Goal: Information Seeking & Learning: Find specific fact

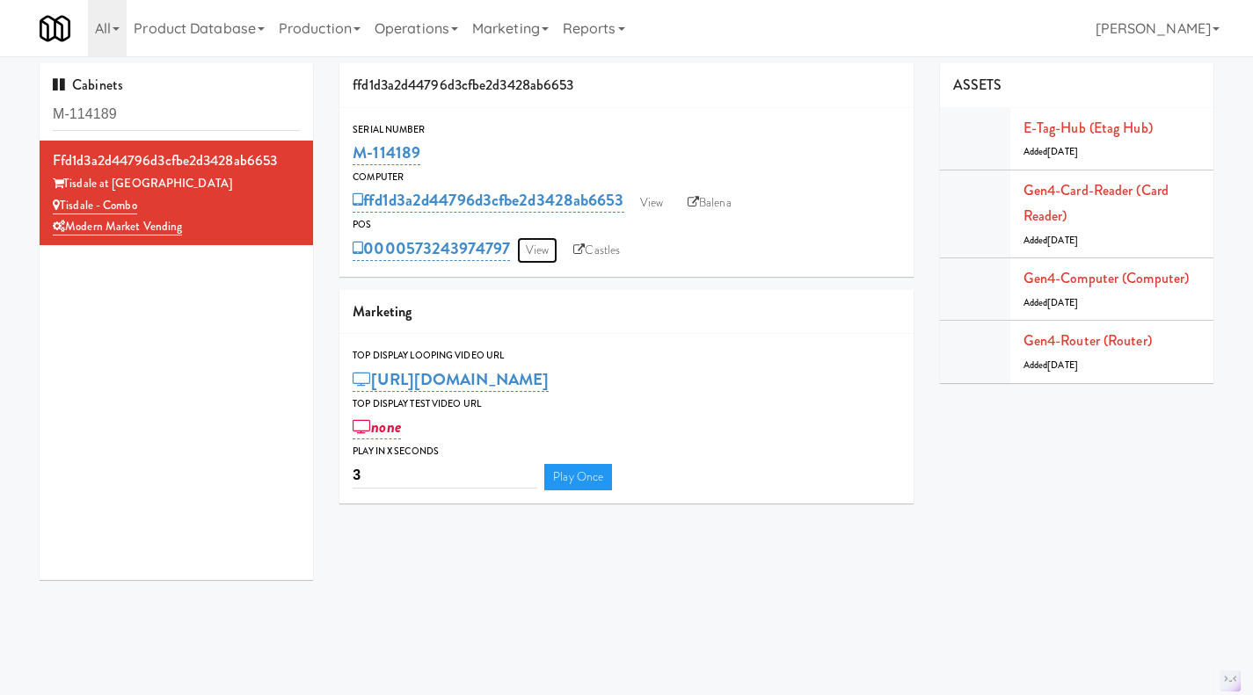
click at [535, 259] on link "View" at bounding box center [537, 250] width 40 height 26
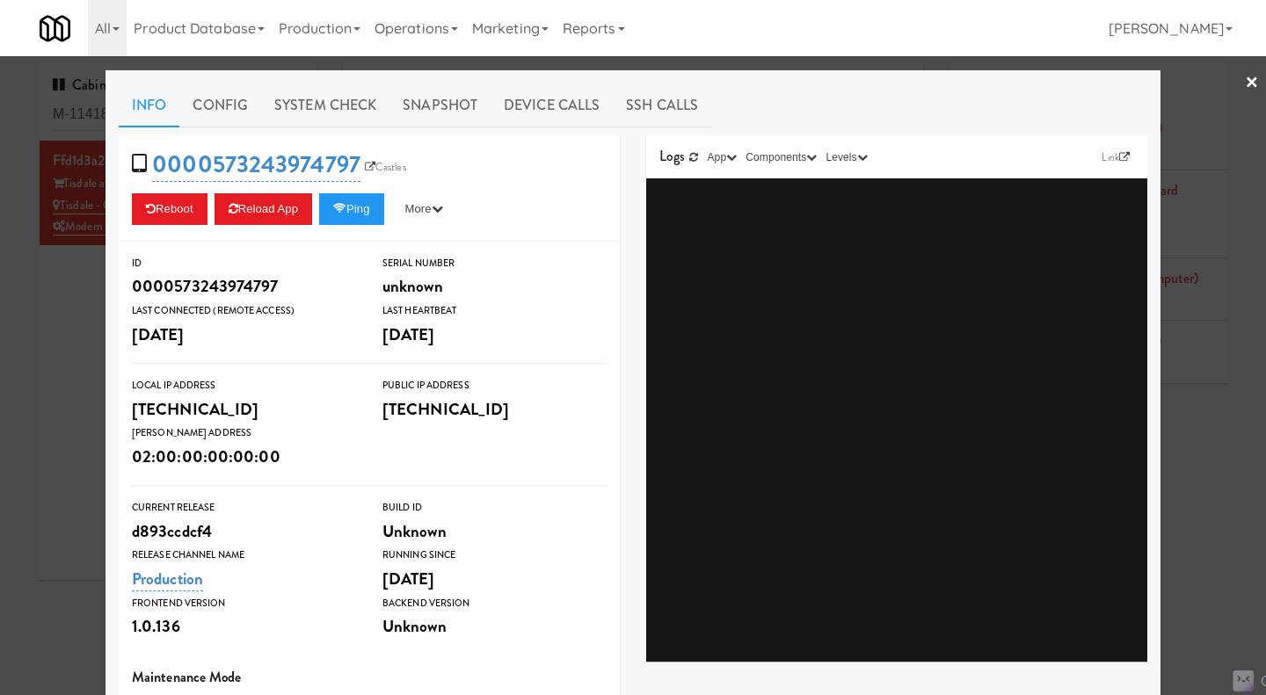
click at [78, 334] on div at bounding box center [633, 347] width 1266 height 695
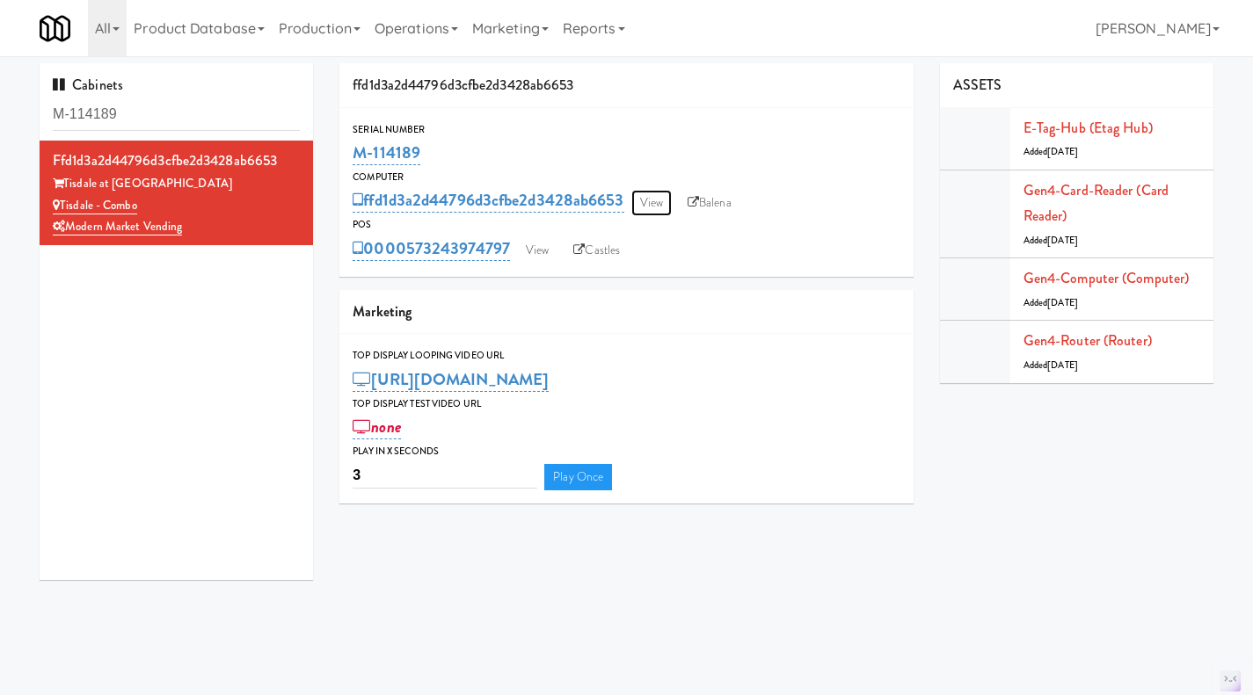
click at [665, 207] on link "View" at bounding box center [651, 203] width 40 height 26
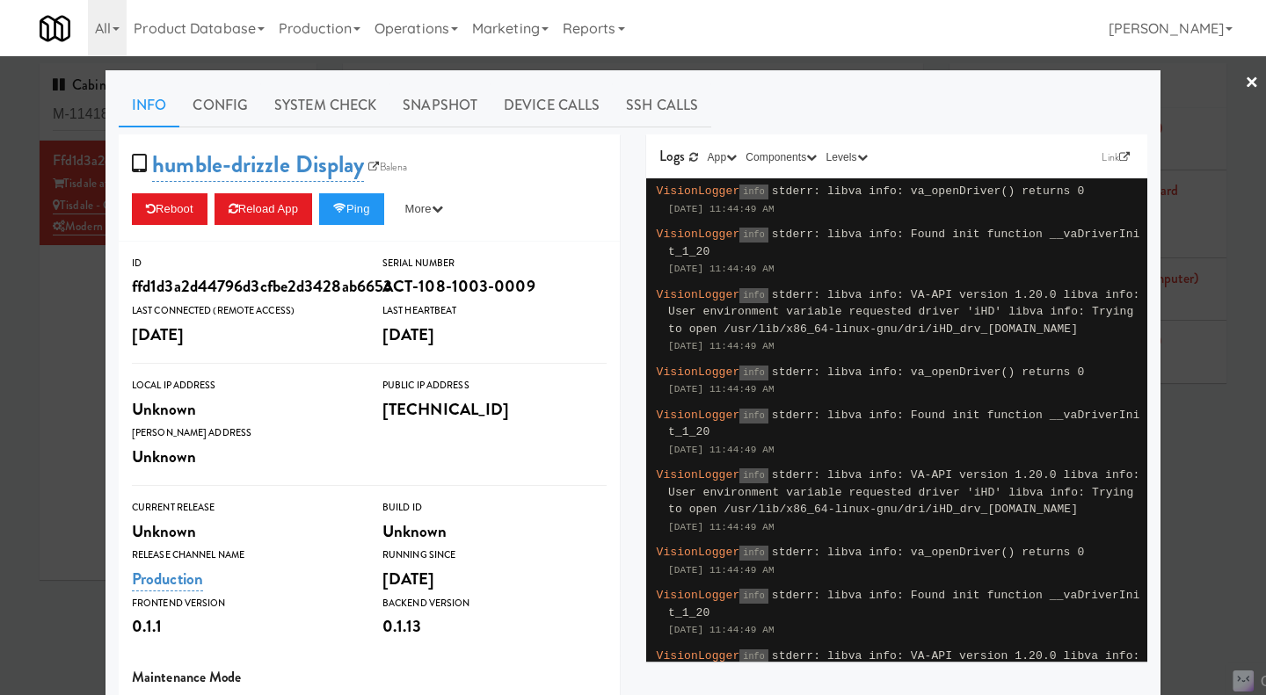
click at [17, 317] on div at bounding box center [633, 347] width 1266 height 695
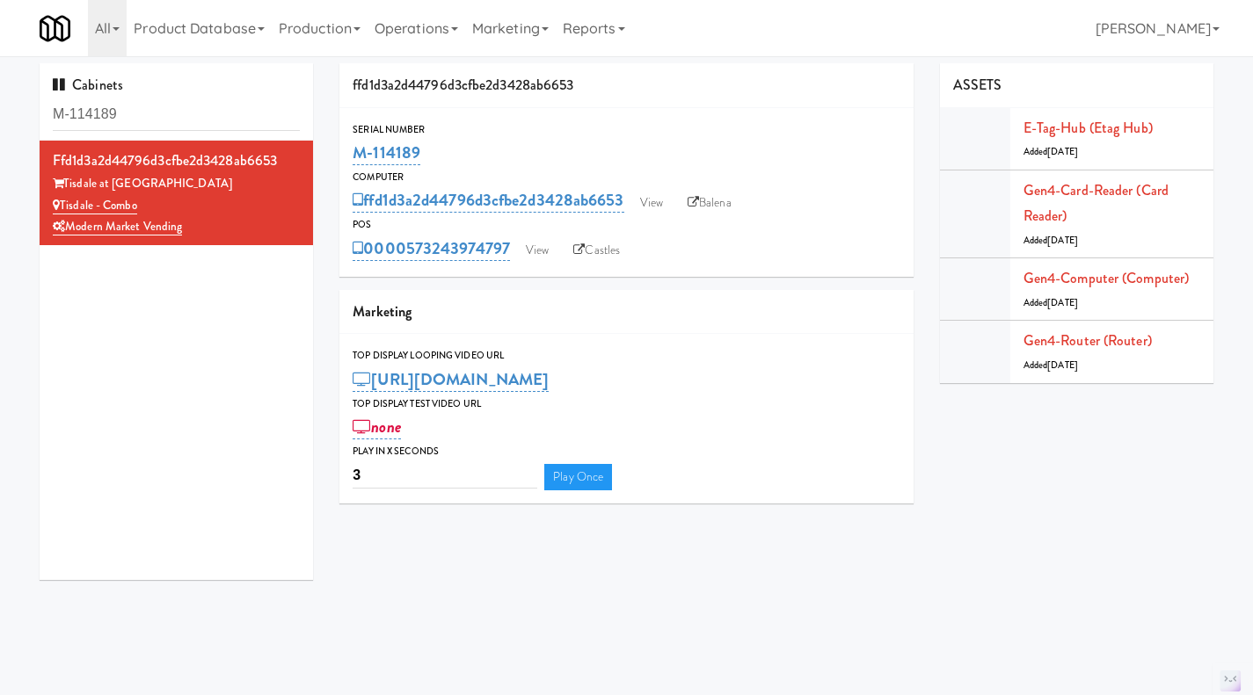
click at [698, 196] on link "Balena" at bounding box center [710, 203] width 62 height 26
click at [548, 252] on link "View" at bounding box center [537, 250] width 40 height 26
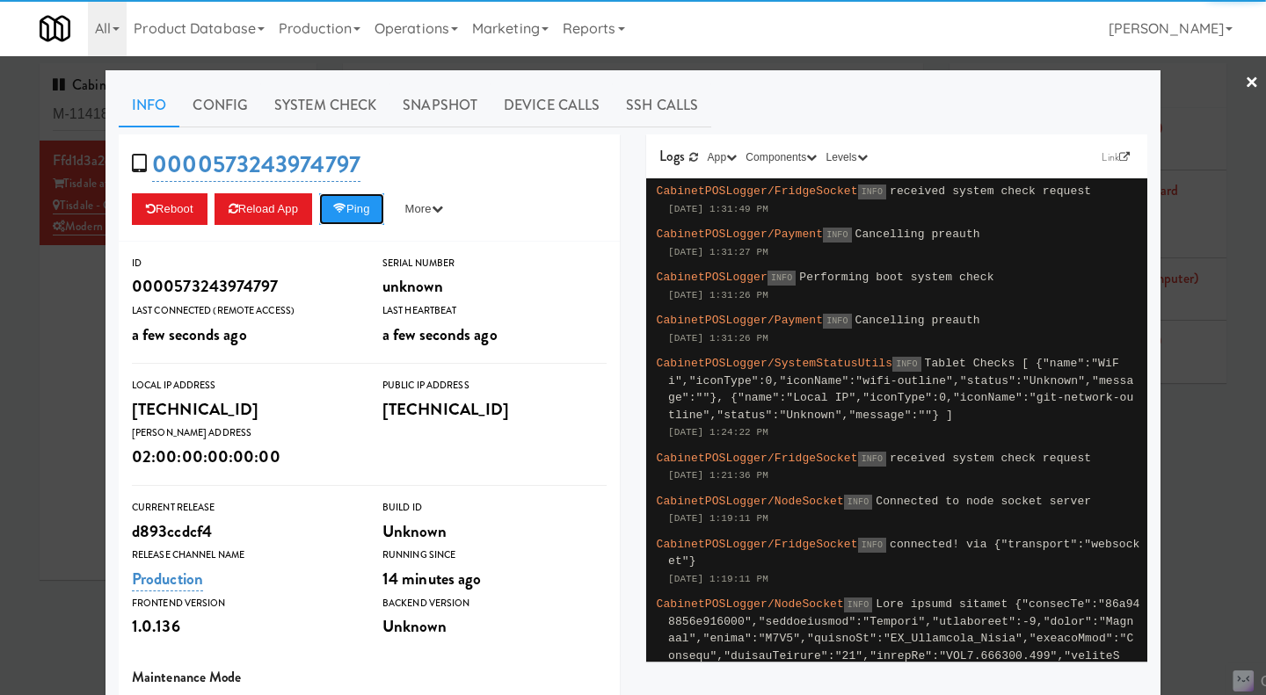
click at [328, 214] on button "Ping" at bounding box center [351, 209] width 65 height 32
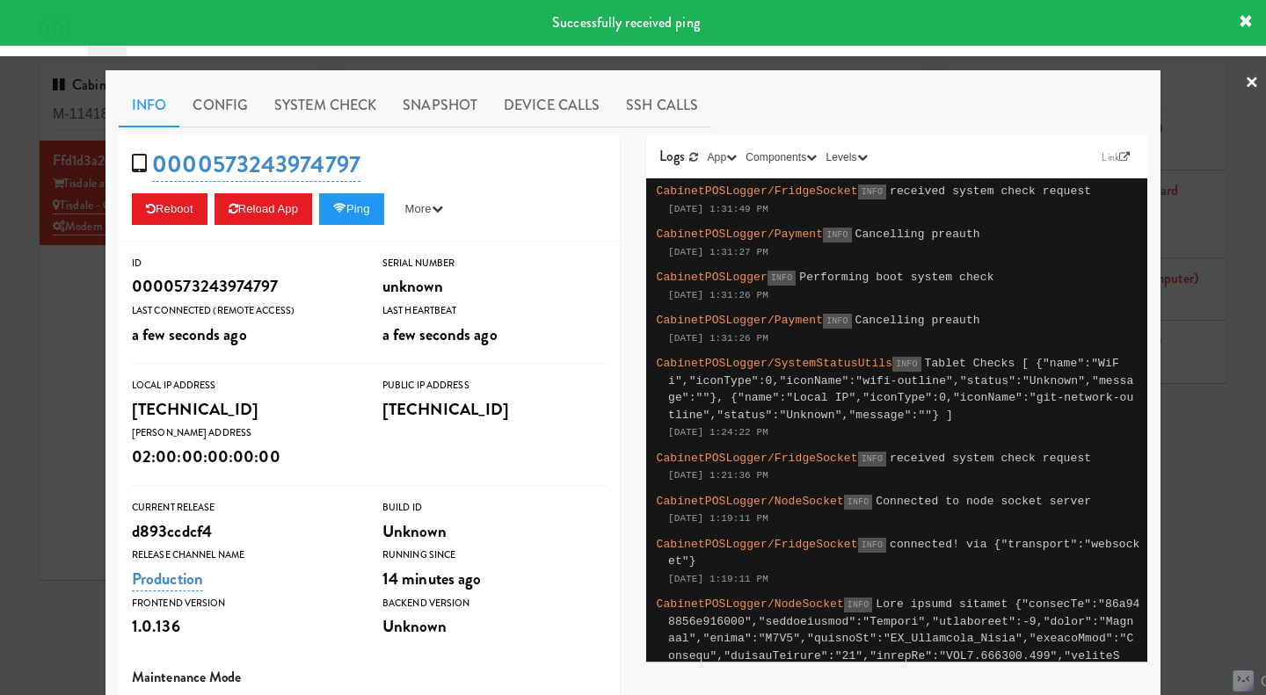
click at [329, 107] on link "System Check" at bounding box center [325, 106] width 128 height 44
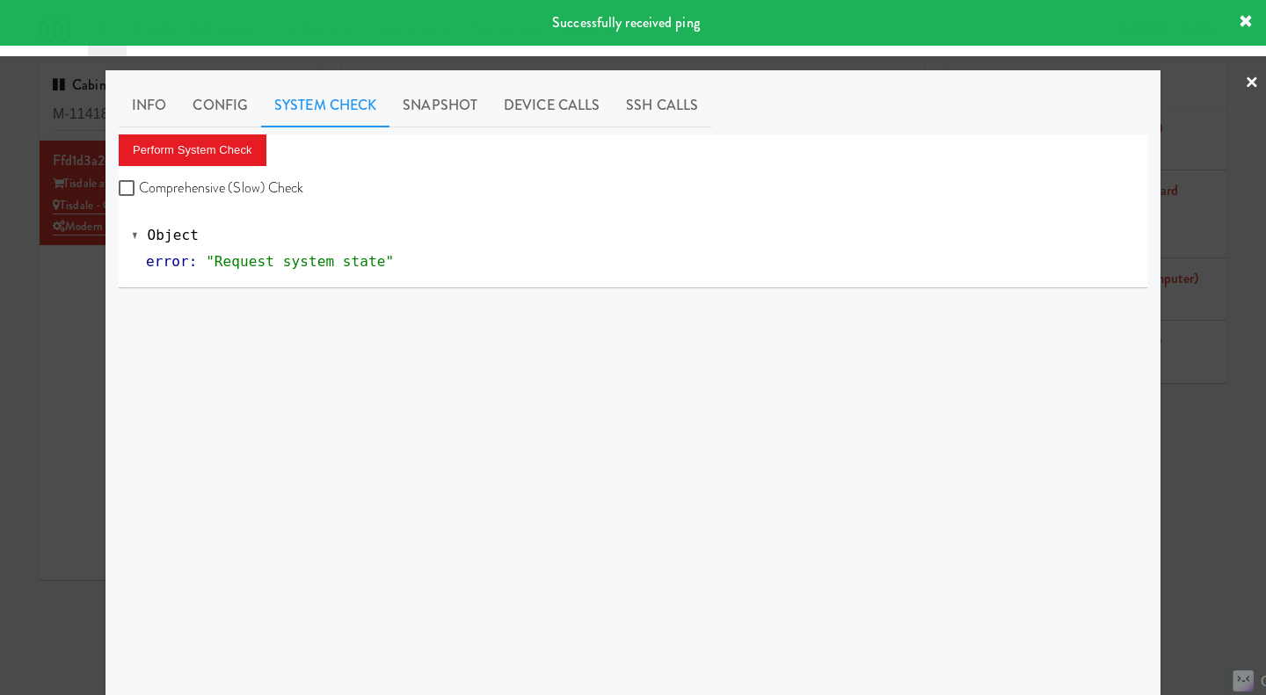
click at [258, 185] on label "Comprehensive (Slow) Check" at bounding box center [211, 188] width 185 height 26
click at [139, 185] on input "Comprehensive (Slow) Check" at bounding box center [129, 189] width 20 height 14
checkbox input "true"
click at [220, 156] on button "Perform System Check" at bounding box center [193, 150] width 148 height 32
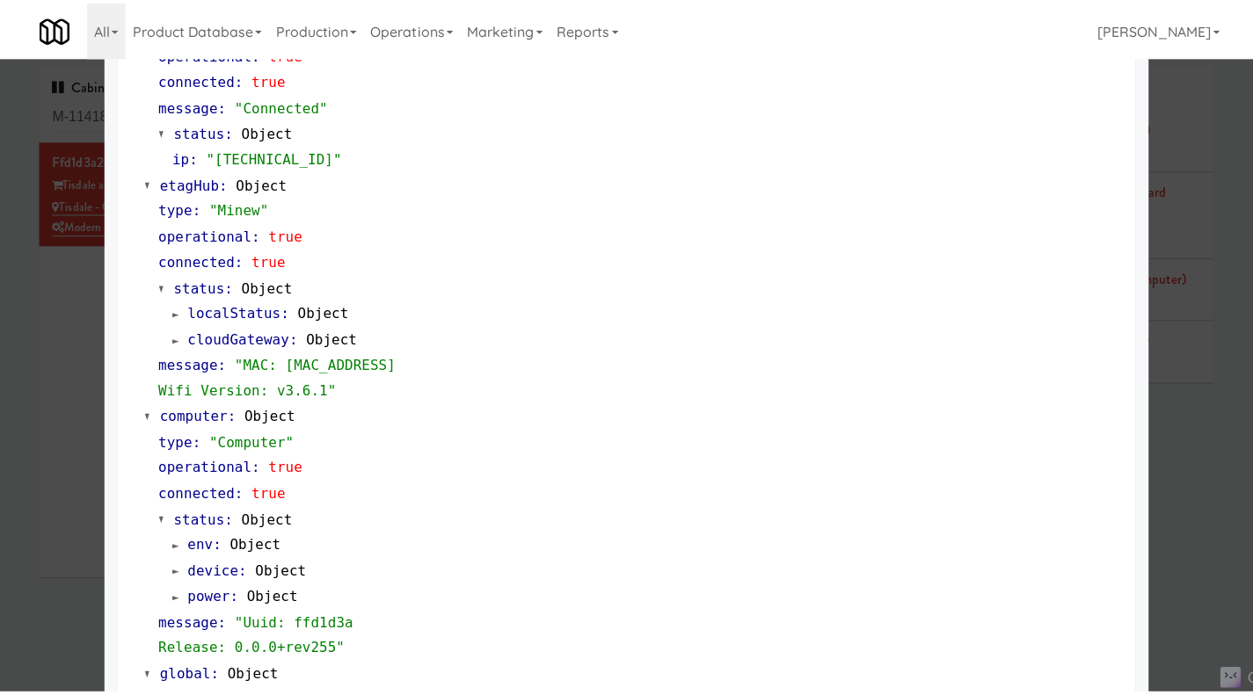
scroll to position [1500, 0]
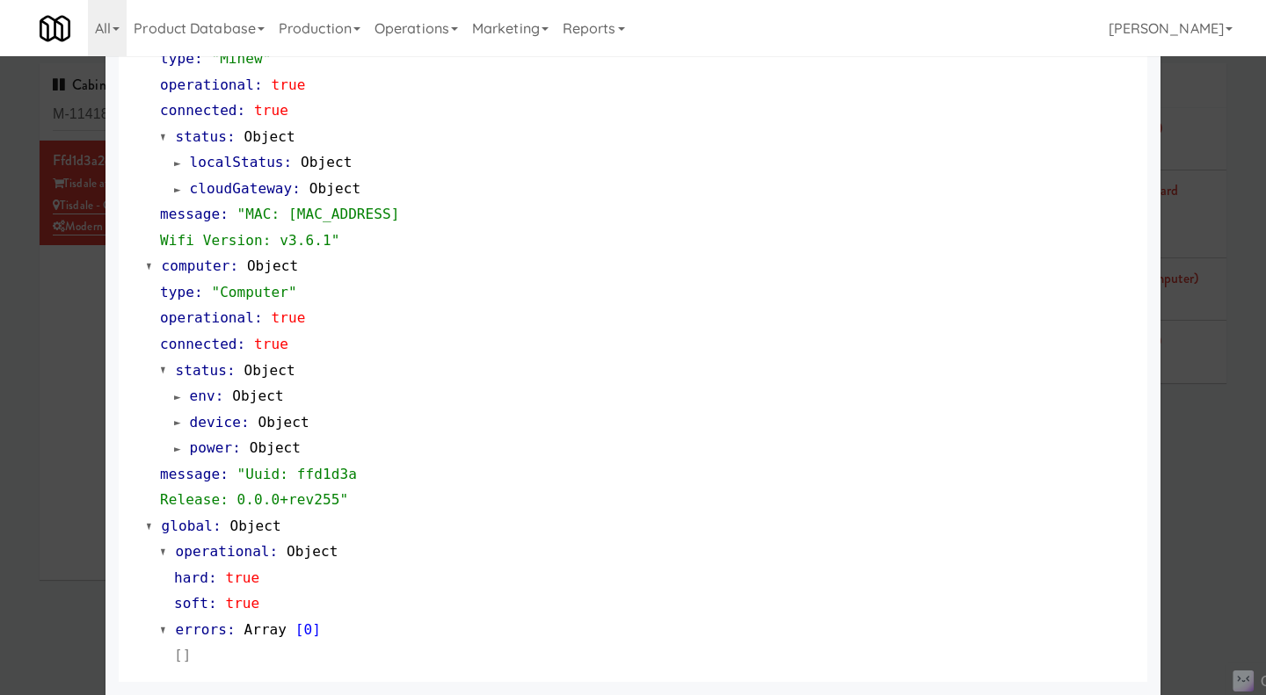
click at [1188, 448] on div at bounding box center [633, 347] width 1266 height 695
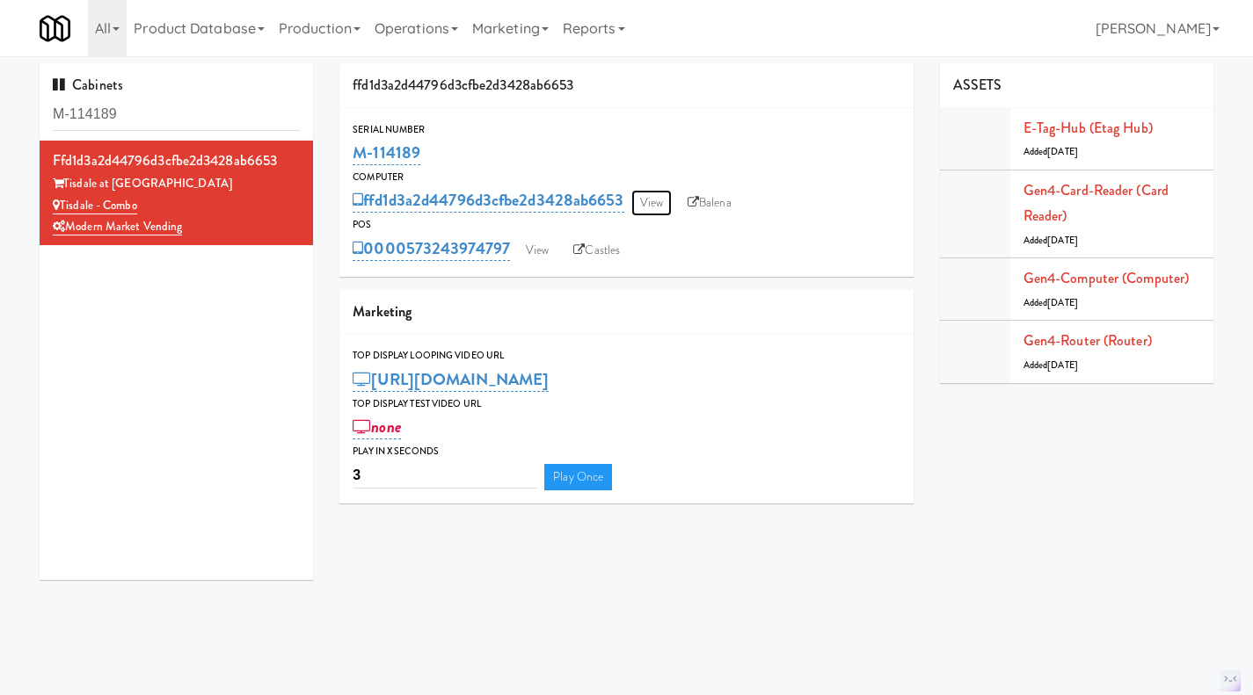
click at [663, 200] on link "View" at bounding box center [651, 203] width 40 height 26
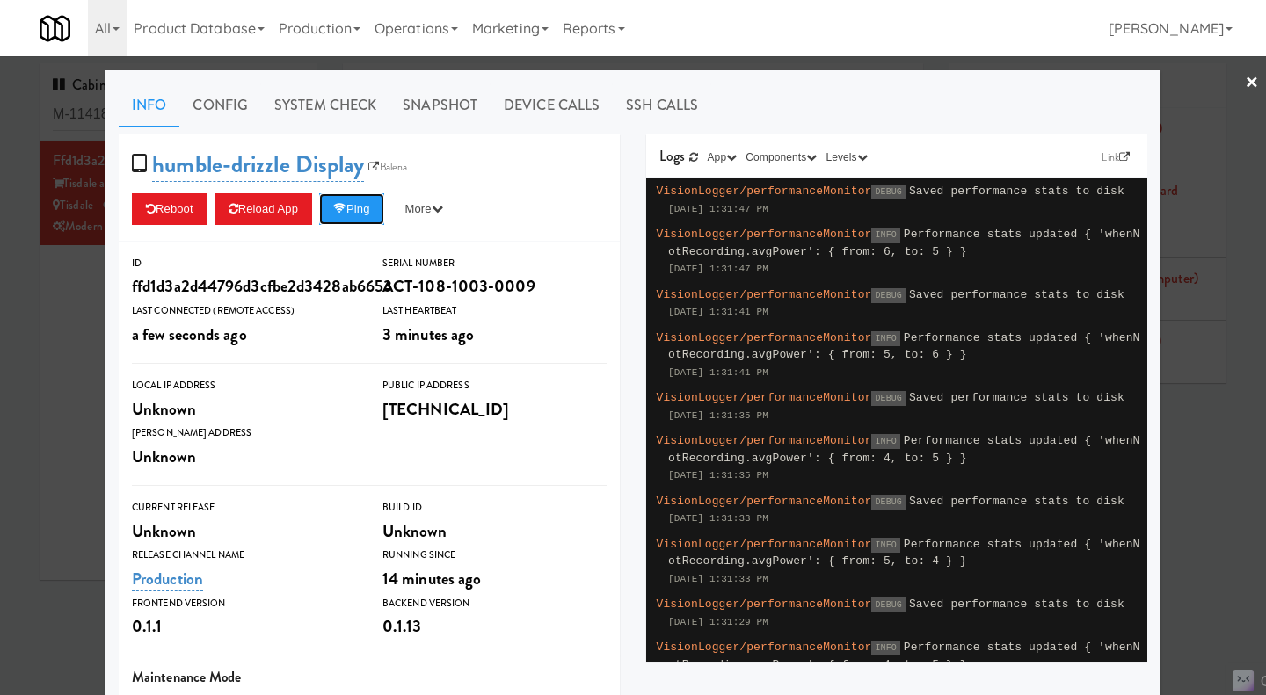
click at [351, 207] on button "Ping" at bounding box center [351, 209] width 65 height 32
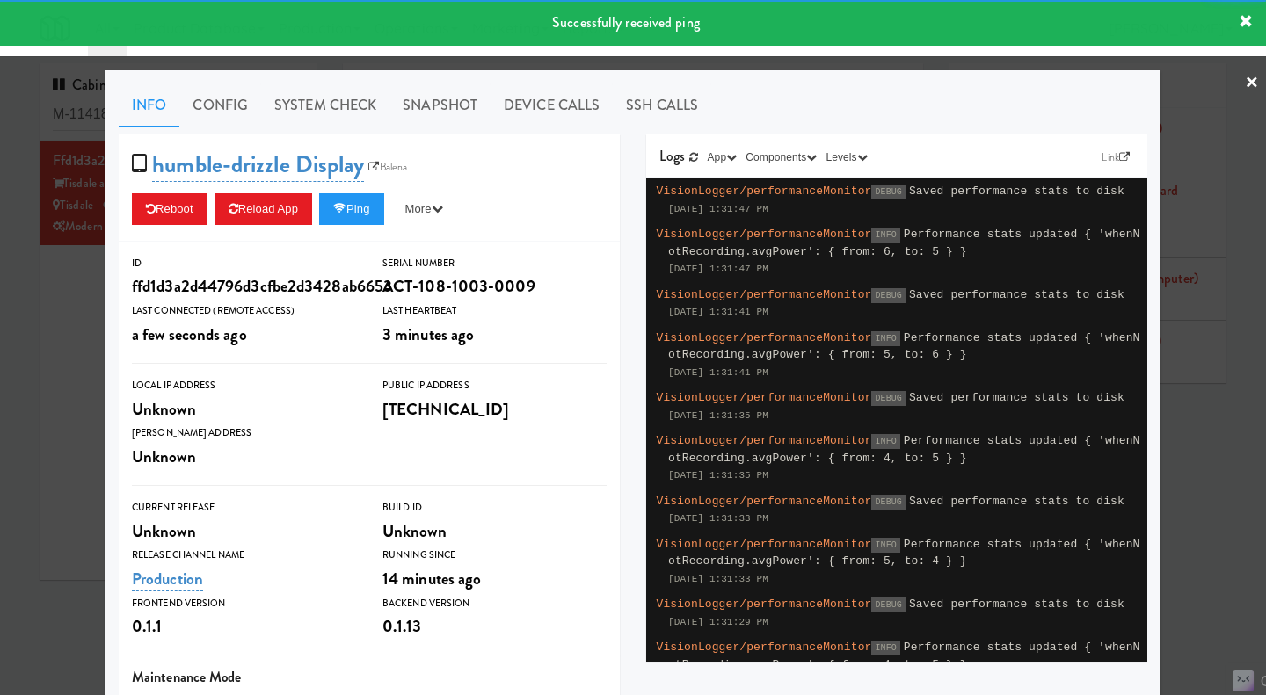
click at [337, 99] on link "System Check" at bounding box center [325, 106] width 128 height 44
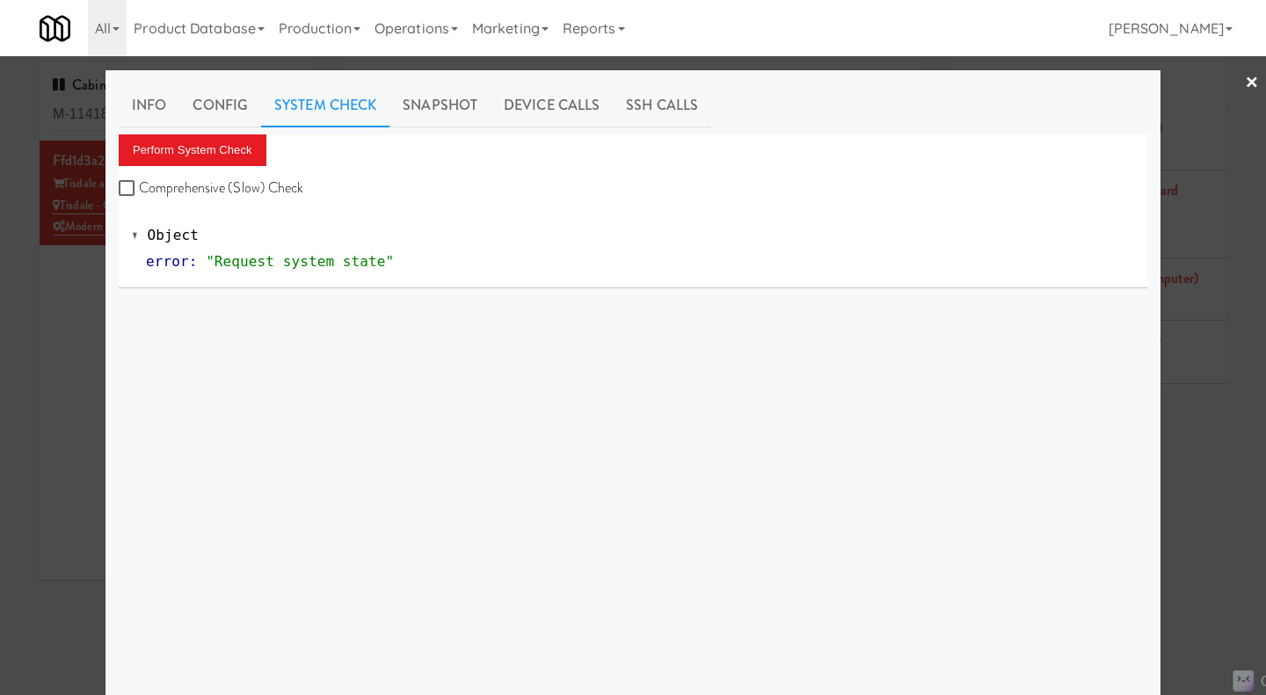
click at [1224, 428] on div at bounding box center [633, 347] width 1266 height 695
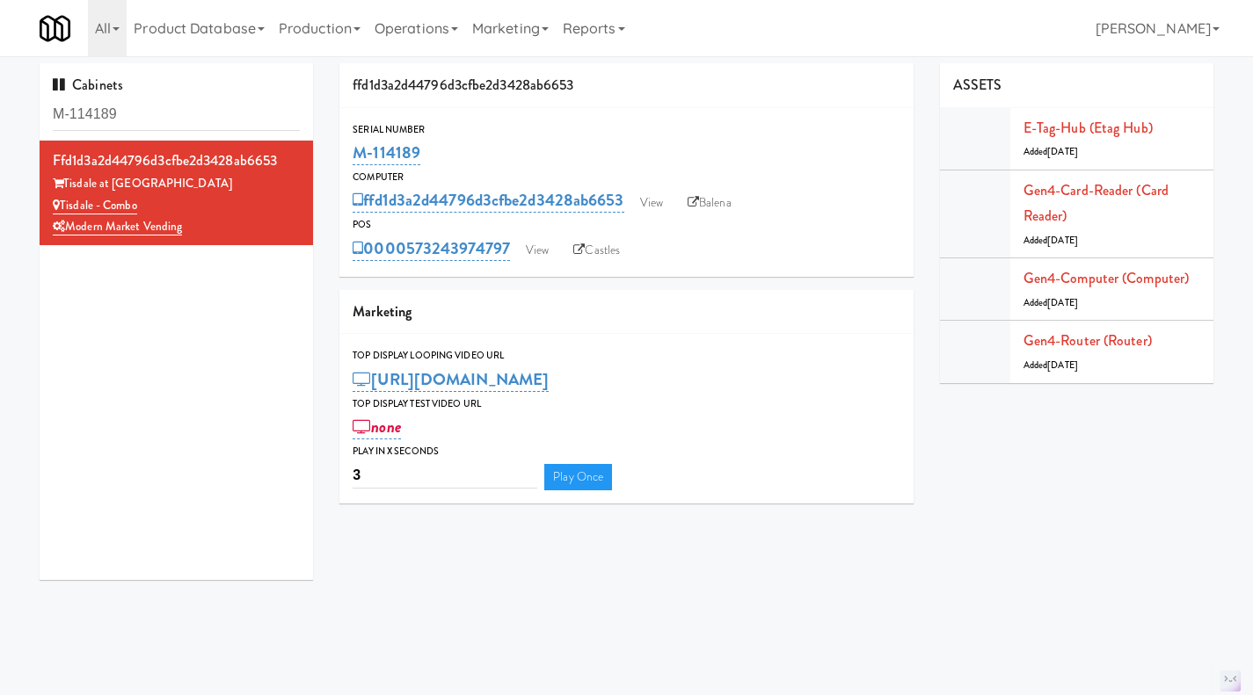
click at [447, 25] on link "Operations" at bounding box center [416, 28] width 98 height 56
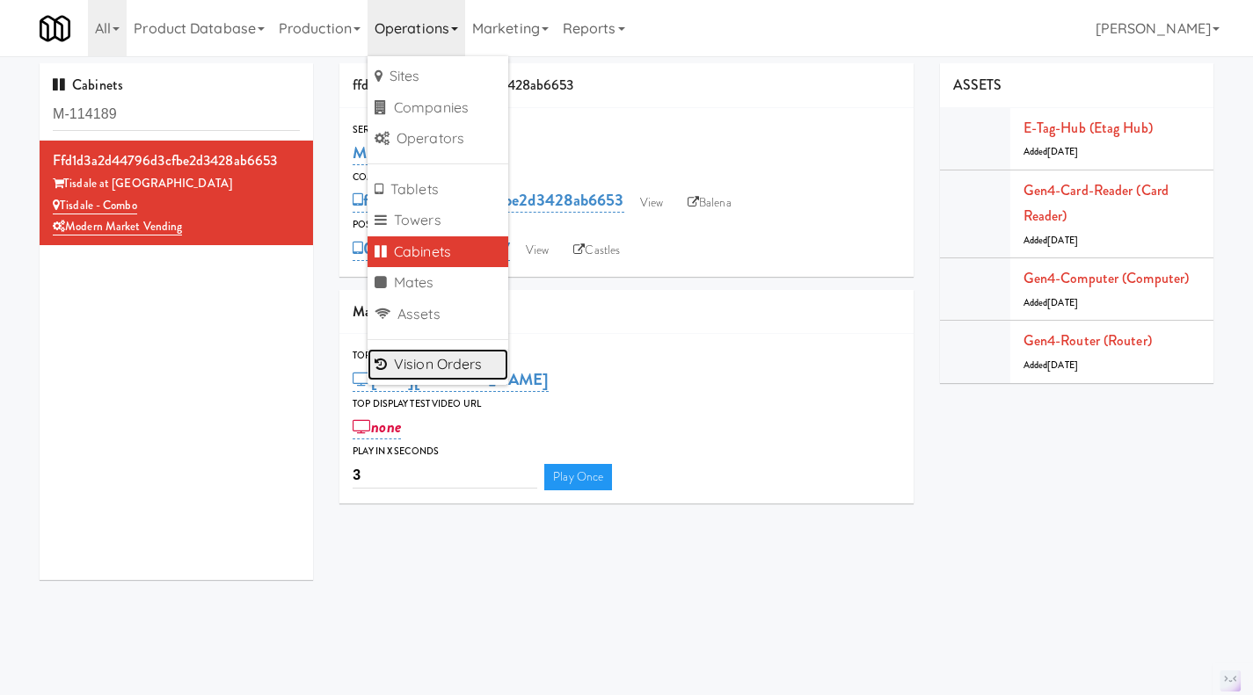
click at [443, 361] on link "Vision Orders" at bounding box center [437, 365] width 141 height 32
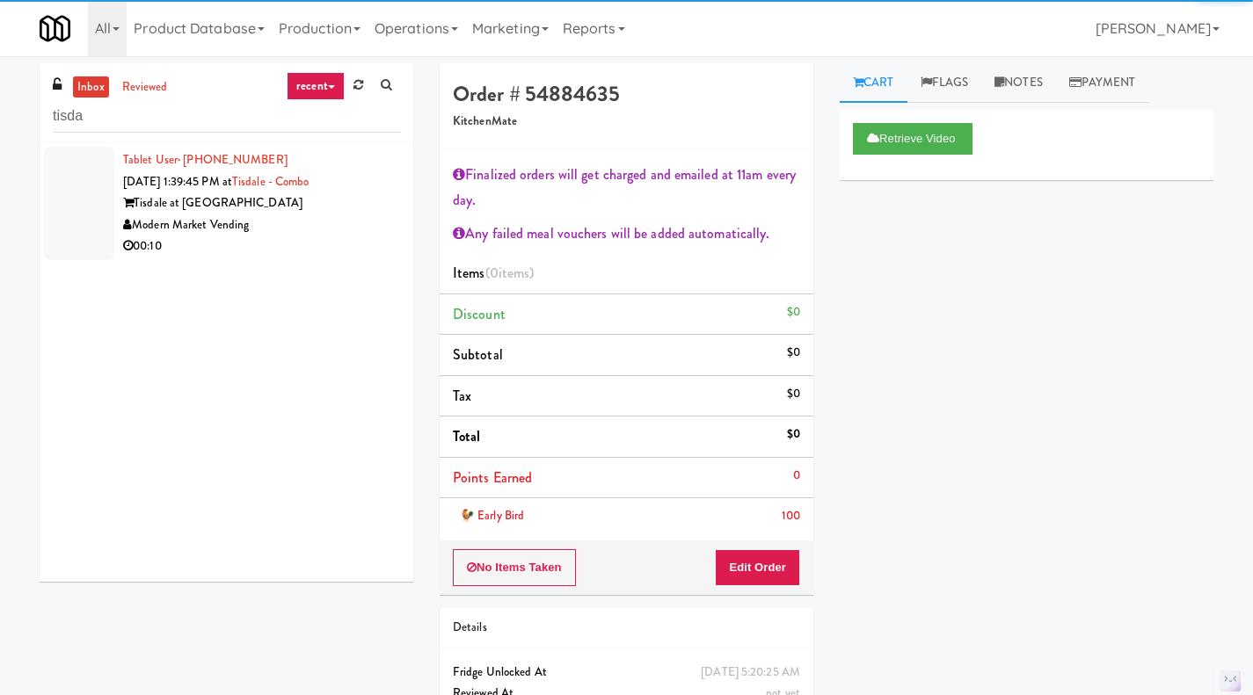
type input "tisda"
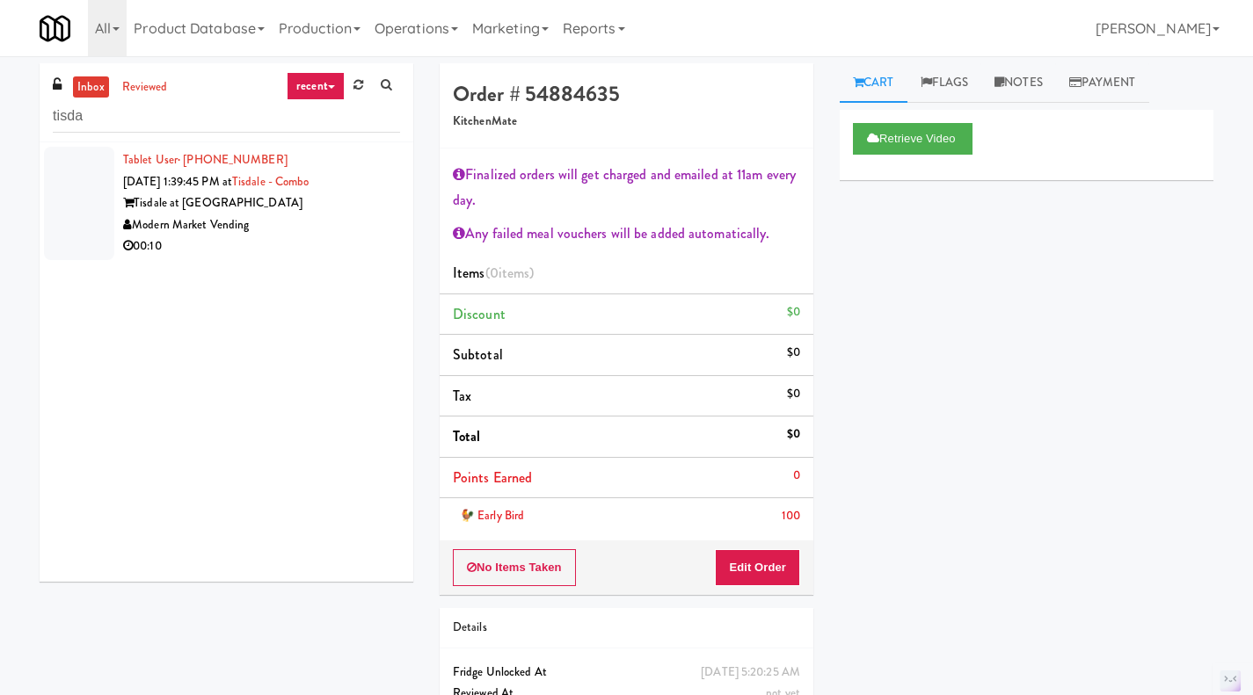
click at [284, 241] on div "00:10" at bounding box center [261, 247] width 277 height 22
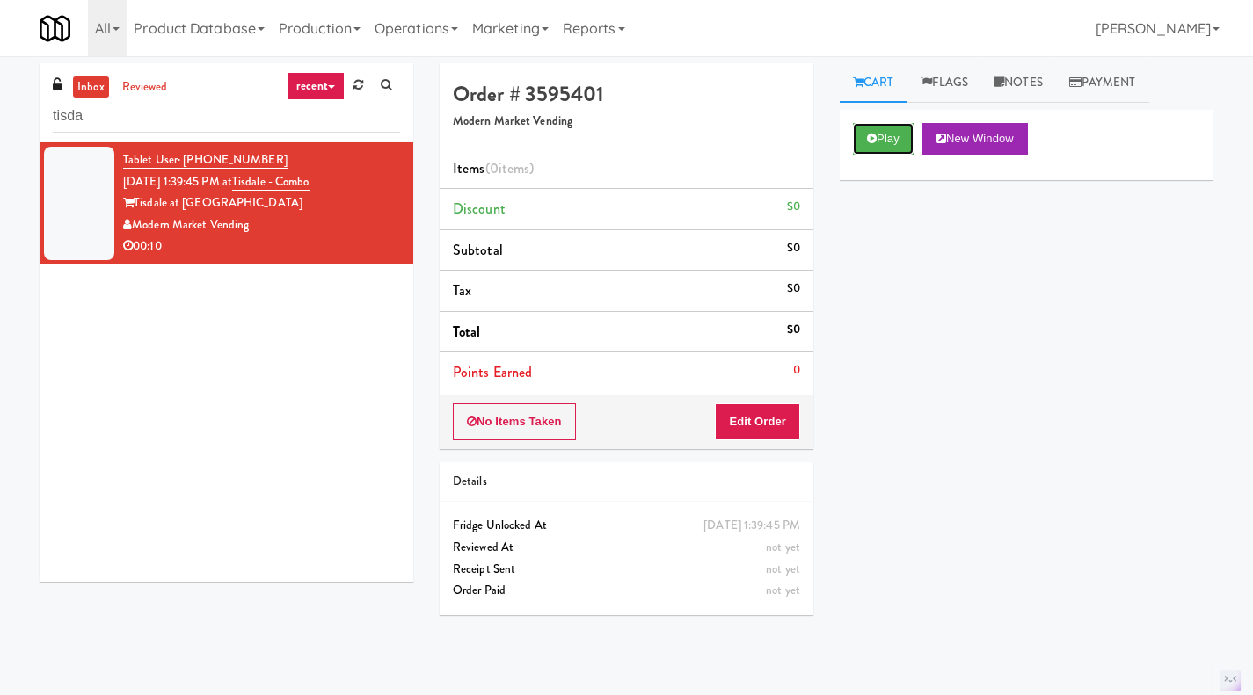
click at [891, 151] on button "Play" at bounding box center [883, 139] width 61 height 32
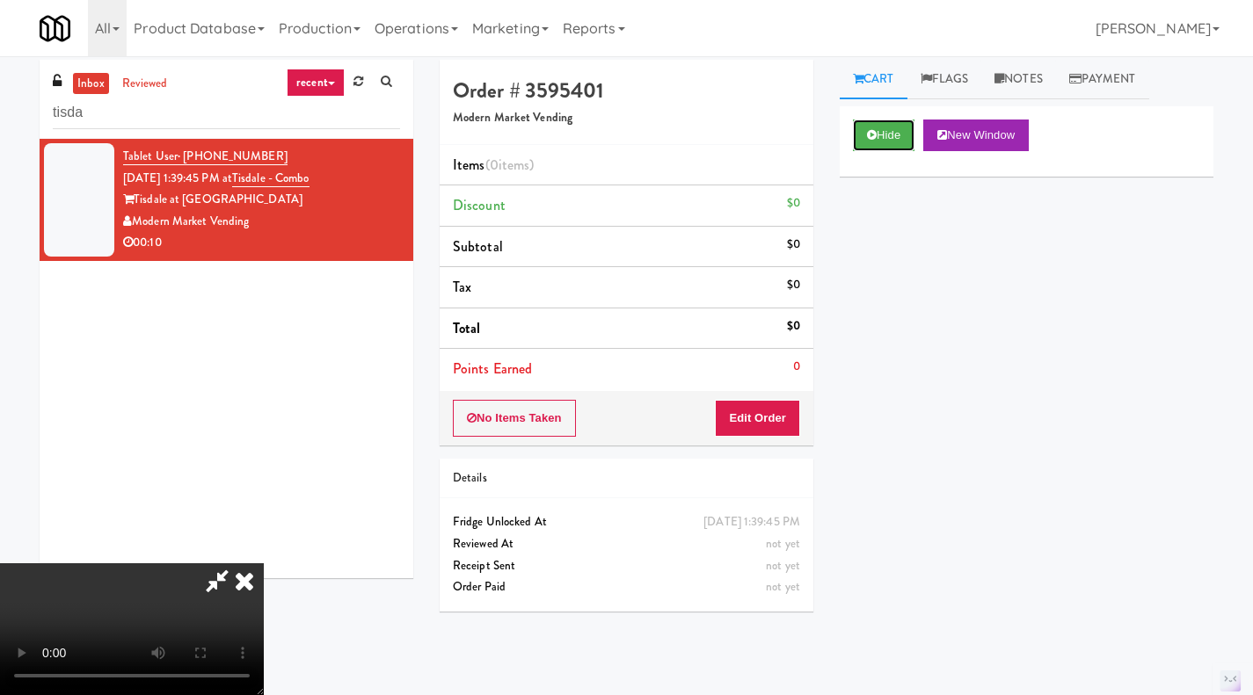
scroll to position [4, 0]
click at [898, 494] on div "Hide New Window Primary Flag Clear Flag if unable to determine what was taken o…" at bounding box center [1026, 434] width 374 height 659
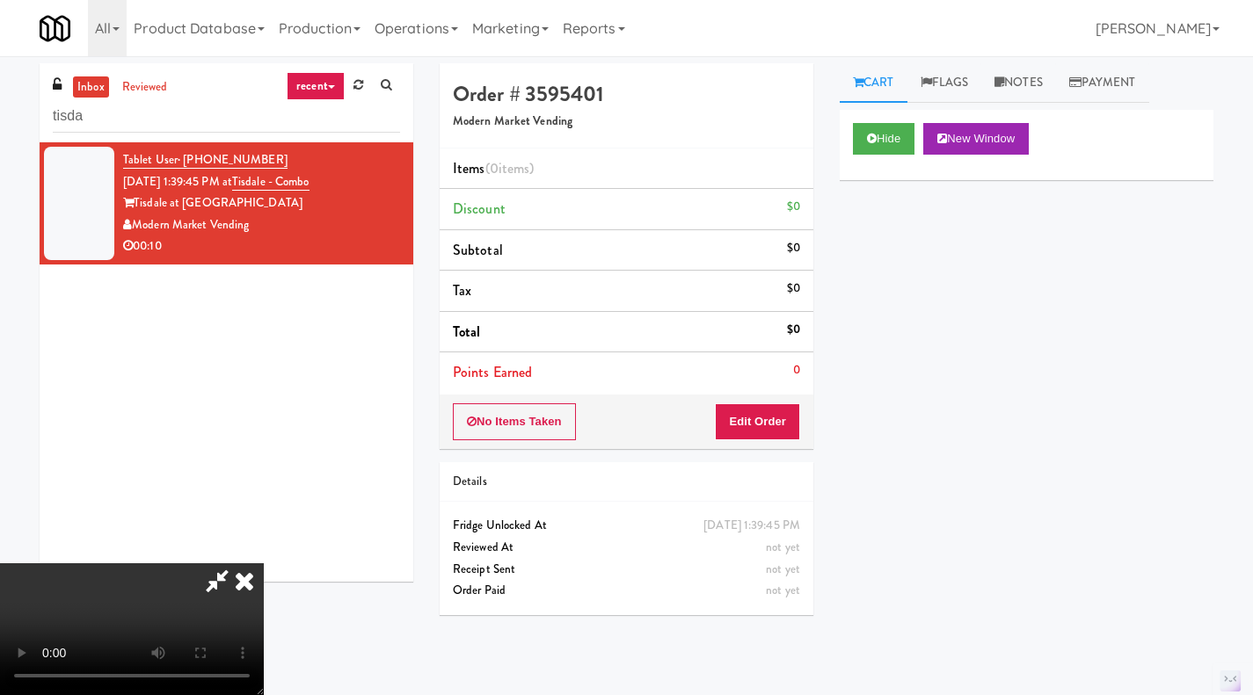
click at [264, 563] on icon at bounding box center [244, 580] width 39 height 35
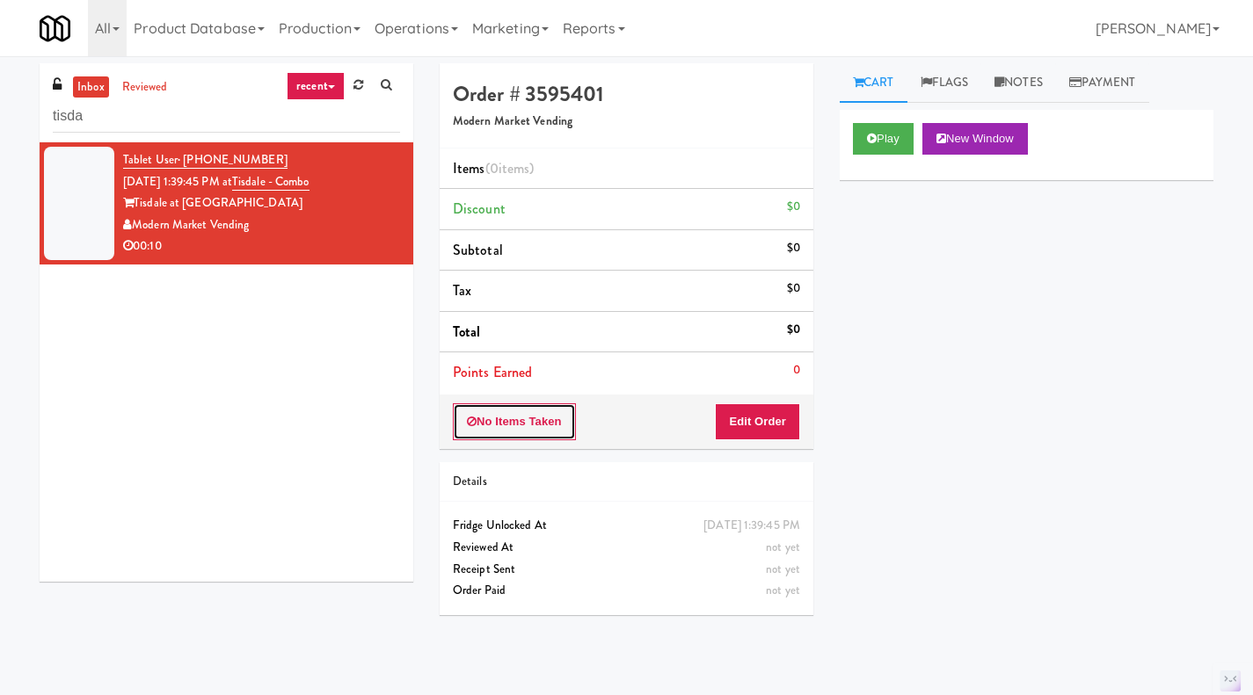
click at [538, 420] on button "No Items Taken" at bounding box center [514, 421] width 123 height 37
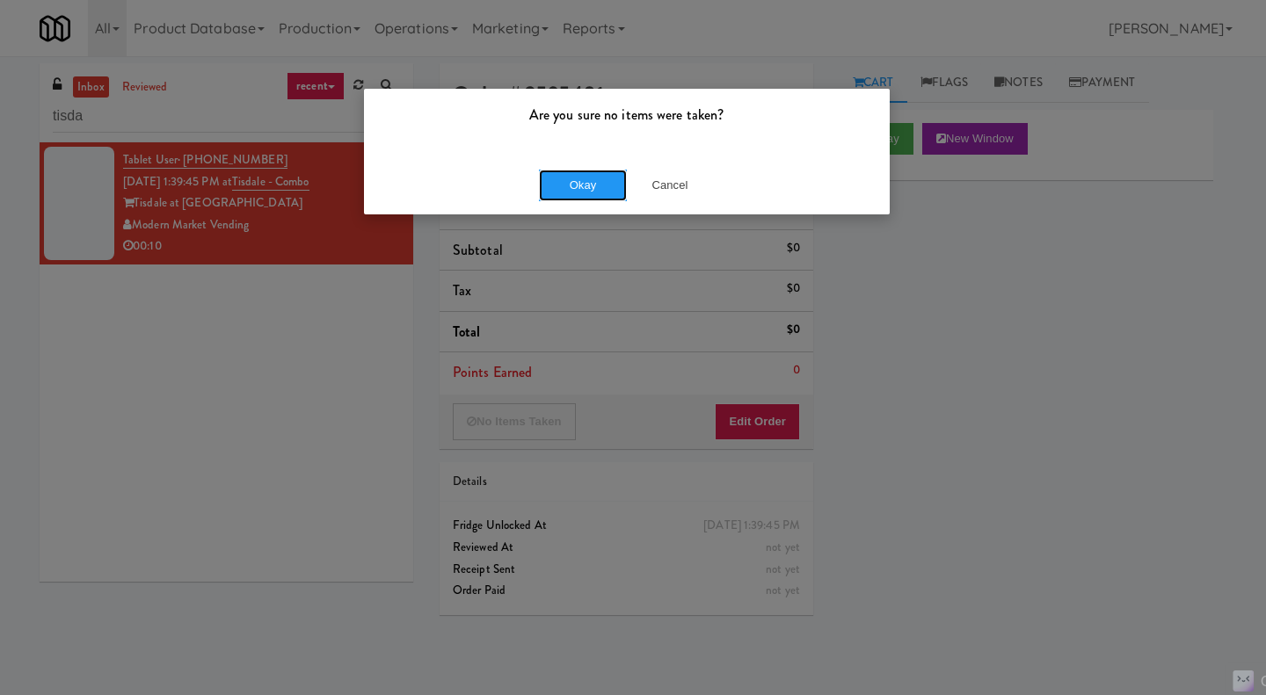
click at [608, 182] on button "Okay" at bounding box center [583, 186] width 88 height 32
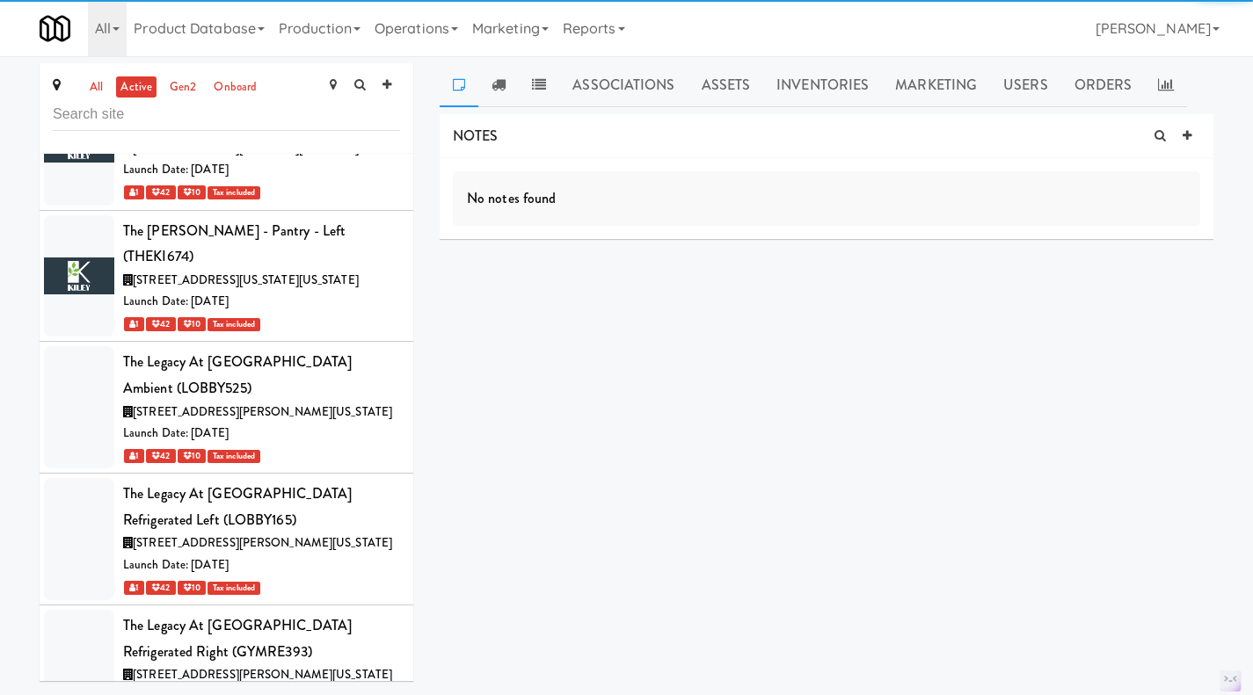
scroll to position [92143, 0]
click at [103, 89] on link "all" at bounding box center [96, 87] width 22 height 22
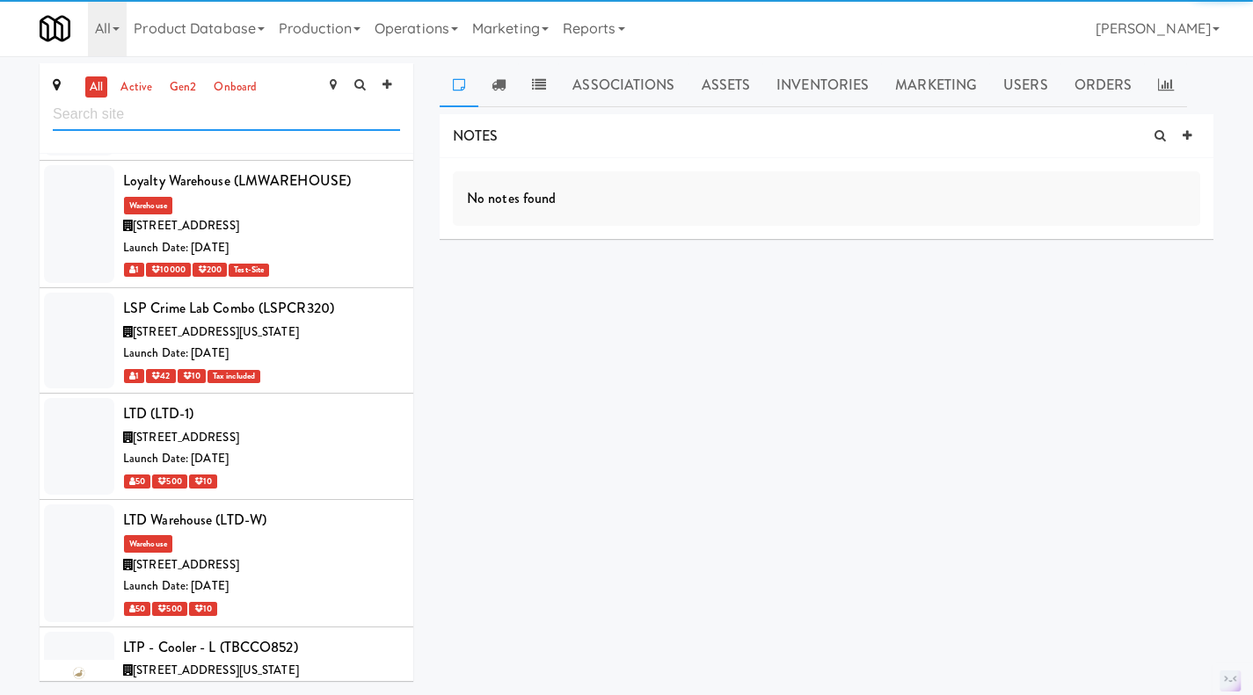
click at [180, 119] on input "text" at bounding box center [226, 114] width 347 height 33
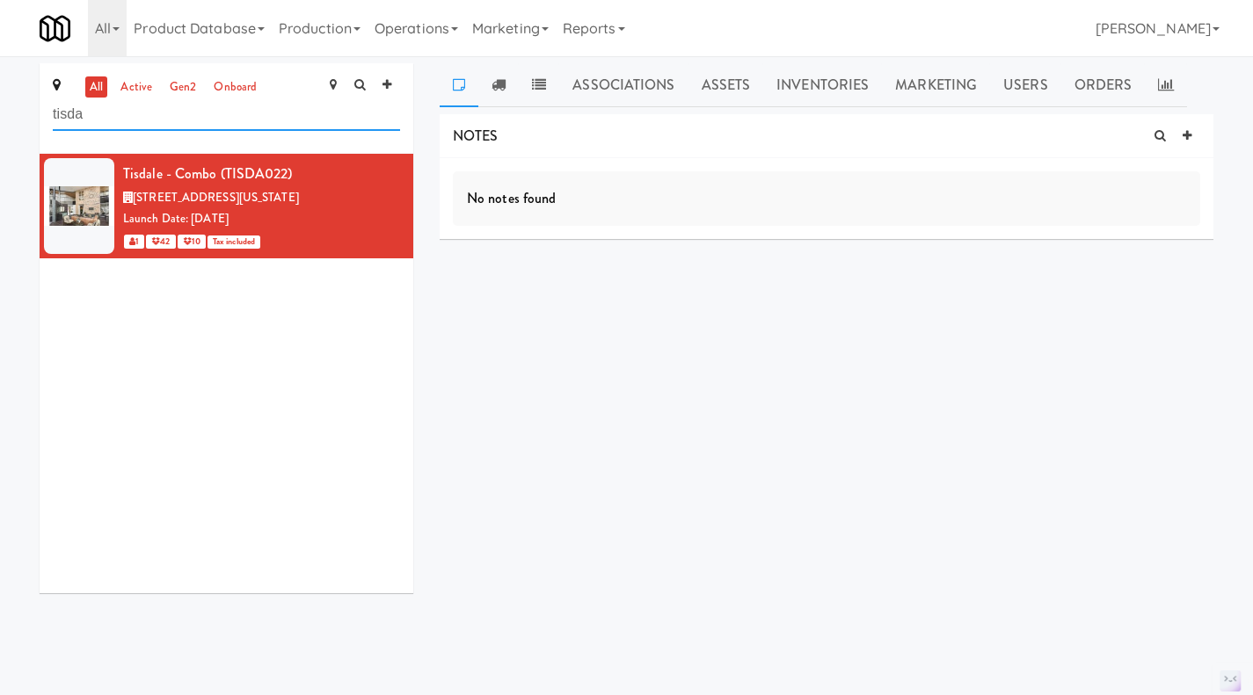
scroll to position [0, 0]
type input "tisda"
click at [376, 191] on div "[STREET_ADDRESS][US_STATE]" at bounding box center [261, 198] width 277 height 22
click at [1194, 139] on link at bounding box center [1186, 136] width 26 height 26
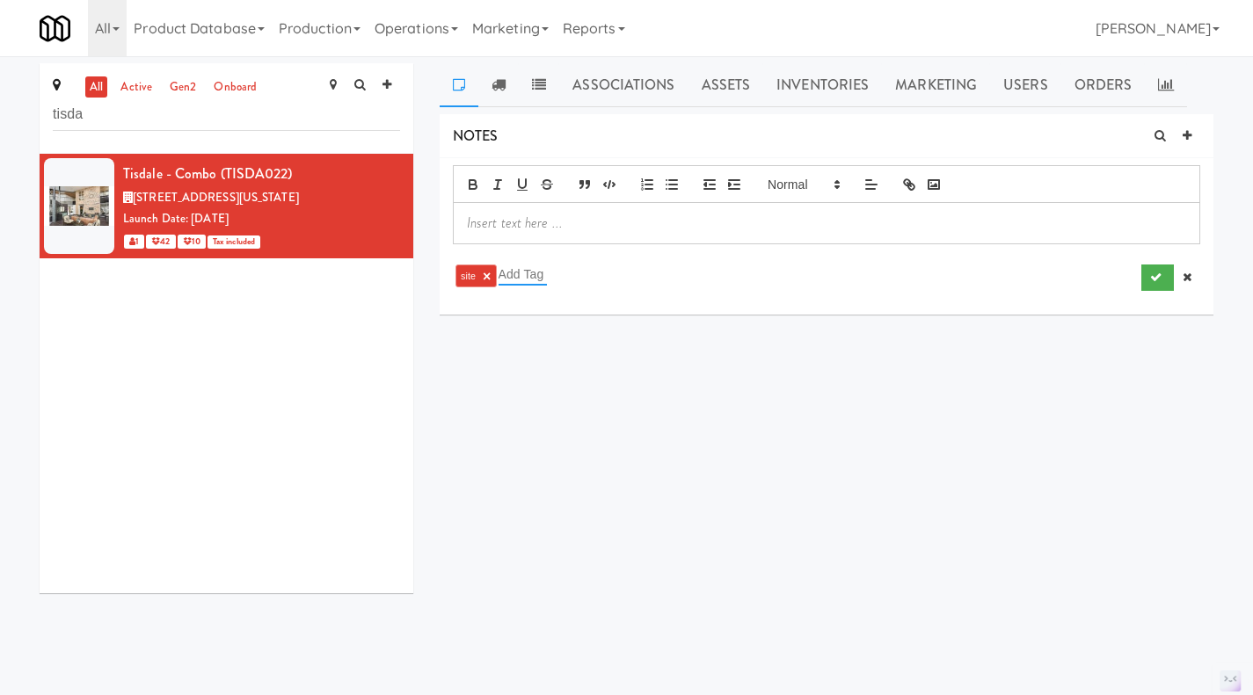
click at [536, 269] on input "text" at bounding box center [522, 274] width 48 height 23
type input "netw"
click at [532, 217] on p at bounding box center [826, 223] width 719 height 19
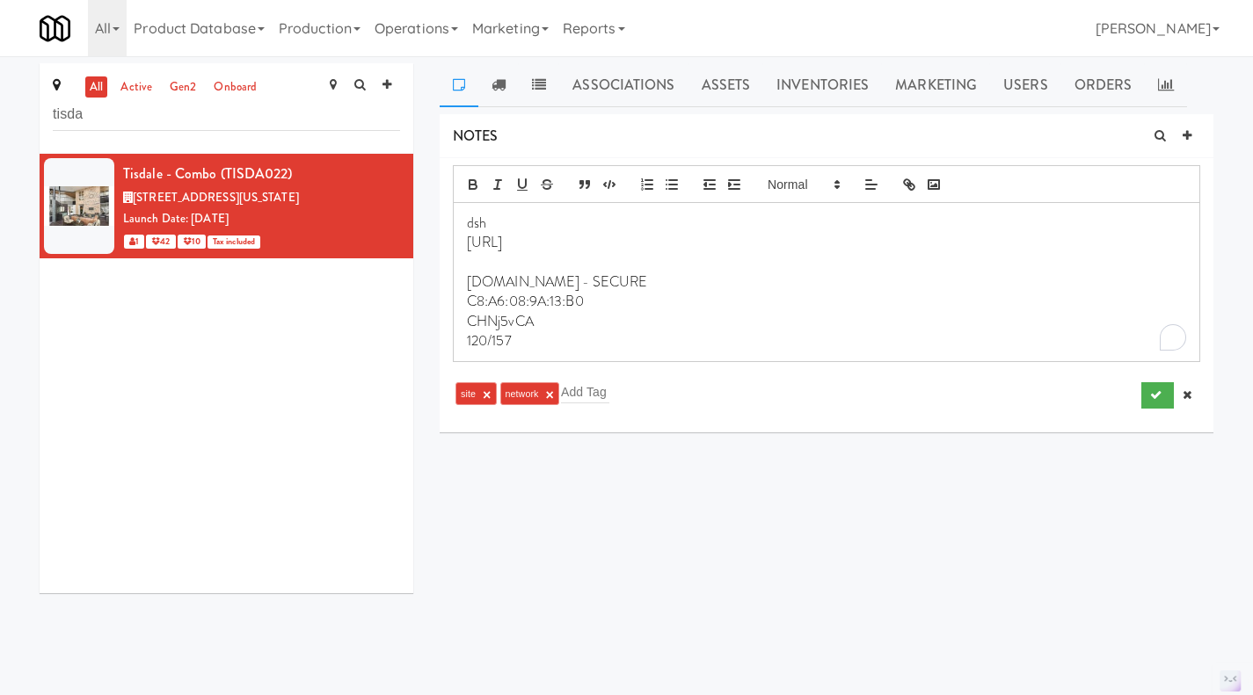
click at [502, 224] on p "dsh" at bounding box center [826, 223] width 719 height 19
click at [133, 127] on input "tisda" at bounding box center [226, 114] width 347 height 33
click at [519, 221] on p "dsh" at bounding box center [826, 223] width 719 height 19
click at [529, 237] on p "[URL]" at bounding box center [826, 242] width 719 height 19
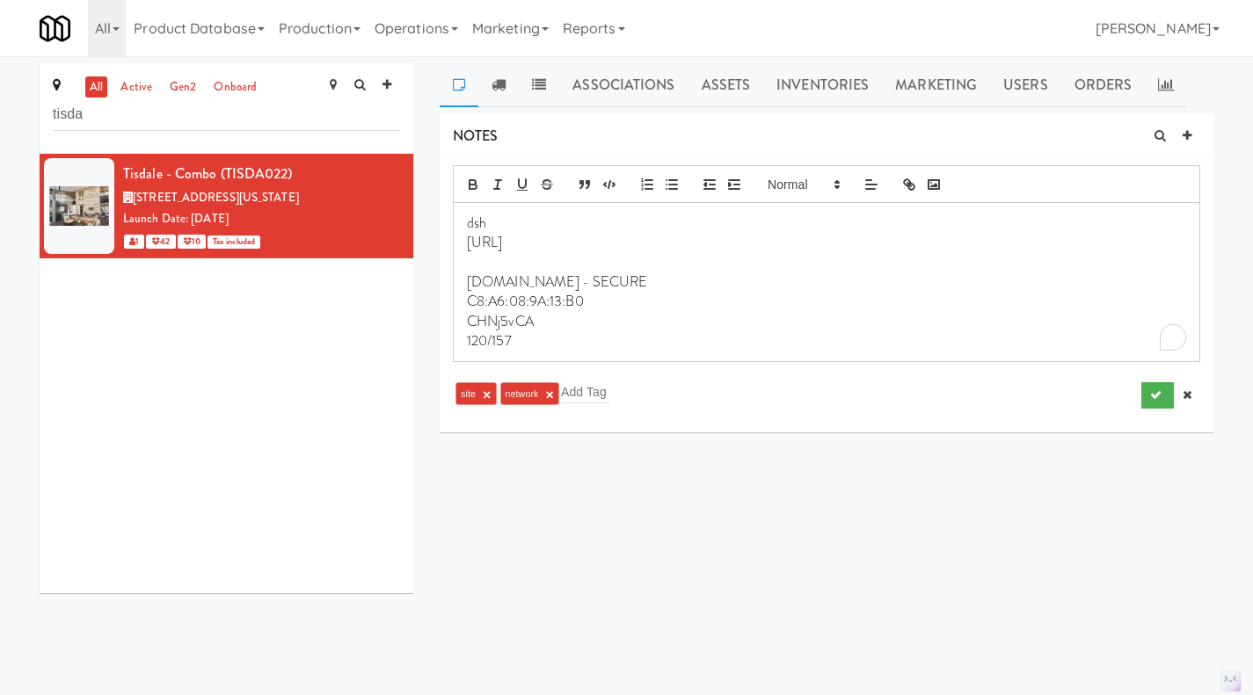
click at [529, 237] on p "[URL]" at bounding box center [826, 242] width 719 height 19
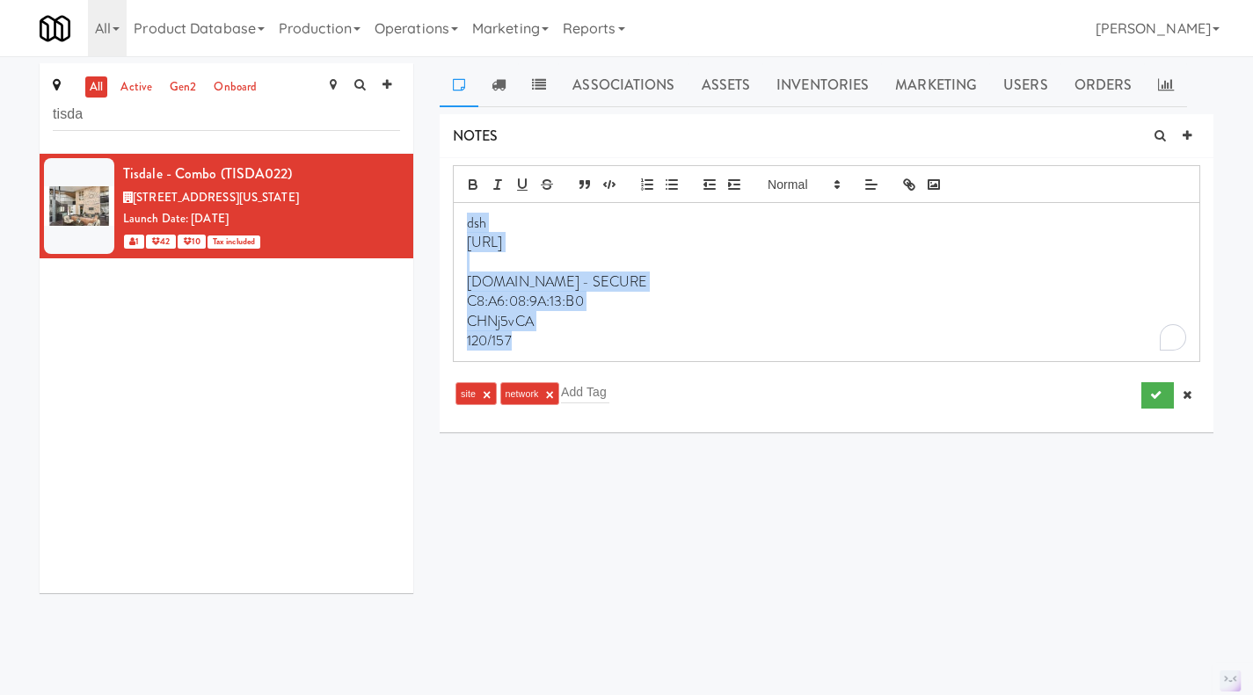
copy div "dsh [TECHNICAL_ID] [DOMAIN_NAME] - SECURE C8:A6:08:9A:13:B0 CHNj5vCA 120/157"
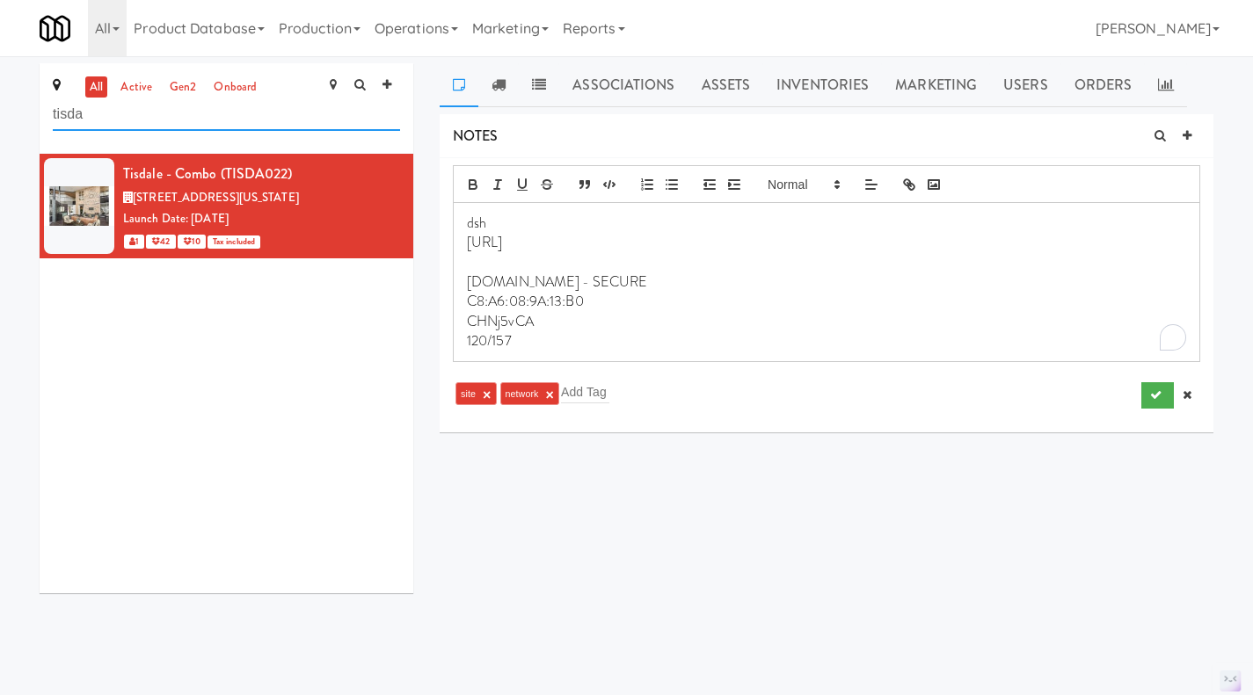
click at [126, 127] on input "tisda" at bounding box center [226, 114] width 347 height 33
click at [125, 122] on input "tisda" at bounding box center [226, 114] width 347 height 33
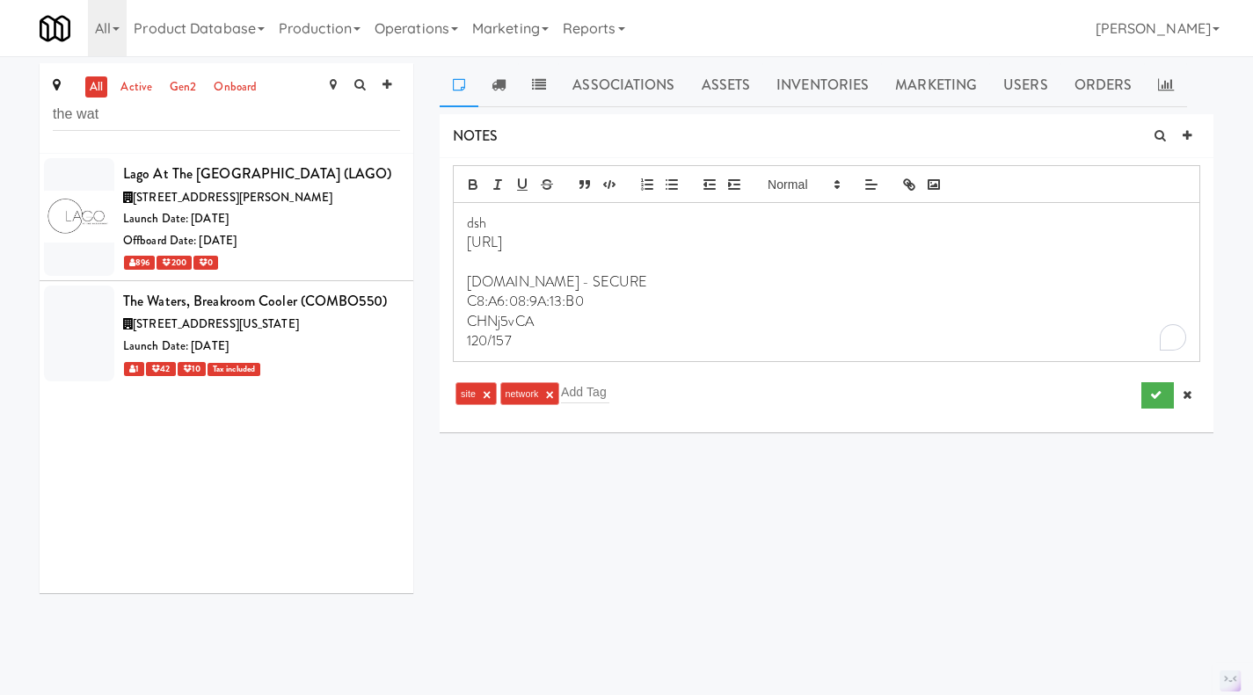
click at [327, 336] on div "[STREET_ADDRESS][US_STATE]" at bounding box center [261, 325] width 277 height 22
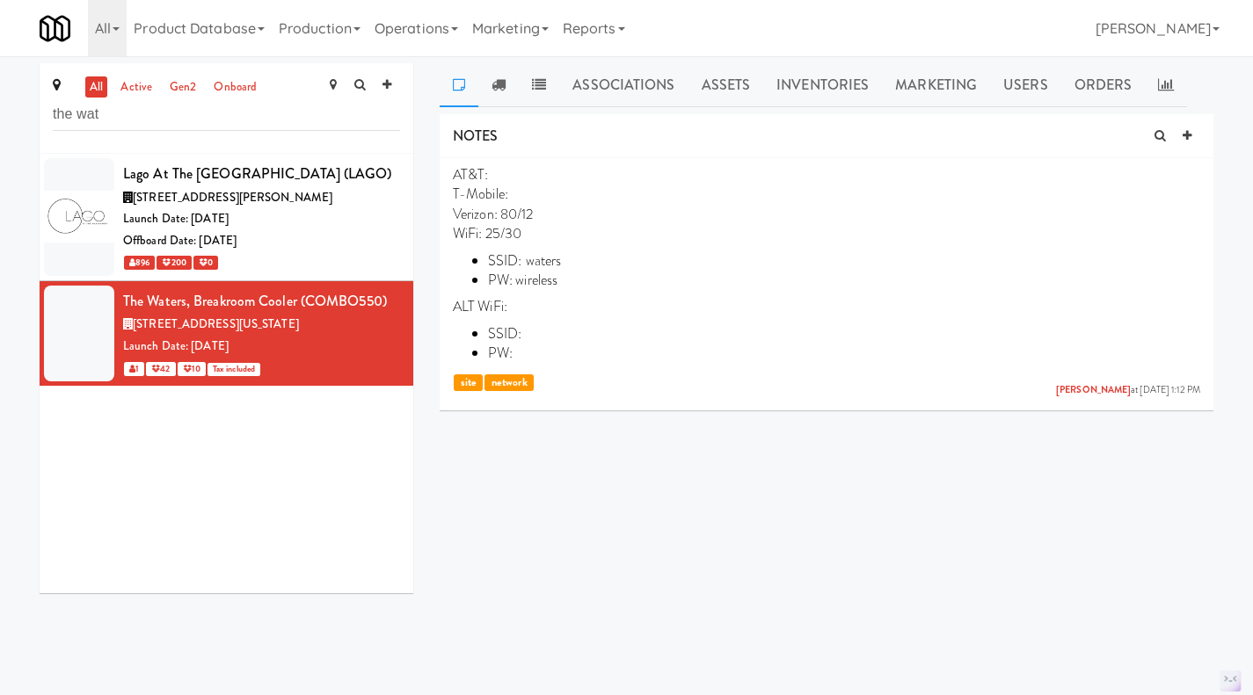
click at [1202, 173] on icon at bounding box center [1200, 168] width 12 height 15
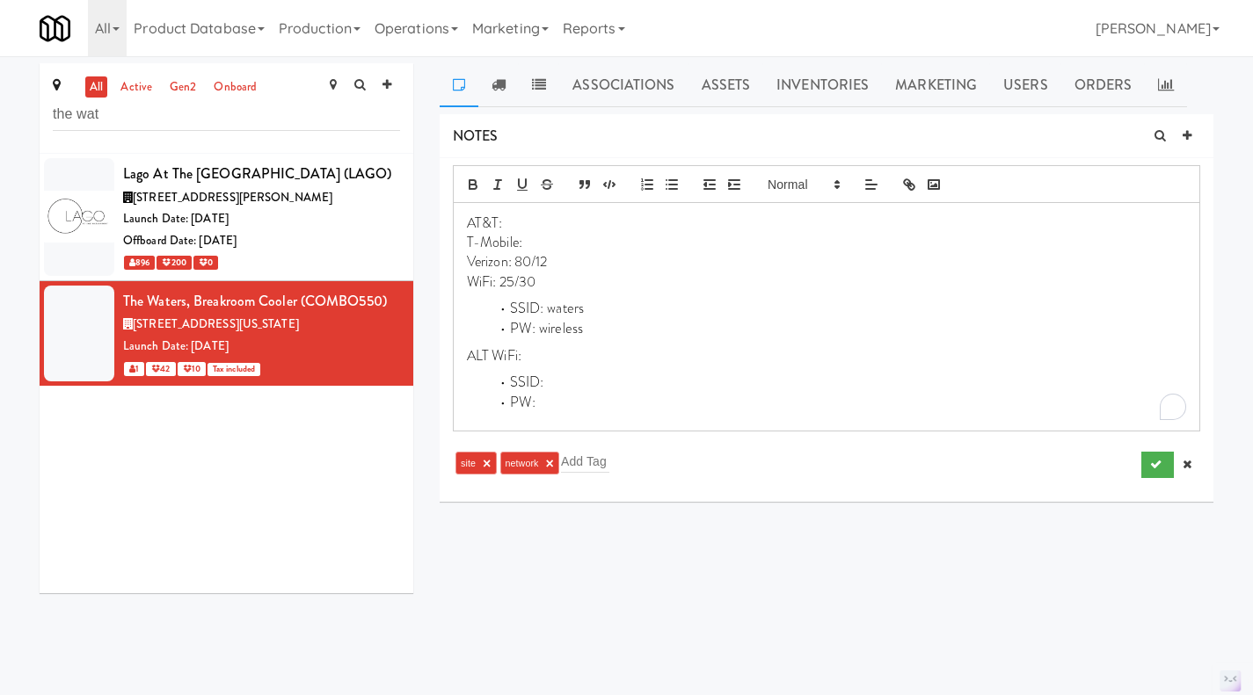
click at [586, 418] on div "AT&T: T-Mobile: Verizon: 80/12 WiFi: 25/30 SSID: [PERSON_NAME]: wireless ALT Wi…" at bounding box center [826, 317] width 745 height 228
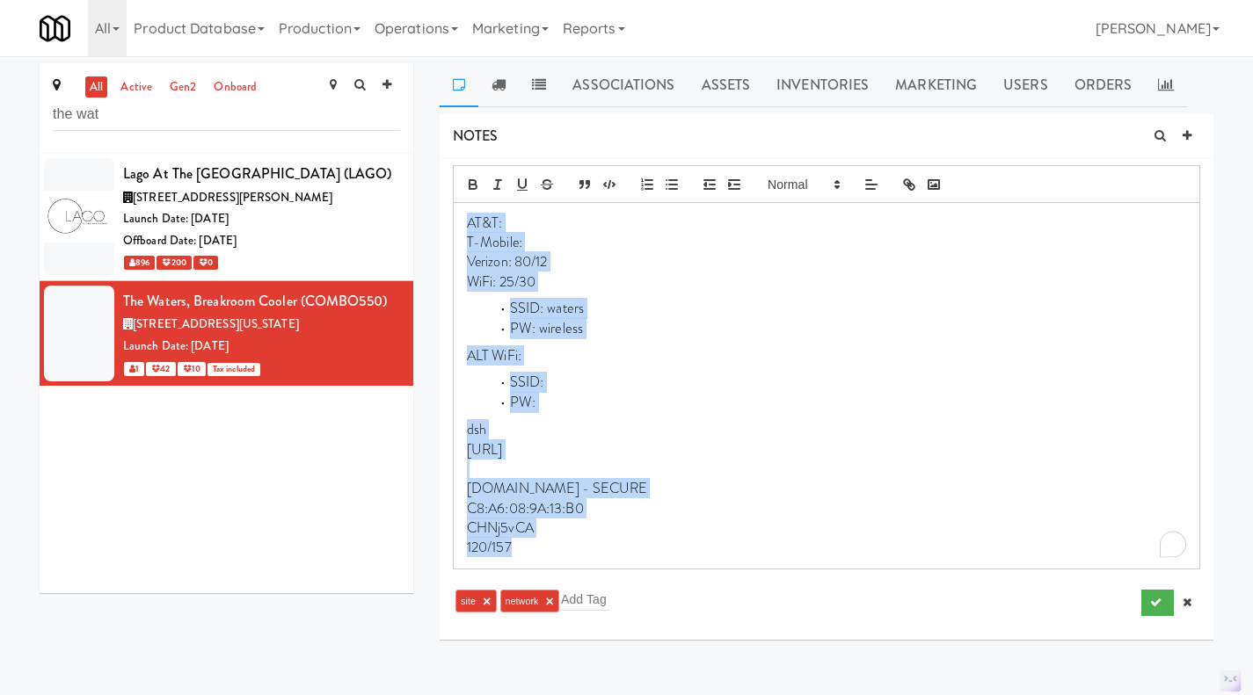
click at [570, 559] on div "AT&T: T-Mobile: Verizon: 80/12 WiFi: 25/30 SSID: [PERSON_NAME]: wireless ALT Wi…" at bounding box center [826, 386] width 745 height 366
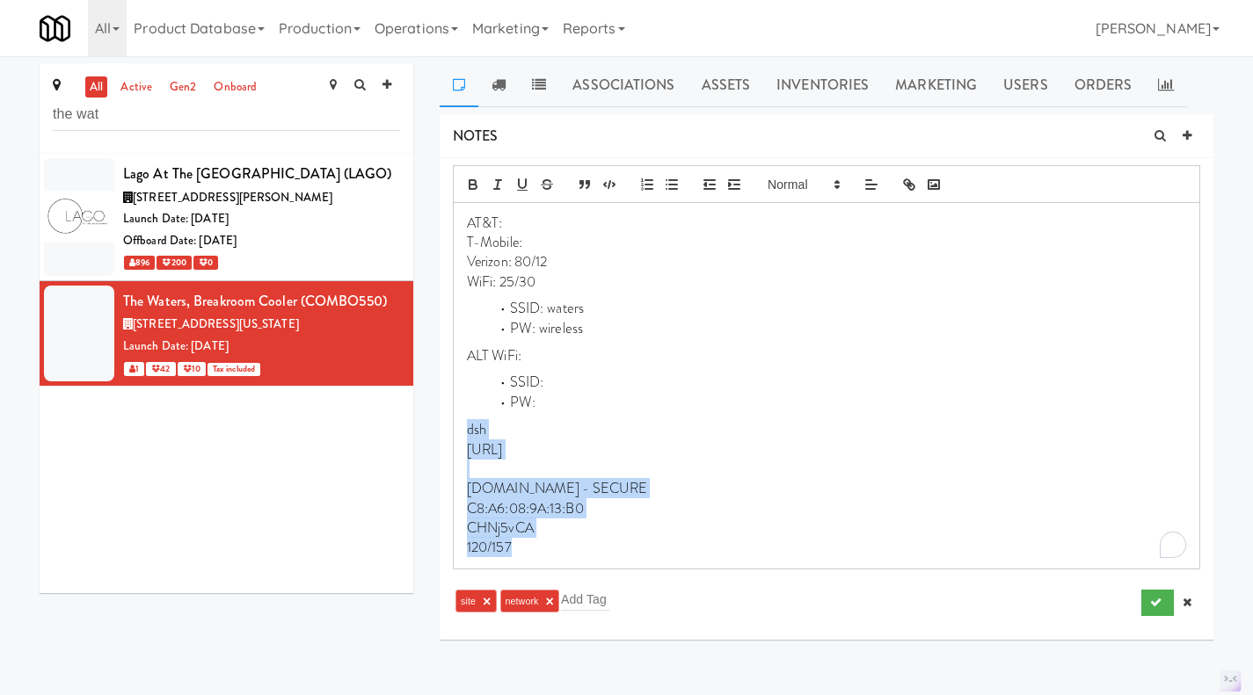
drag, startPoint x: 555, startPoint y: 555, endPoint x: 434, endPoint y: 439, distance: 167.2
click at [434, 439] on div "Associations Assets Inventories Marketing Users Orders NOTES AT&T: T-Mobile: Ve…" at bounding box center [826, 358] width 800 height 590
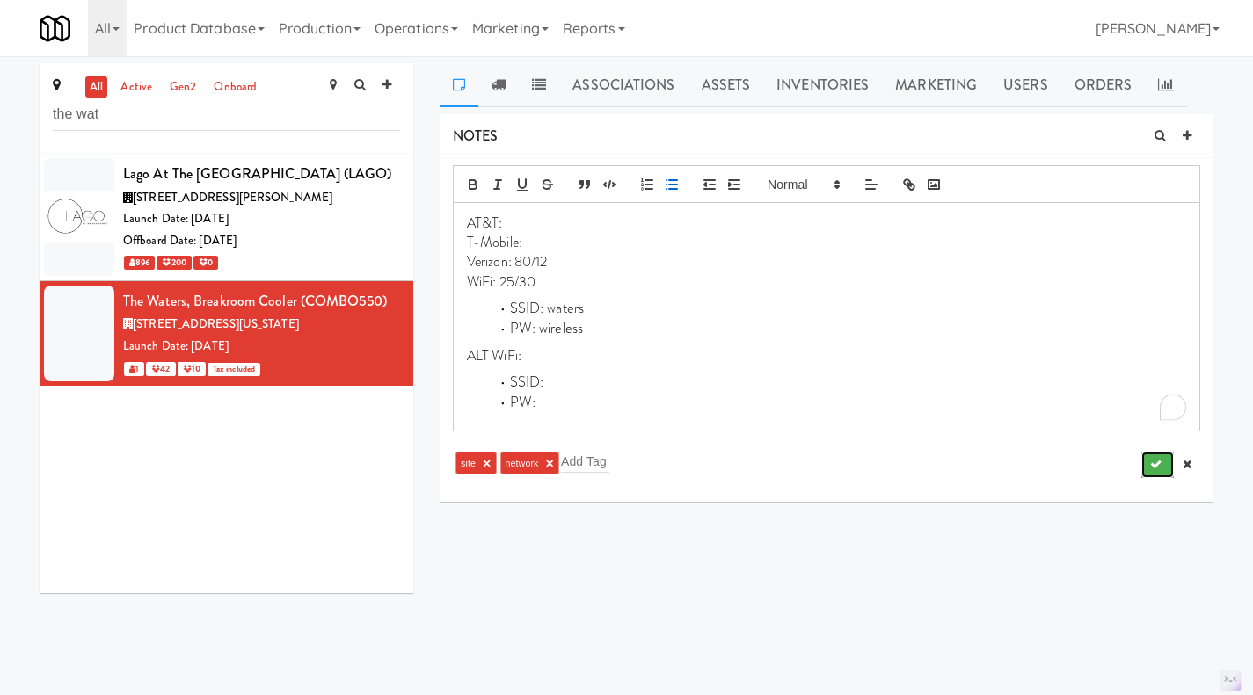
click at [1157, 465] on icon "submit" at bounding box center [1155, 464] width 11 height 11
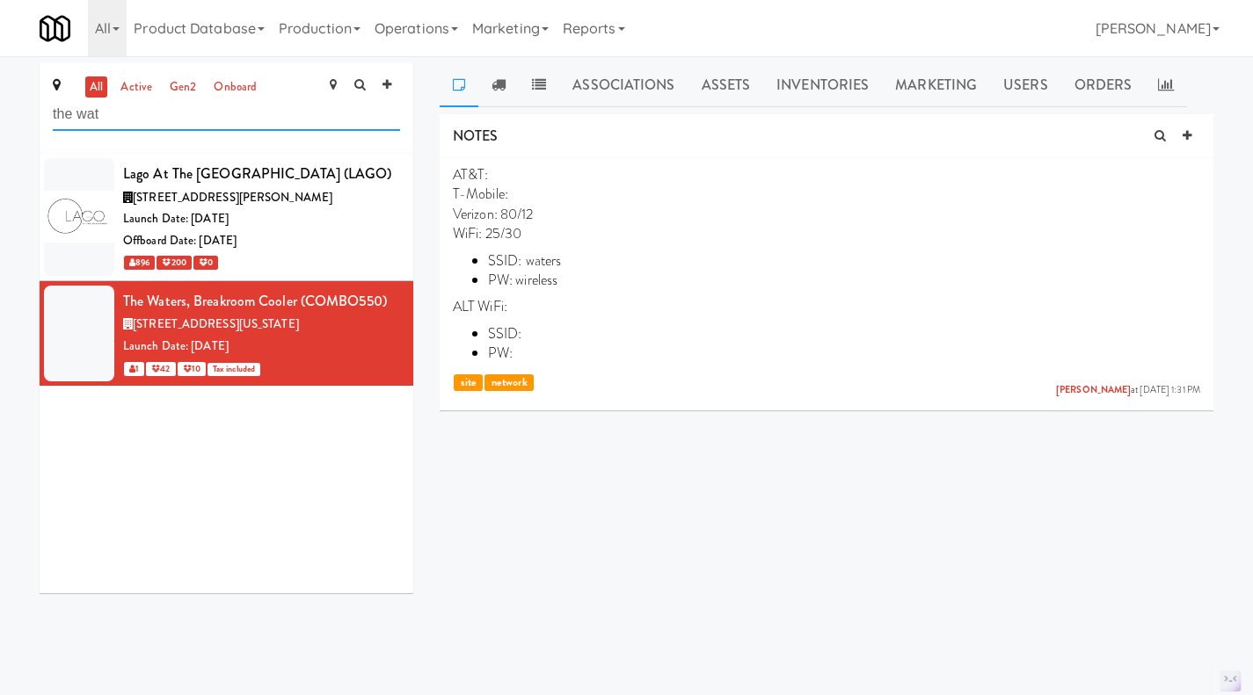
click at [123, 113] on input "the wat" at bounding box center [226, 114] width 347 height 33
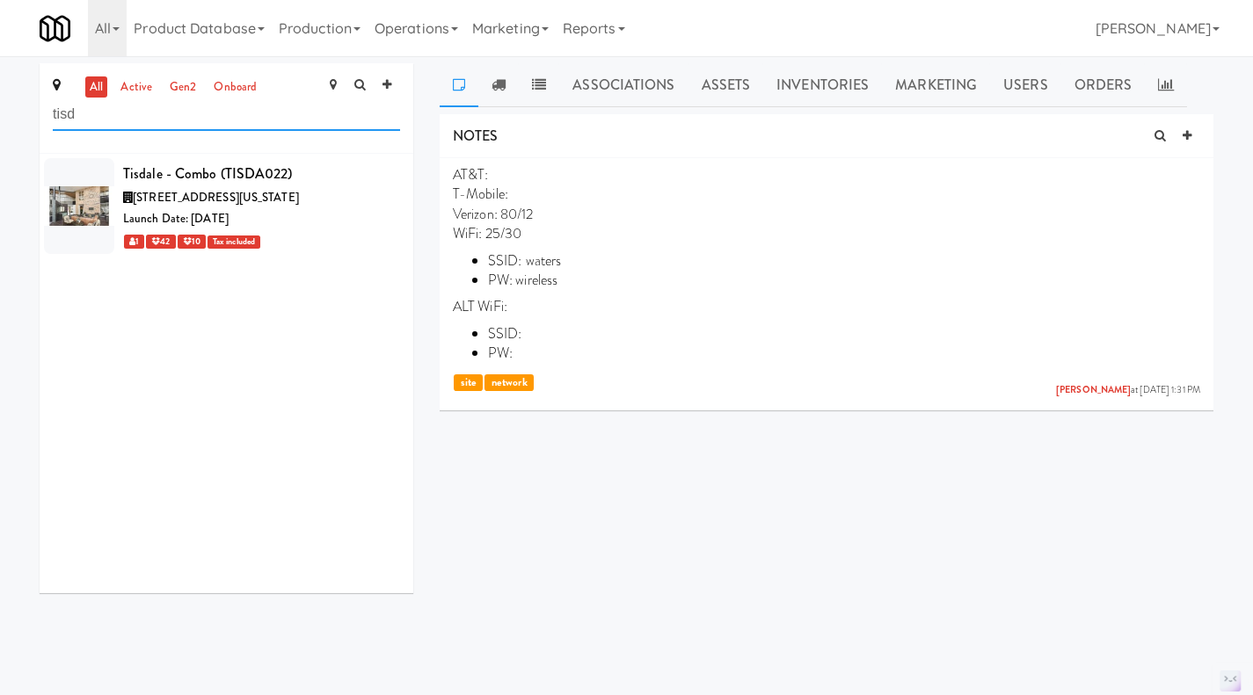
type input "tisd"
click at [369, 235] on div "1 42 10 Tax included" at bounding box center [261, 241] width 277 height 22
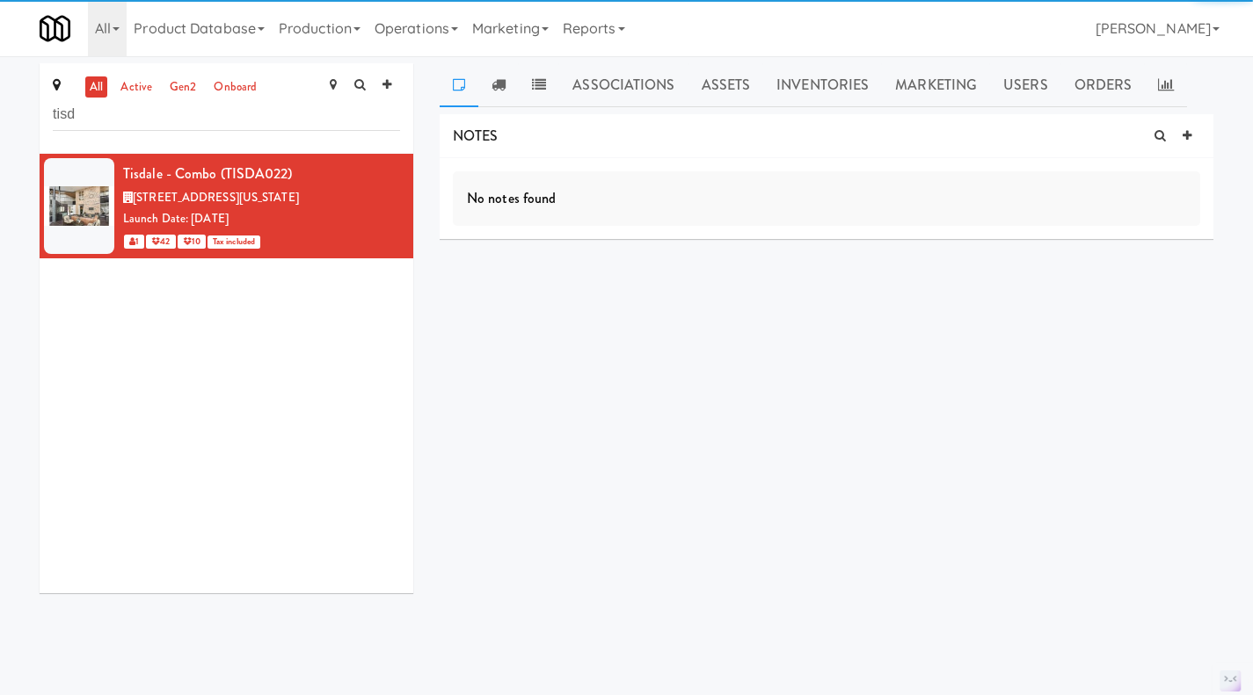
click at [1186, 138] on icon at bounding box center [1186, 135] width 9 height 11
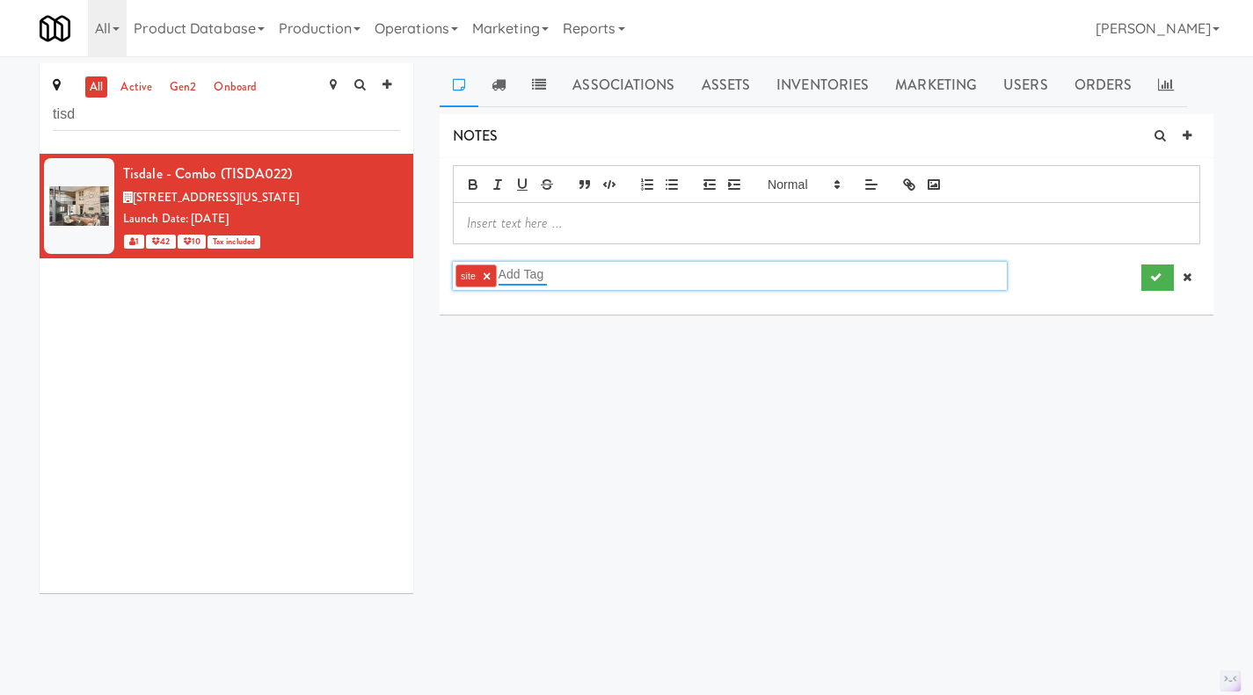
click at [534, 275] on input "text" at bounding box center [522, 274] width 48 height 23
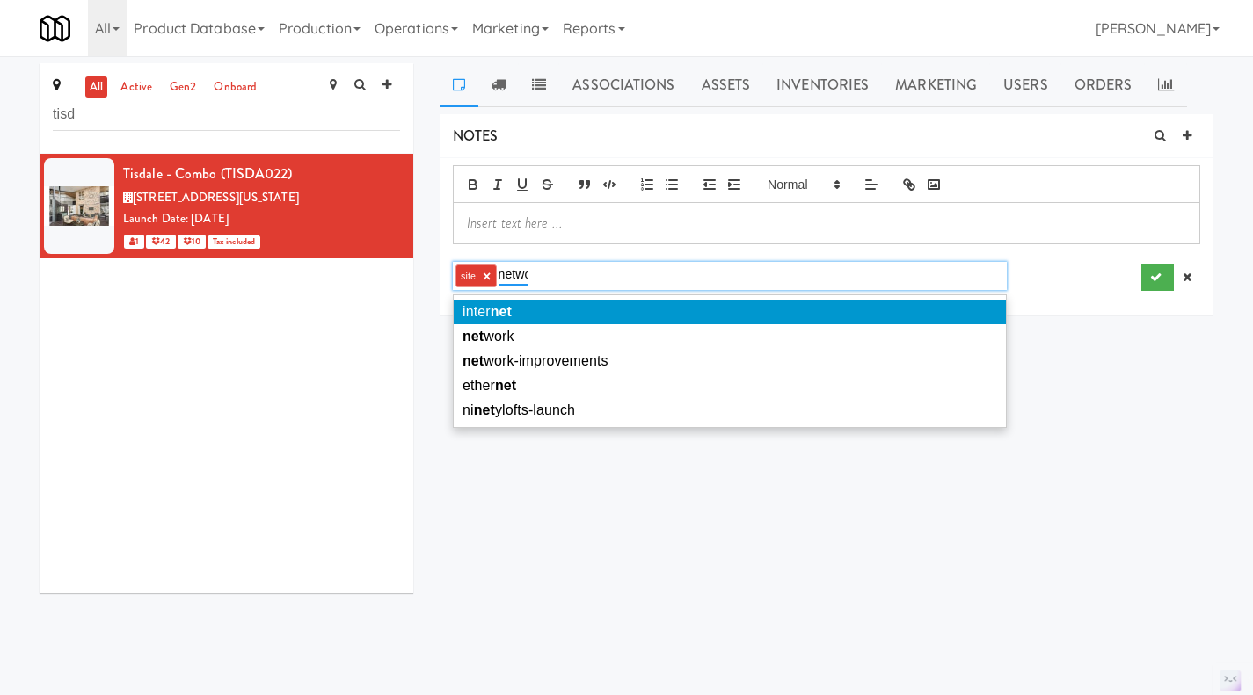
type input "networ"
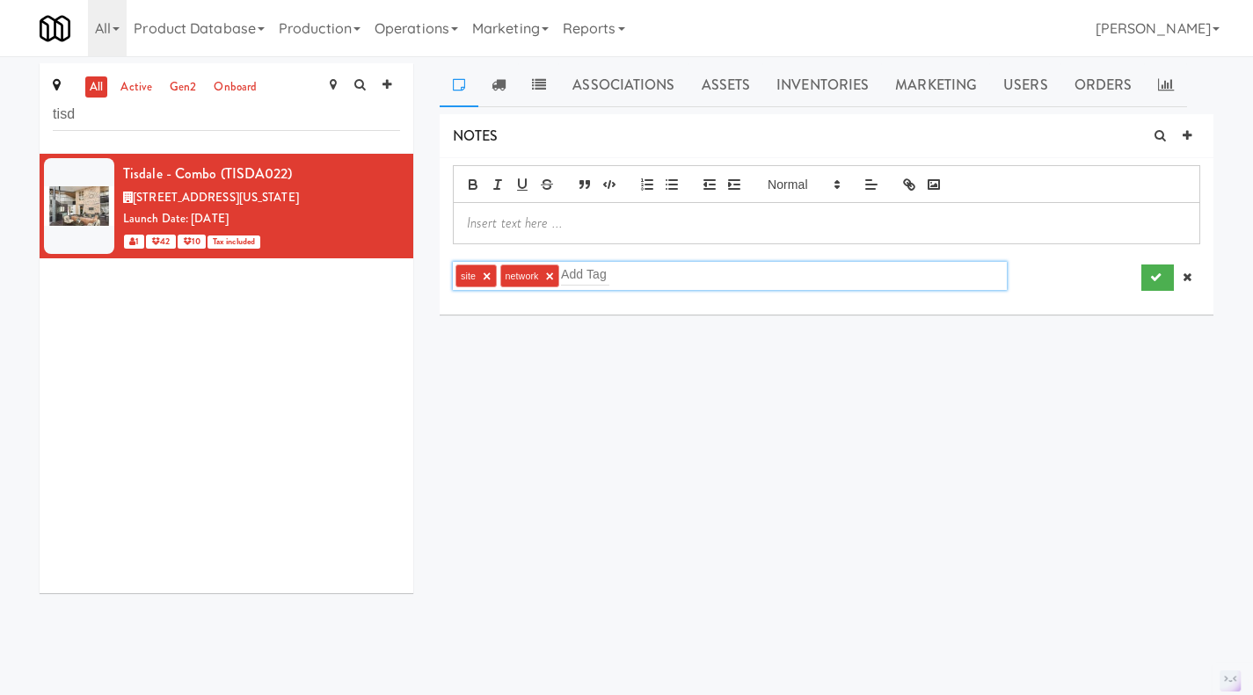
click at [548, 216] on p at bounding box center [826, 223] width 719 height 19
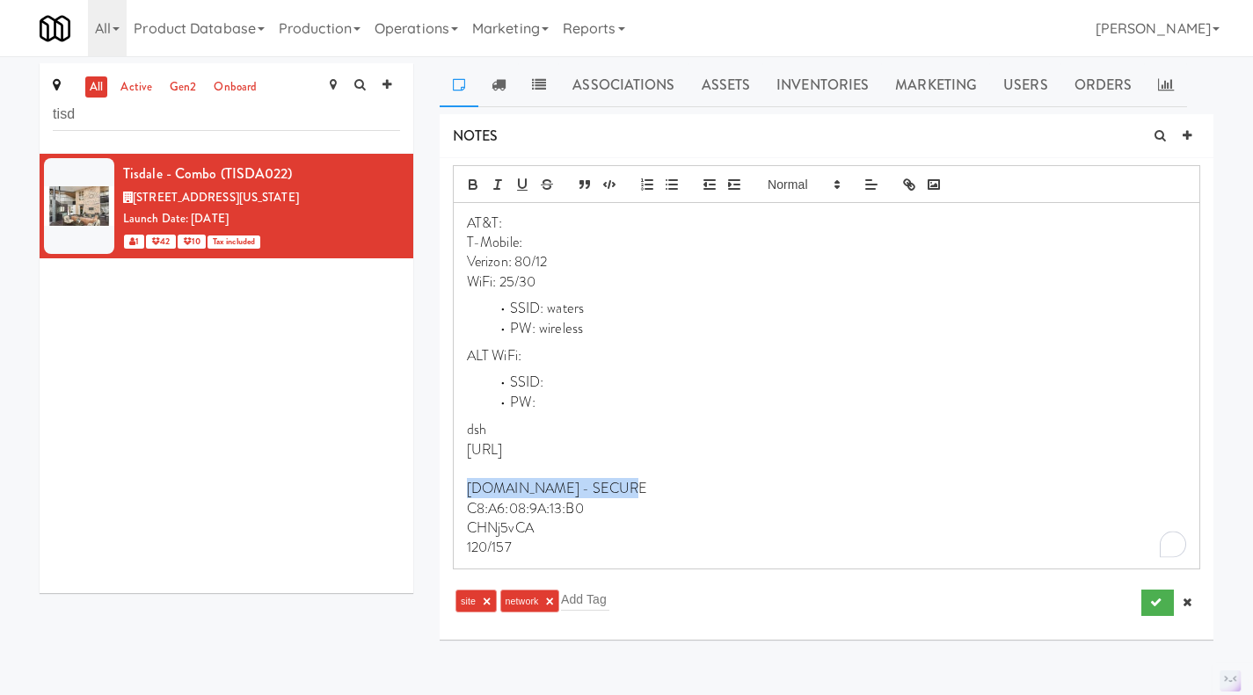
drag, startPoint x: 628, startPoint y: 490, endPoint x: 472, endPoint y: 492, distance: 155.6
click at [472, 492] on p "[DOMAIN_NAME] - SECURE" at bounding box center [826, 488] width 719 height 19
copy p "[DOMAIN_NAME] - SECURE"
drag, startPoint x: 589, startPoint y: 309, endPoint x: 551, endPoint y: 309, distance: 37.8
click at [551, 309] on li "SSID: waters" at bounding box center [837, 309] width 698 height 20
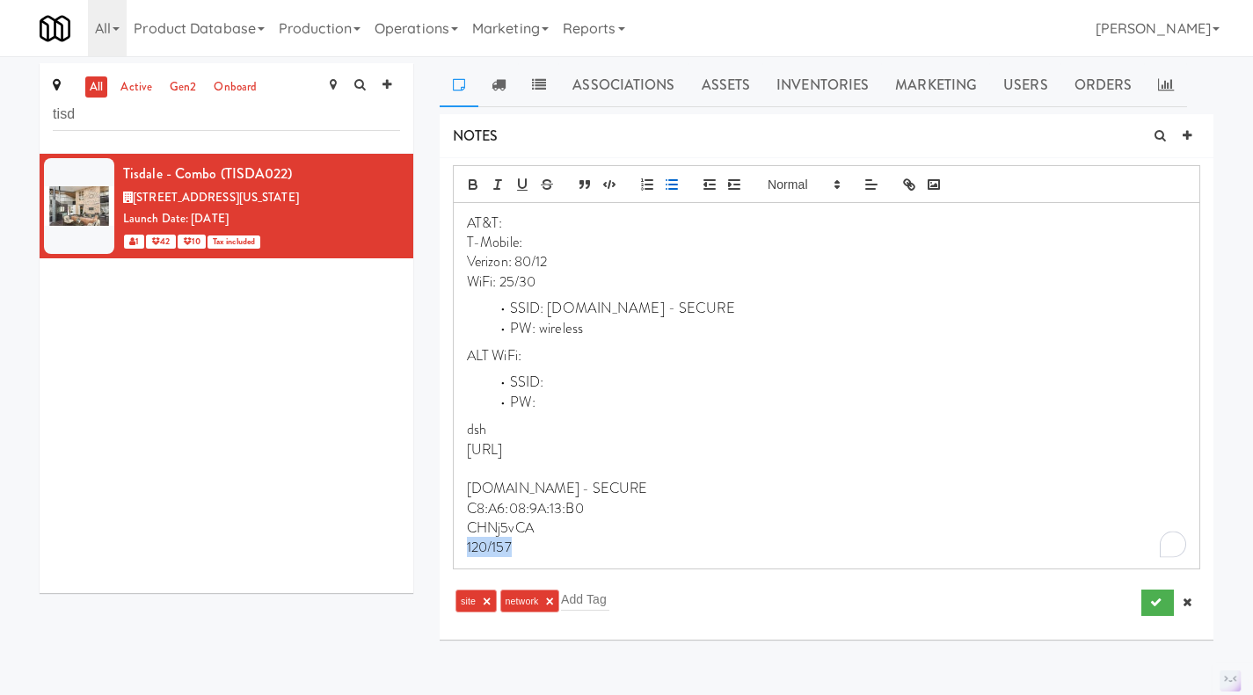
drag, startPoint x: 528, startPoint y: 561, endPoint x: 469, endPoint y: 552, distance: 60.4
click at [469, 552] on div "AT&T: T-Mobile: Verizon: 80/12 WiFi: 25/30 SSID: [DOMAIN_NAME] - SECURE PW: wir…" at bounding box center [826, 386] width 745 height 366
copy p "120/157"
drag, startPoint x: 541, startPoint y: 282, endPoint x: 498, endPoint y: 284, distance: 43.1
click at [498, 284] on p "WiFi: 25/30" at bounding box center [826, 281] width 719 height 19
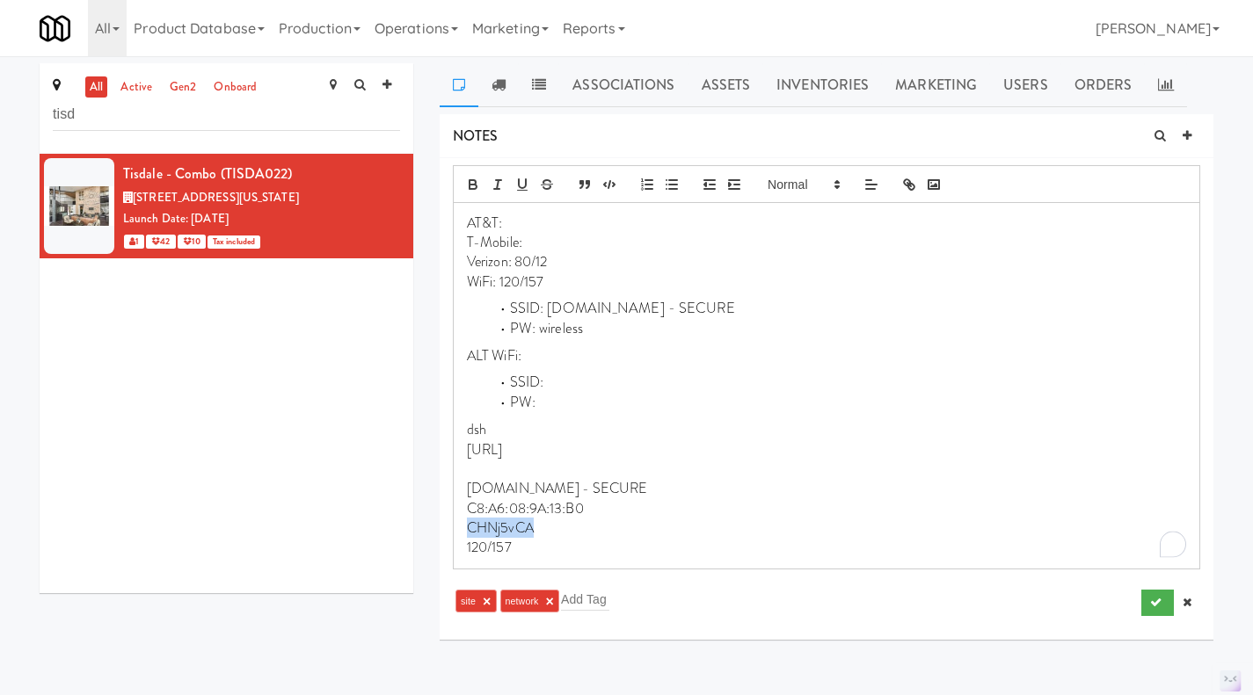
drag, startPoint x: 554, startPoint y: 534, endPoint x: 463, endPoint y: 530, distance: 90.6
click at [463, 530] on div "AT&T: T-Mobile: Verizon: 80/12 WiFi: 120/157 SSID: [DOMAIN_NAME] - SECURE PW: w…" at bounding box center [826, 386] width 745 height 366
copy p "CHNj5vCA"
click at [610, 327] on li "PW: wireless" at bounding box center [837, 329] width 698 height 20
drag, startPoint x: 610, startPoint y: 327, endPoint x: 538, endPoint y: 331, distance: 72.2
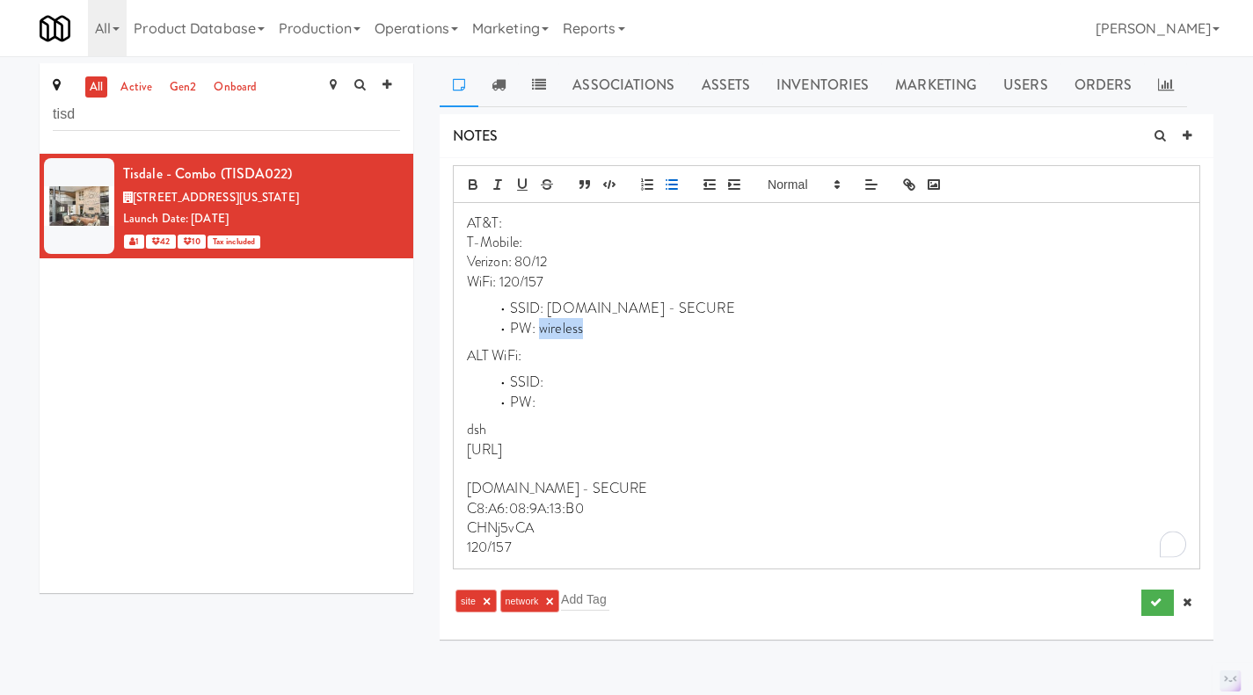
click at [538, 331] on li "PW: wireless" at bounding box center [837, 329] width 698 height 20
drag, startPoint x: 599, startPoint y: 514, endPoint x: 467, endPoint y: 512, distance: 131.9
click at [467, 512] on p "C8:A6:08:9A:13:B0" at bounding box center [826, 508] width 719 height 19
copy p "C8:A6:08:9A:13:B0"
click at [615, 326] on li "PW: CHNj5vCA" at bounding box center [837, 329] width 698 height 20
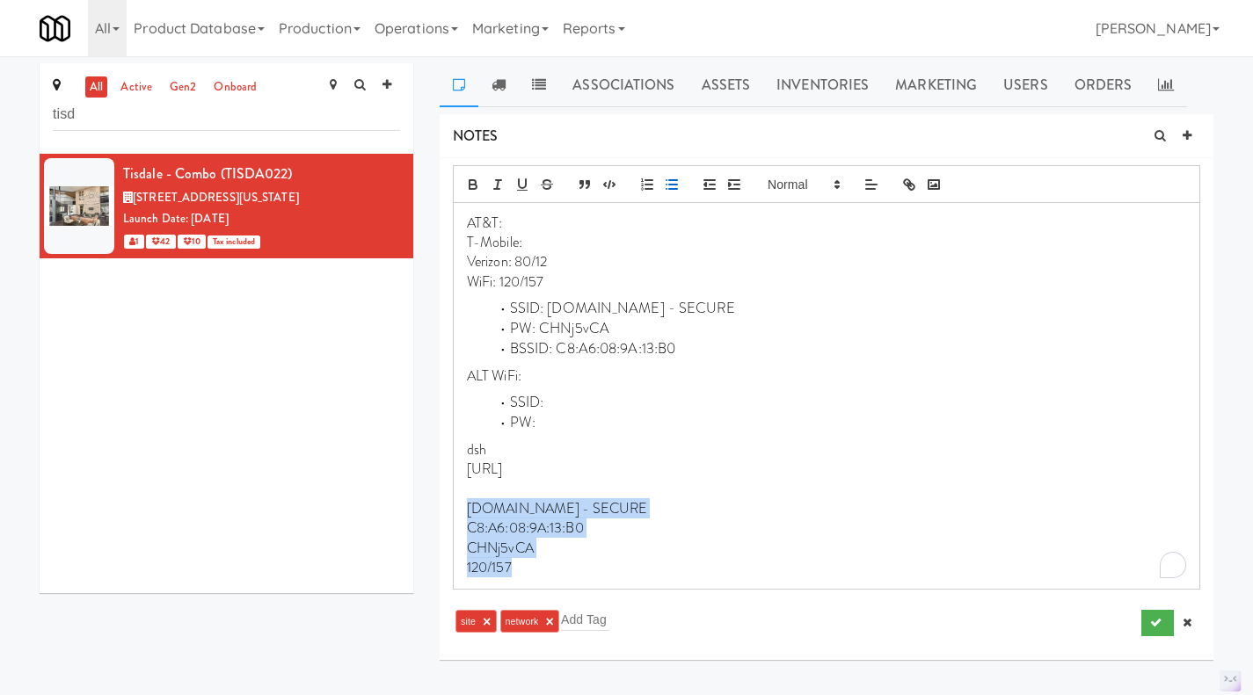
drag, startPoint x: 539, startPoint y: 565, endPoint x: 454, endPoint y: 511, distance: 101.2
click at [454, 511] on div "AT&T: T-Mobile: Verizon: 80/12 WiFi: 120/157 SSID: [DOMAIN_NAME] - SECURE PW: C…" at bounding box center [826, 396] width 745 height 386
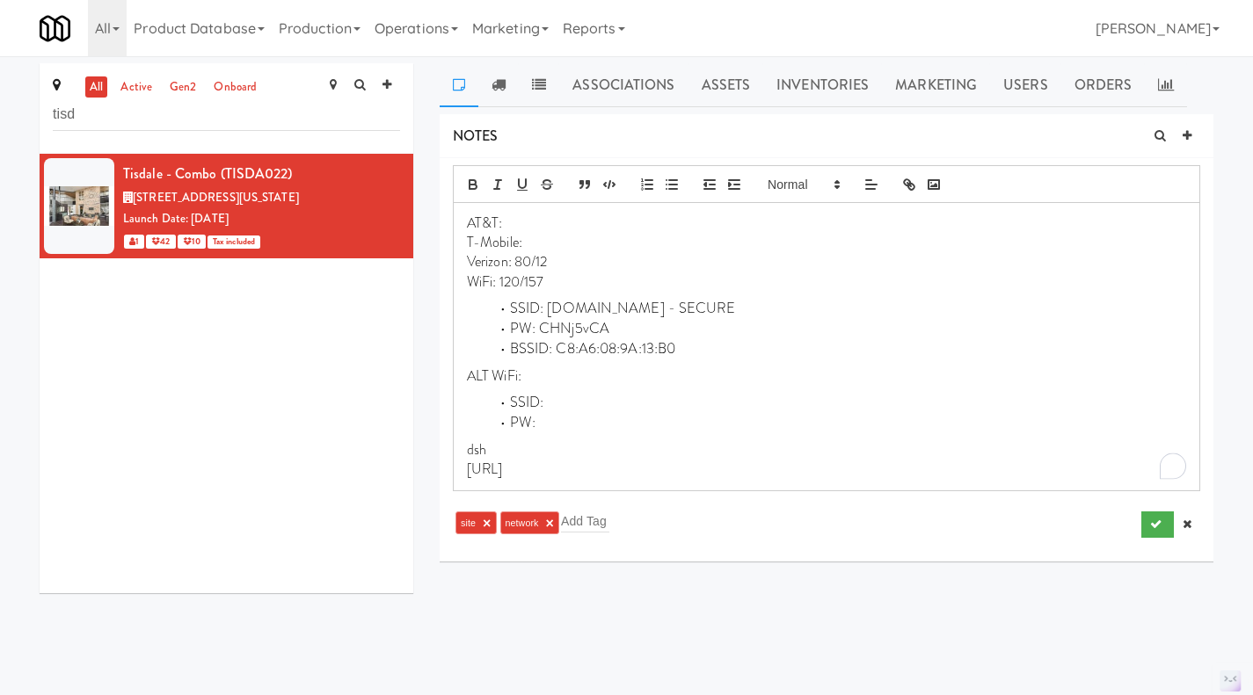
click at [489, 483] on div "AT&T: T-Mobile: Verizon: 80/12 WiFi: 120/157 SSID: [DOMAIN_NAME] - SECURE PW: C…" at bounding box center [826, 346] width 745 height 287
click at [487, 476] on p "[URL]" at bounding box center [826, 469] width 719 height 19
copy p "[URL]"
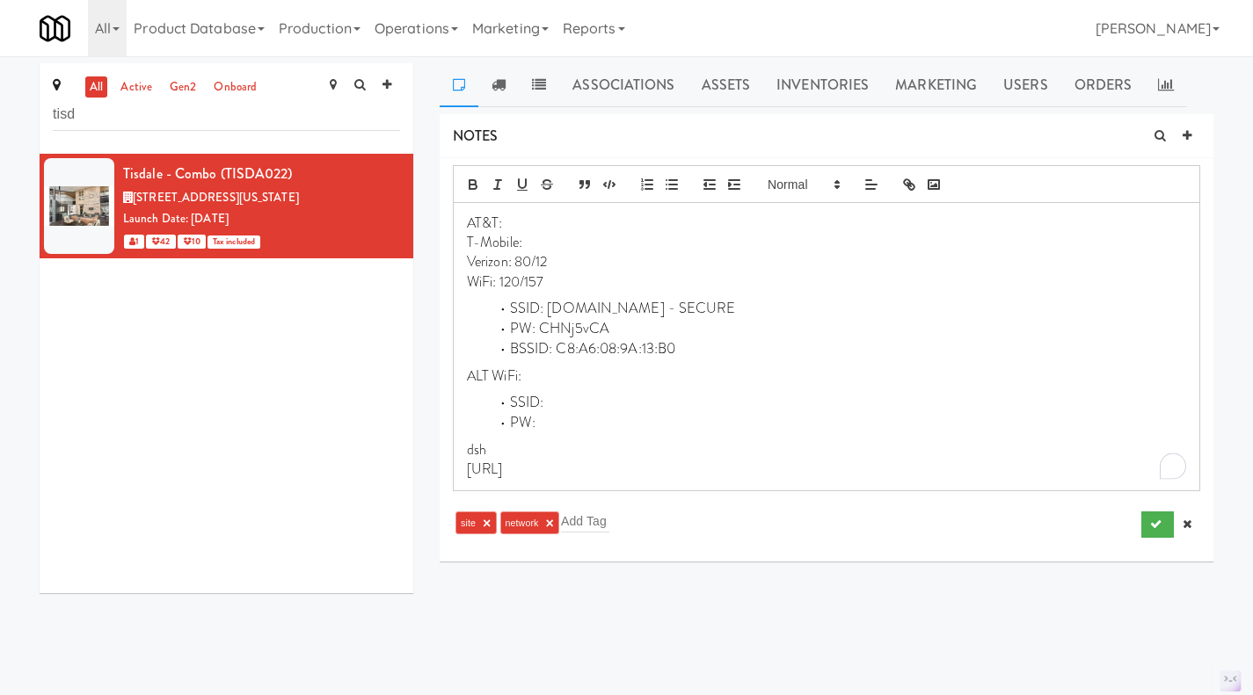
click at [701, 347] on li "BSSID: C8:A6:08:9A:13:B0" at bounding box center [837, 349] width 698 height 20
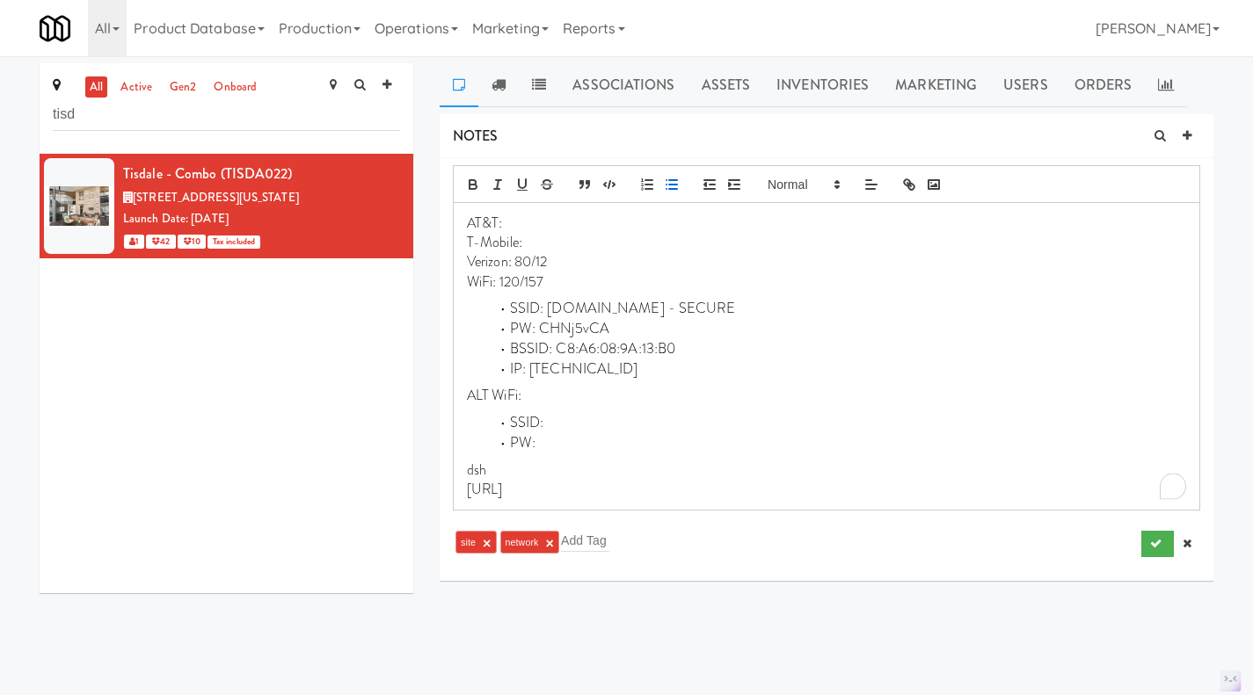
drag, startPoint x: 592, startPoint y: 489, endPoint x: 465, endPoint y: 473, distance: 128.4
click at [465, 473] on div "AT&T: T-Mobile: Verizon: 80/12 WiFi: 120/157 SSID: [DOMAIN_NAME] - SECURE PW: C…" at bounding box center [826, 357] width 745 height 308
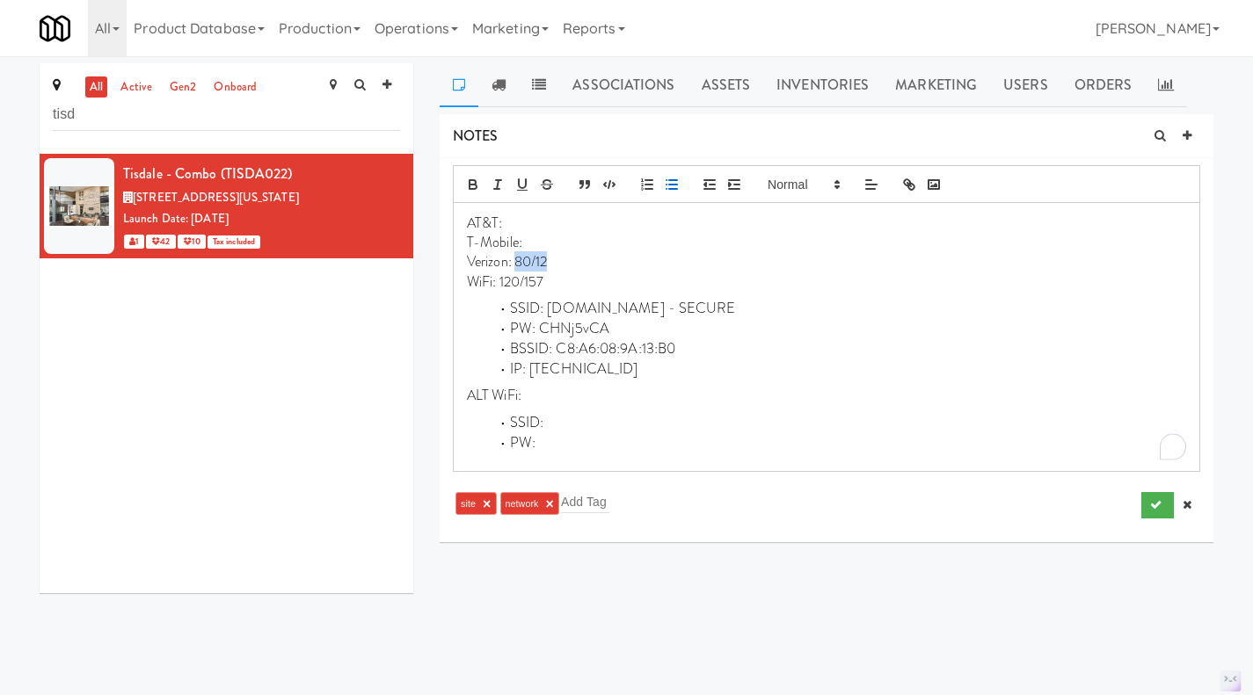
drag, startPoint x: 550, startPoint y: 260, endPoint x: 515, endPoint y: 261, distance: 35.2
click at [515, 261] on p "Verizon: 80/12" at bounding box center [826, 261] width 719 height 19
click at [1153, 503] on icon "submit" at bounding box center [1155, 504] width 11 height 11
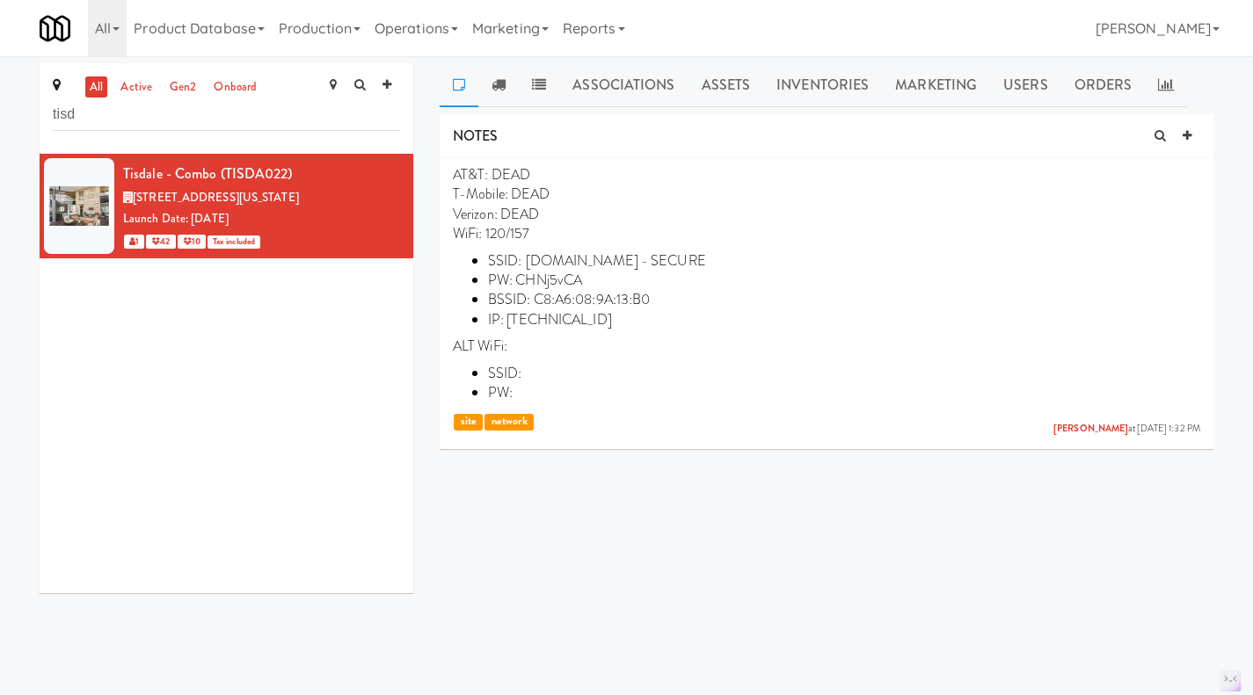
click at [389, 167] on link at bounding box center [397, 165] width 17 height 22
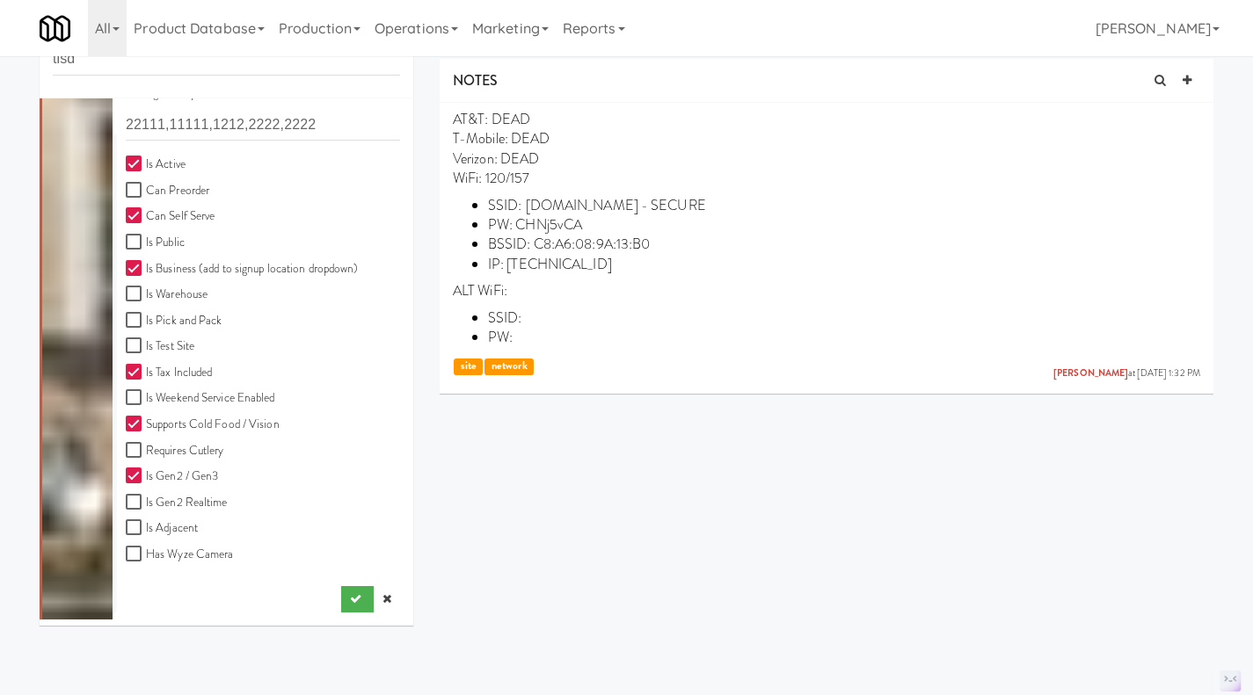
scroll to position [56, 0]
click at [382, 599] on icon at bounding box center [386, 597] width 9 height 11
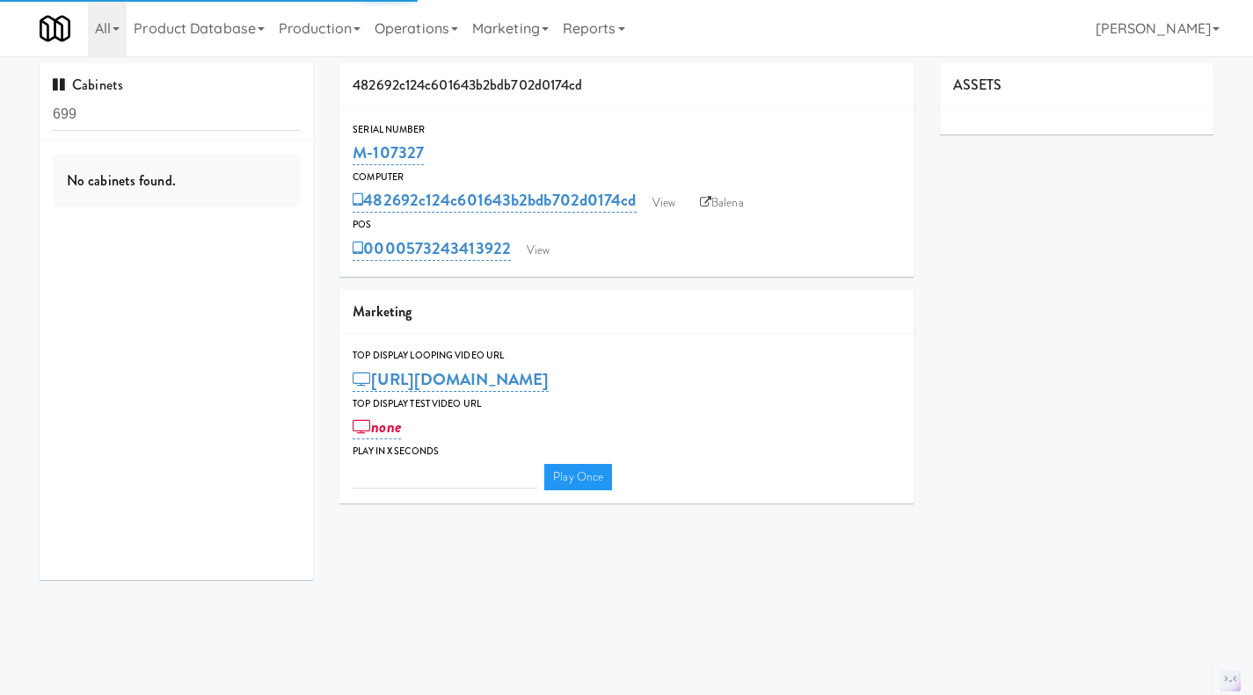
type input "3"
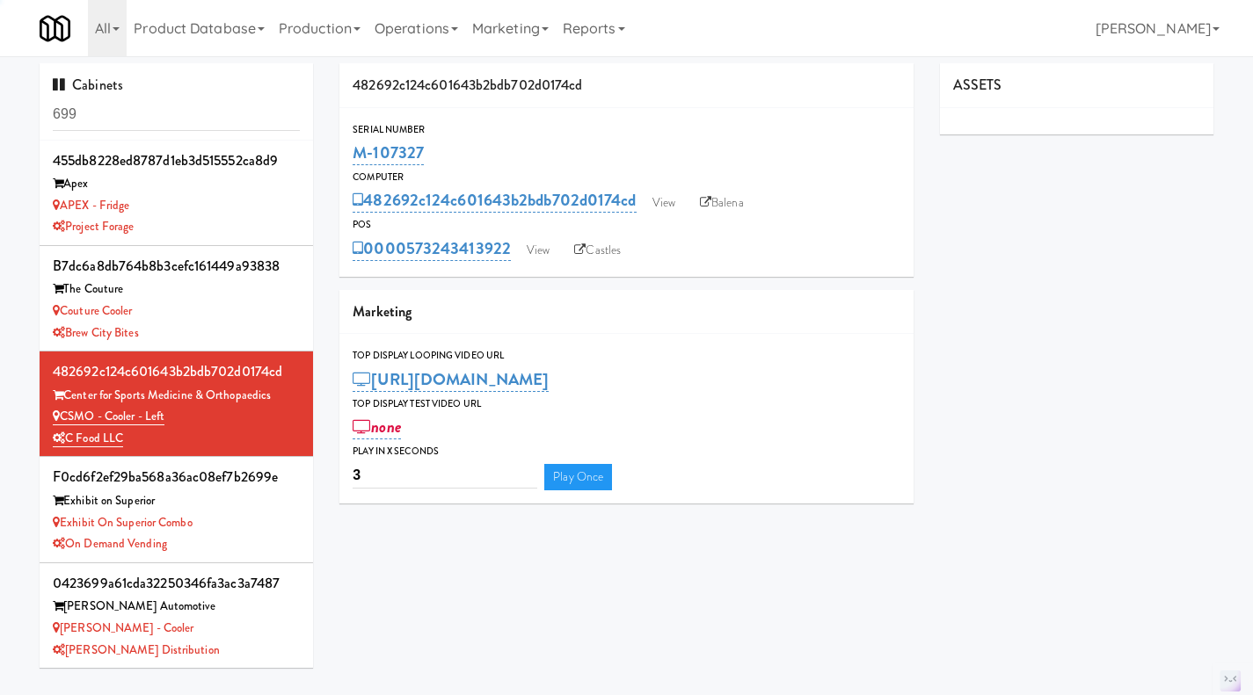
click at [417, 29] on link "Operations" at bounding box center [416, 28] width 98 height 56
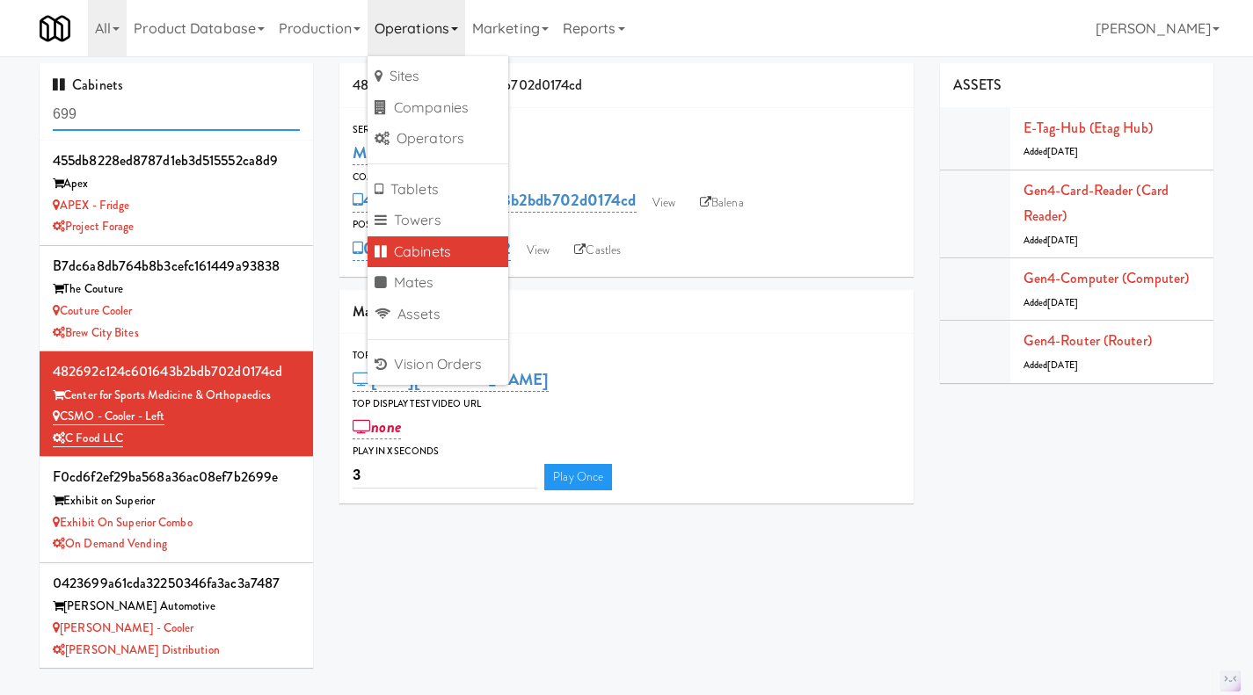
click at [136, 126] on input "699" at bounding box center [176, 114] width 247 height 33
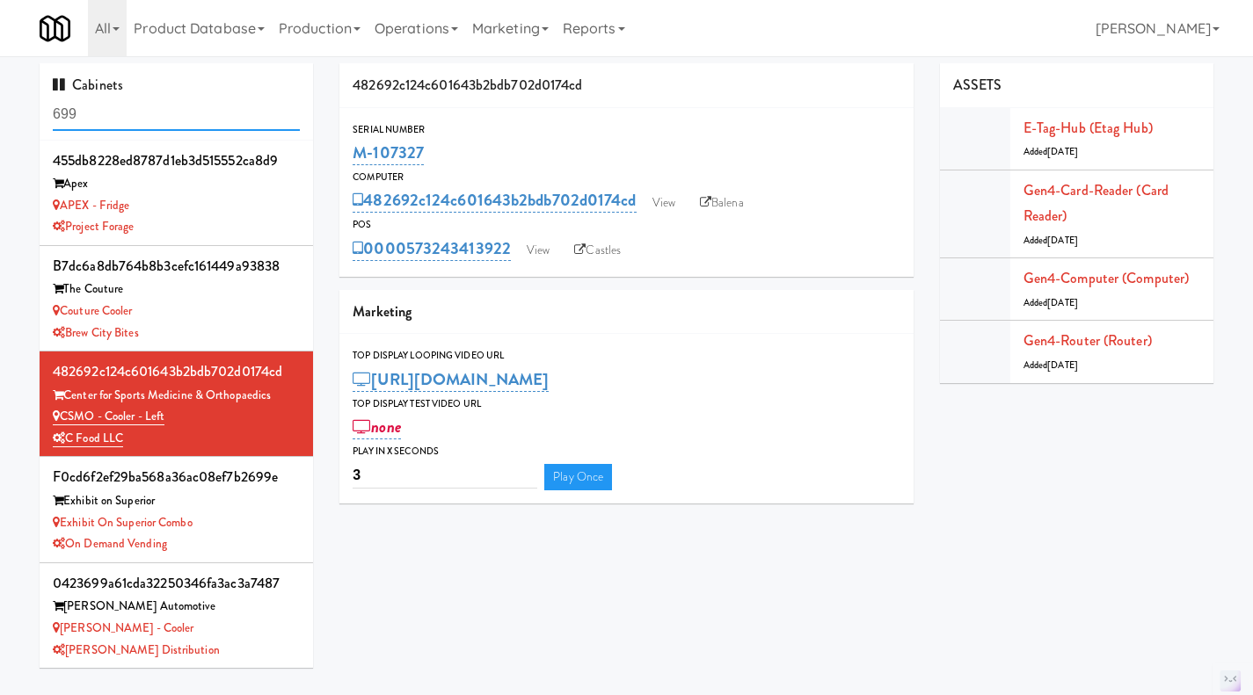
click at [136, 126] on input "699" at bounding box center [176, 114] width 247 height 33
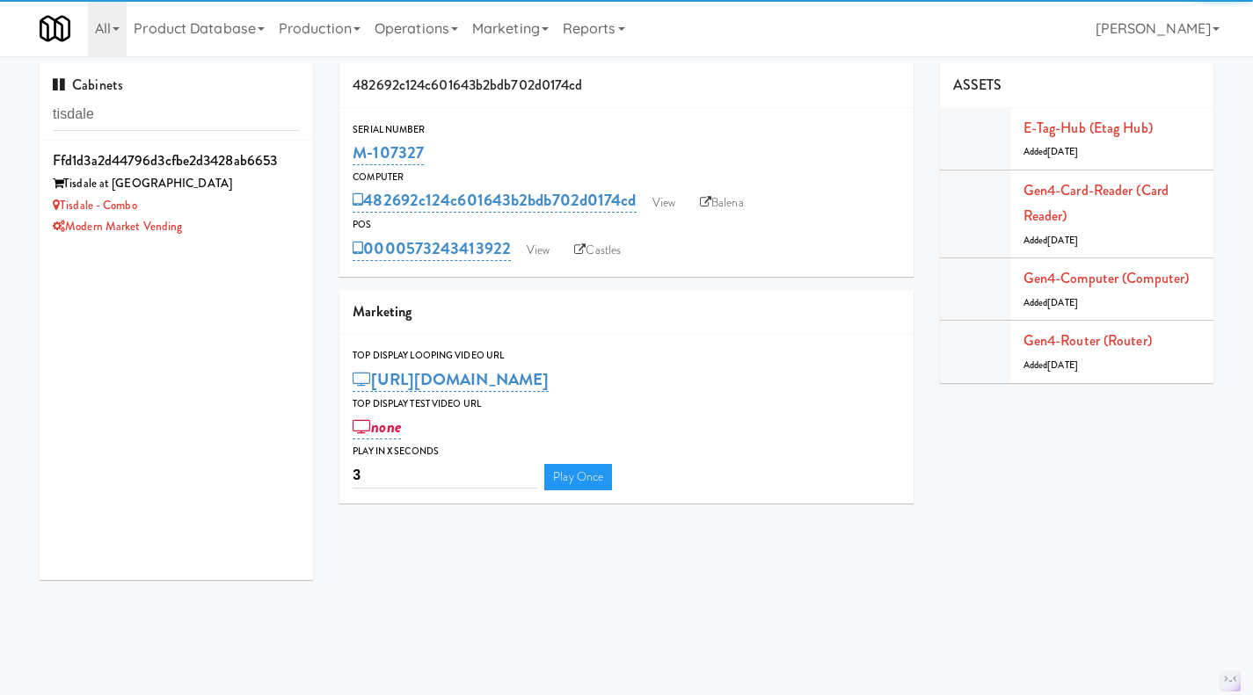
click at [239, 229] on div "Modern Market Vending" at bounding box center [176, 227] width 247 height 22
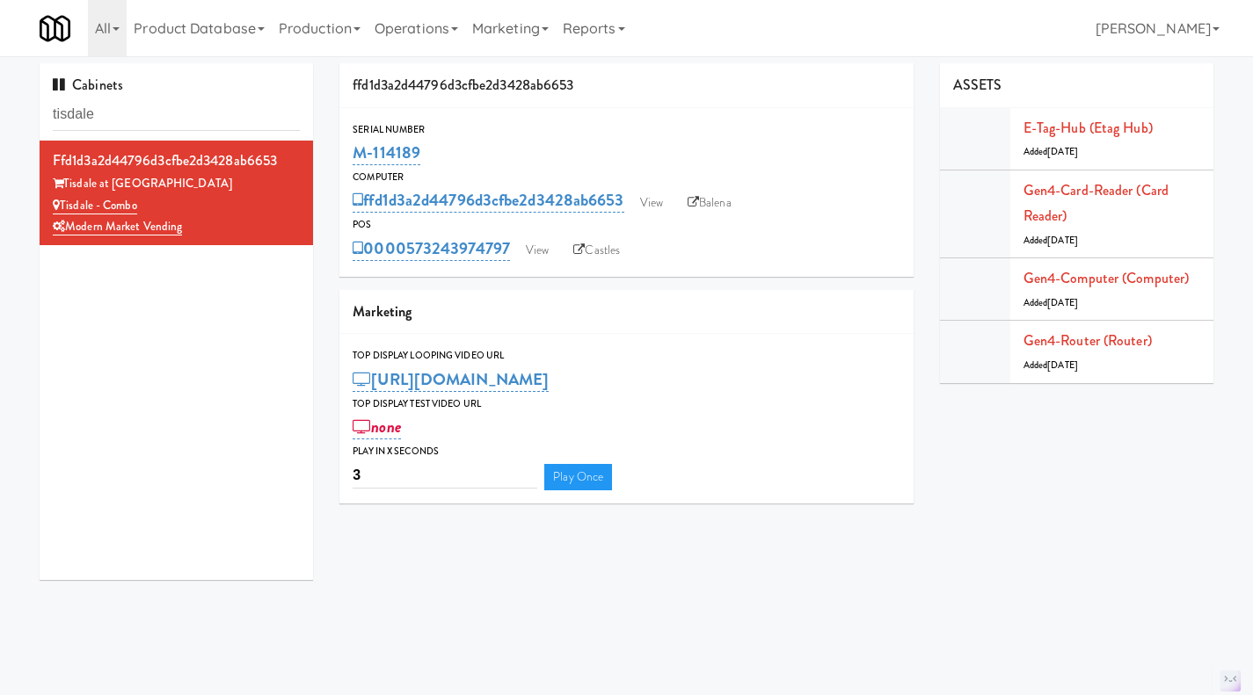
drag, startPoint x: 461, startPoint y: 151, endPoint x: 361, endPoint y: 142, distance: 100.6
click at [353, 149] on div "M-114189" at bounding box center [626, 153] width 548 height 30
copy link "M-114189"
click at [170, 117] on input "tisdale" at bounding box center [176, 114] width 247 height 33
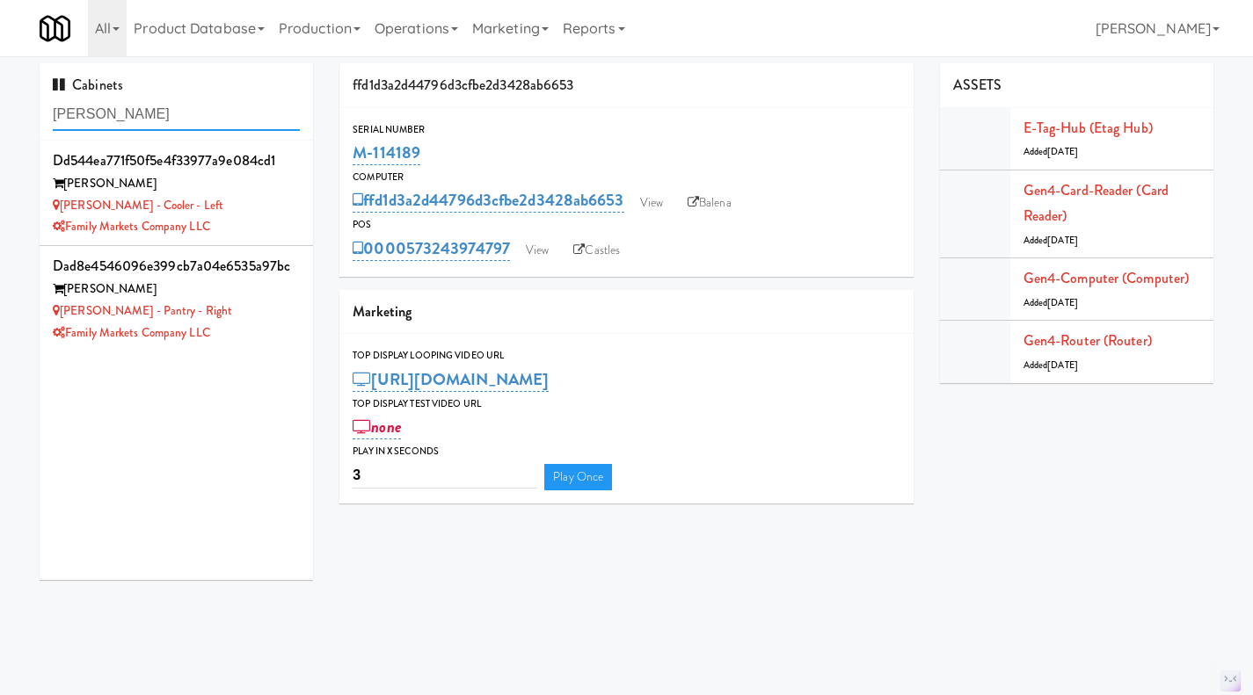
type input "rigby"
click at [261, 332] on div "Family Markets Company LLC" at bounding box center [176, 334] width 247 height 22
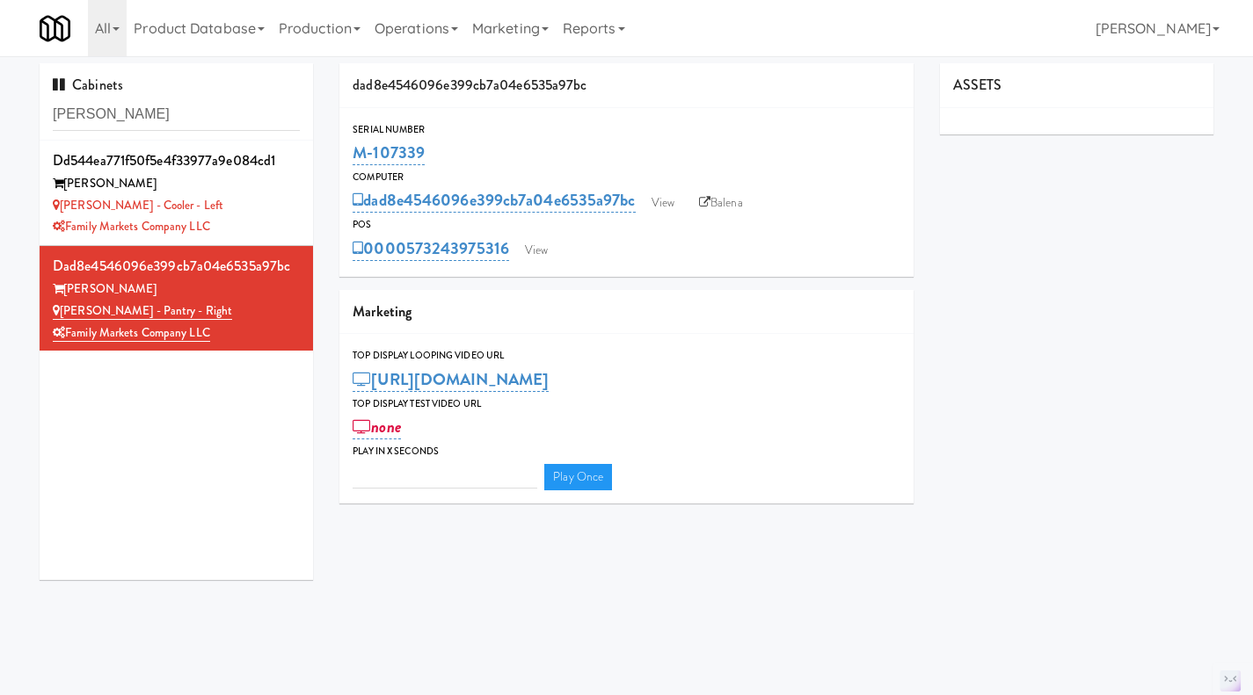
type input "3"
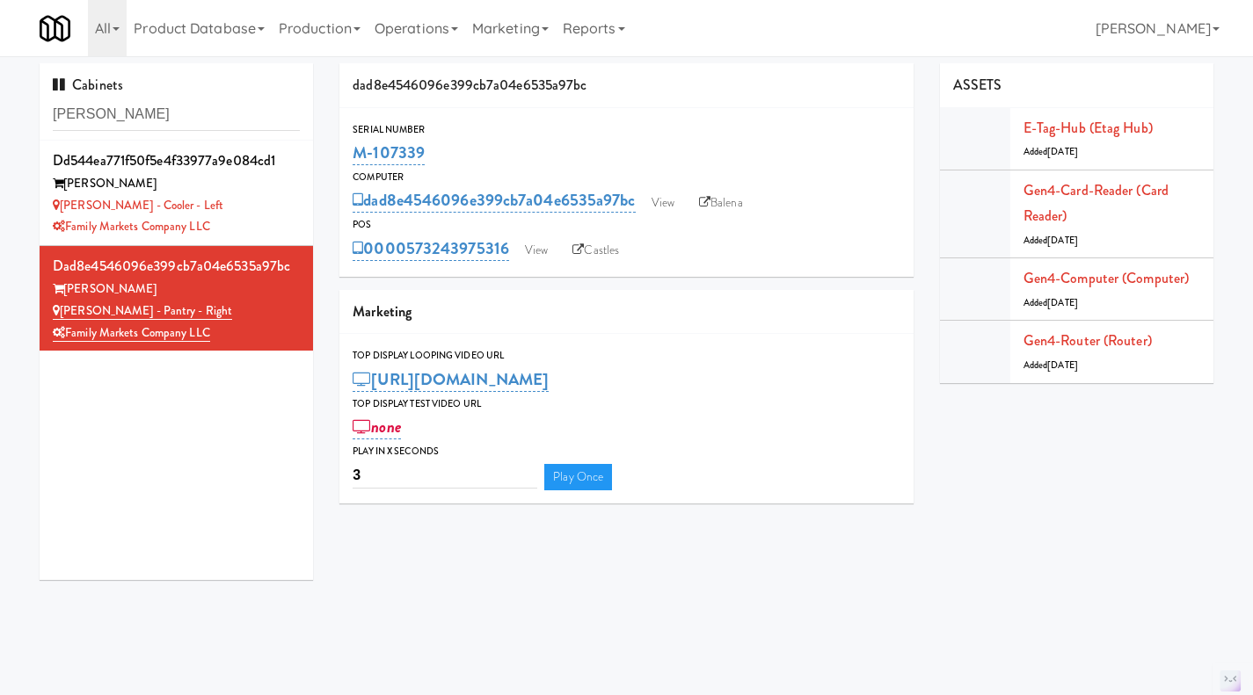
drag, startPoint x: 451, startPoint y: 162, endPoint x: 350, endPoint y: 163, distance: 101.1
click at [350, 163] on div "Serial Number M-107339" at bounding box center [626, 144] width 574 height 47
copy link "M-107339"
click at [111, 101] on input "rigby" at bounding box center [176, 114] width 247 height 33
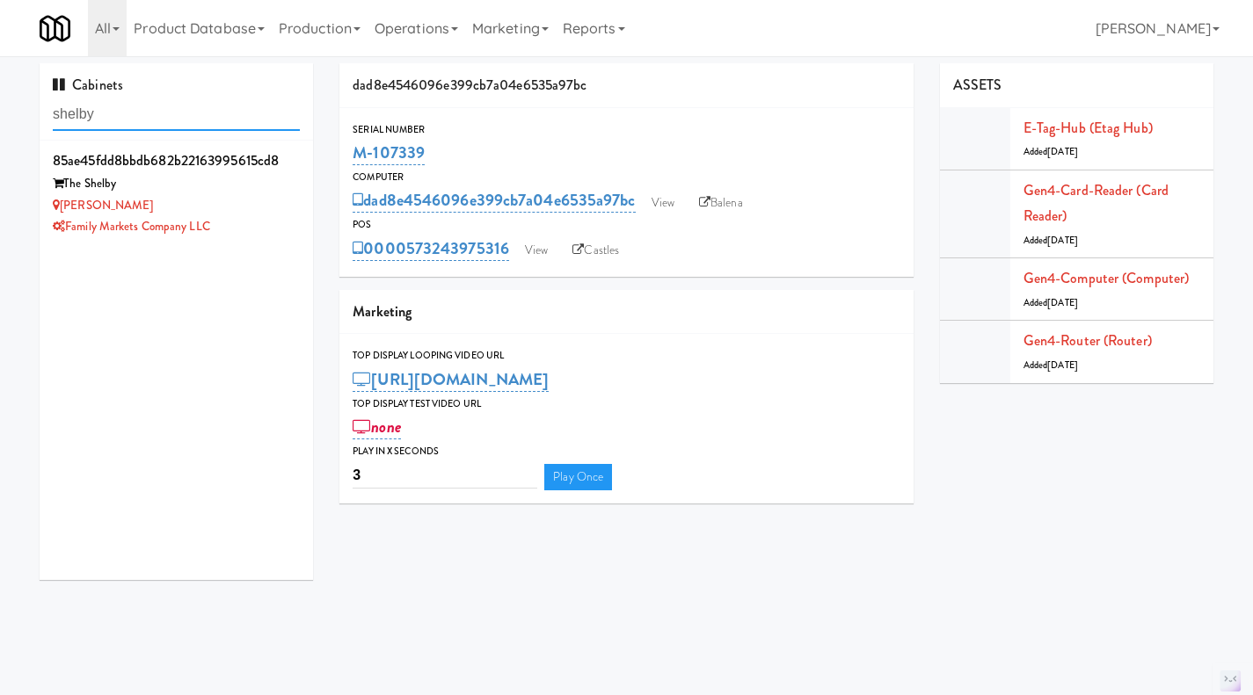
type input "shelby"
click at [262, 217] on div "Family Markets Company LLC" at bounding box center [176, 227] width 247 height 22
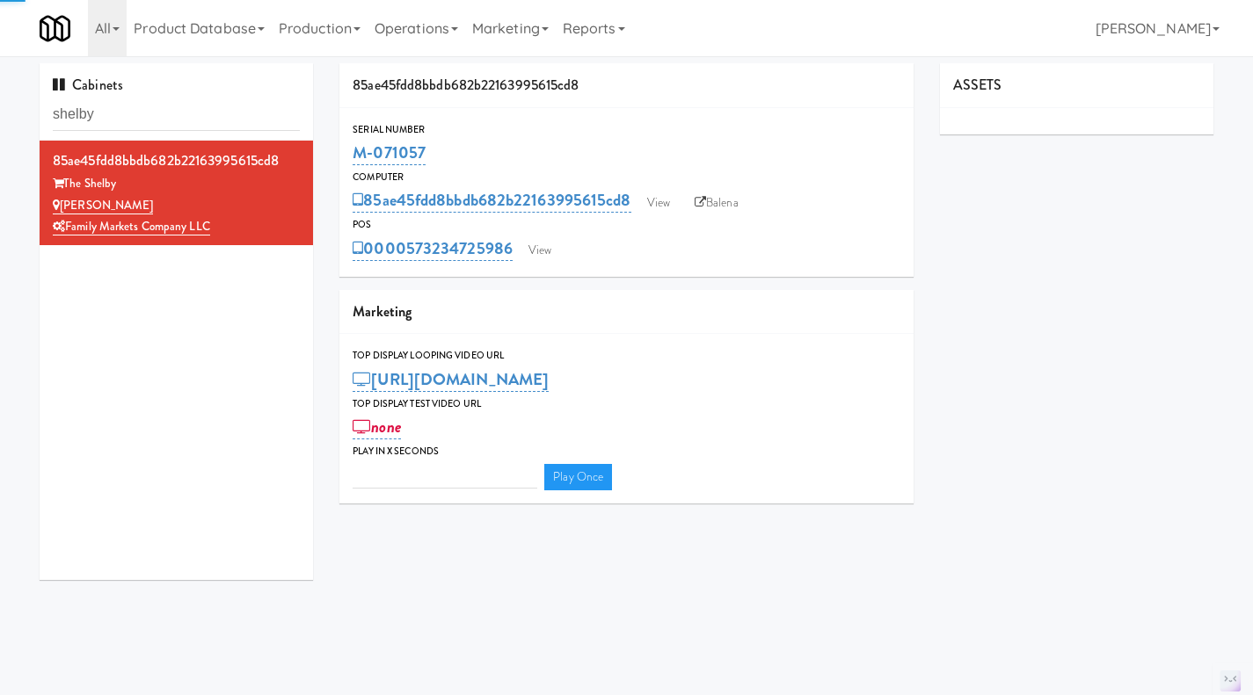
type input "3"
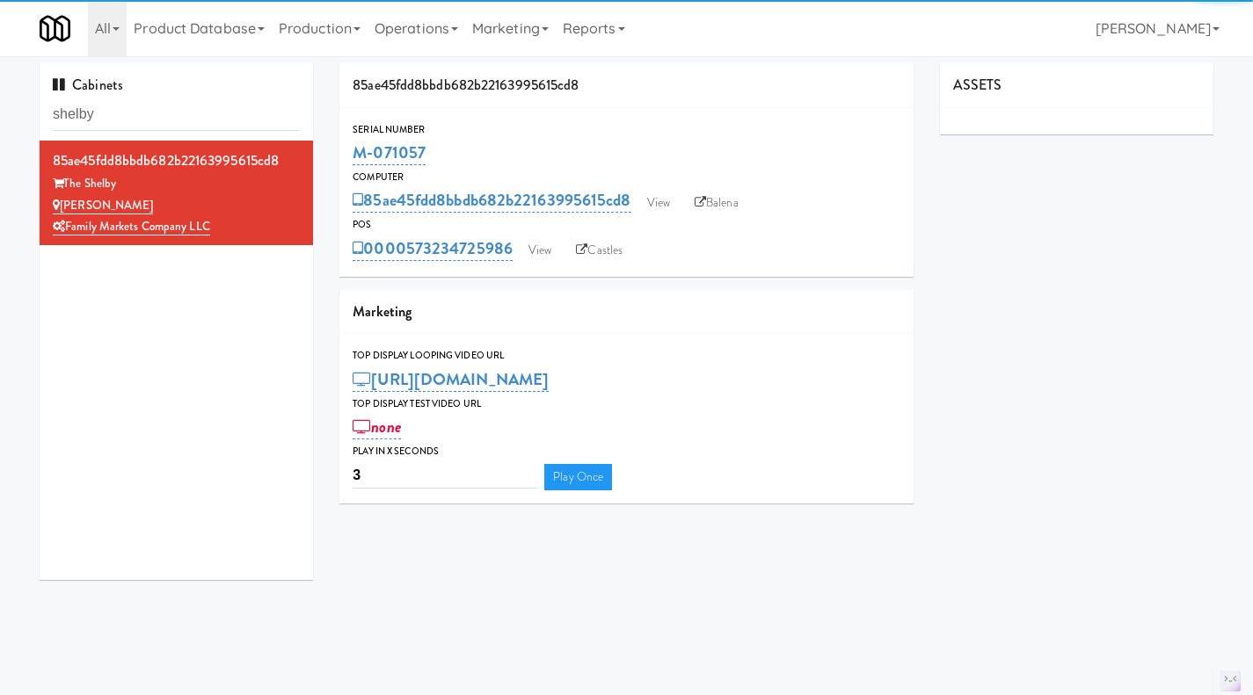
click at [747, 199] on link "Balena" at bounding box center [717, 203] width 62 height 26
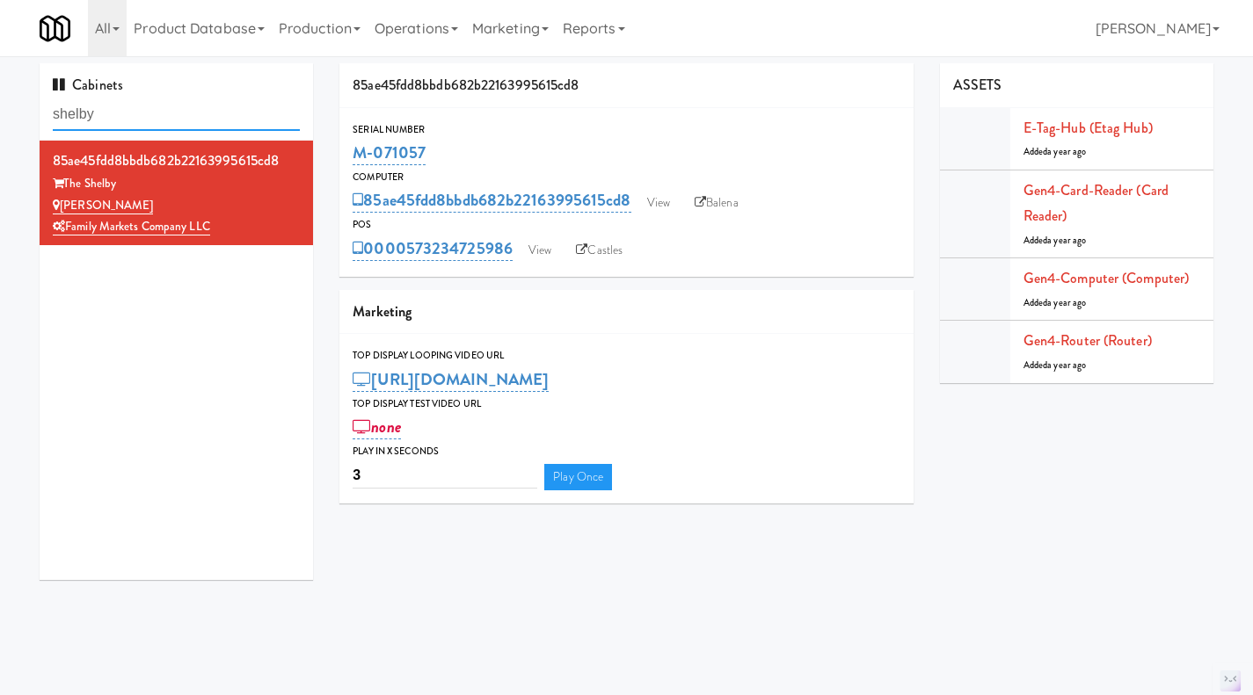
click at [178, 118] on input "shelby" at bounding box center [176, 114] width 247 height 33
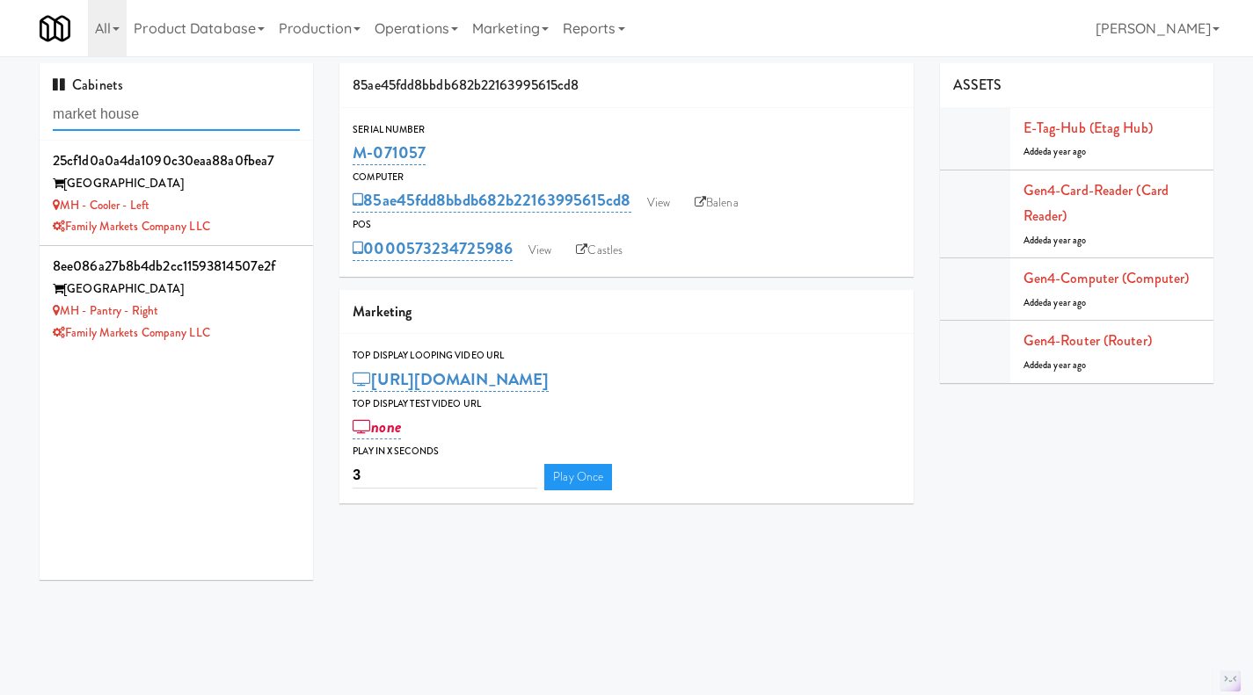
type input "market house"
click at [261, 301] on div "MH - Pantry - Right" at bounding box center [176, 312] width 247 height 22
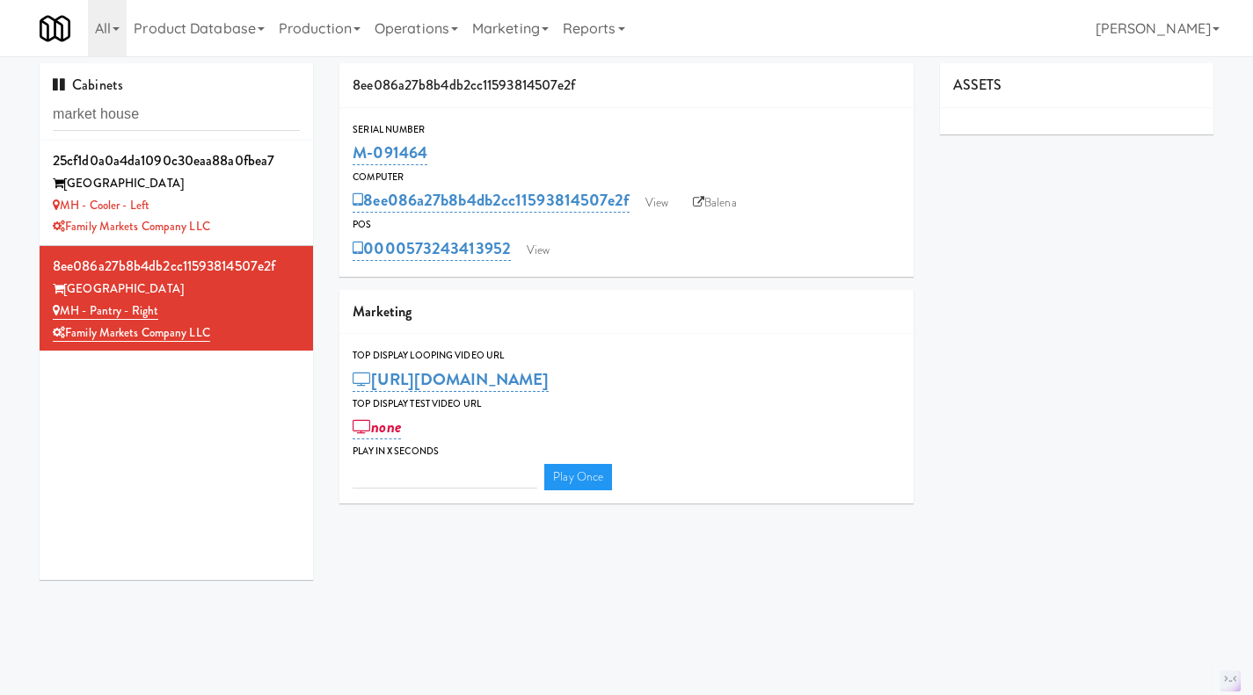
type input "3"
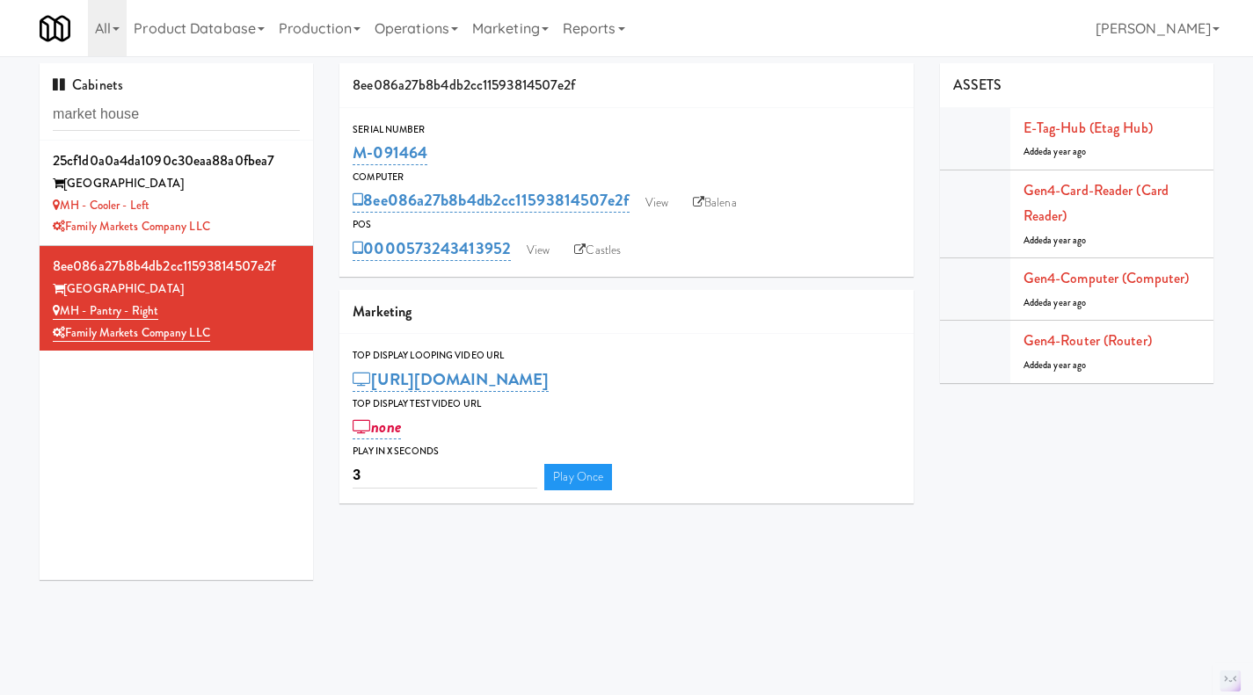
click at [710, 202] on link "Balena" at bounding box center [715, 203] width 62 height 26
click at [226, 200] on div "MH - Cooler - Left" at bounding box center [176, 206] width 247 height 22
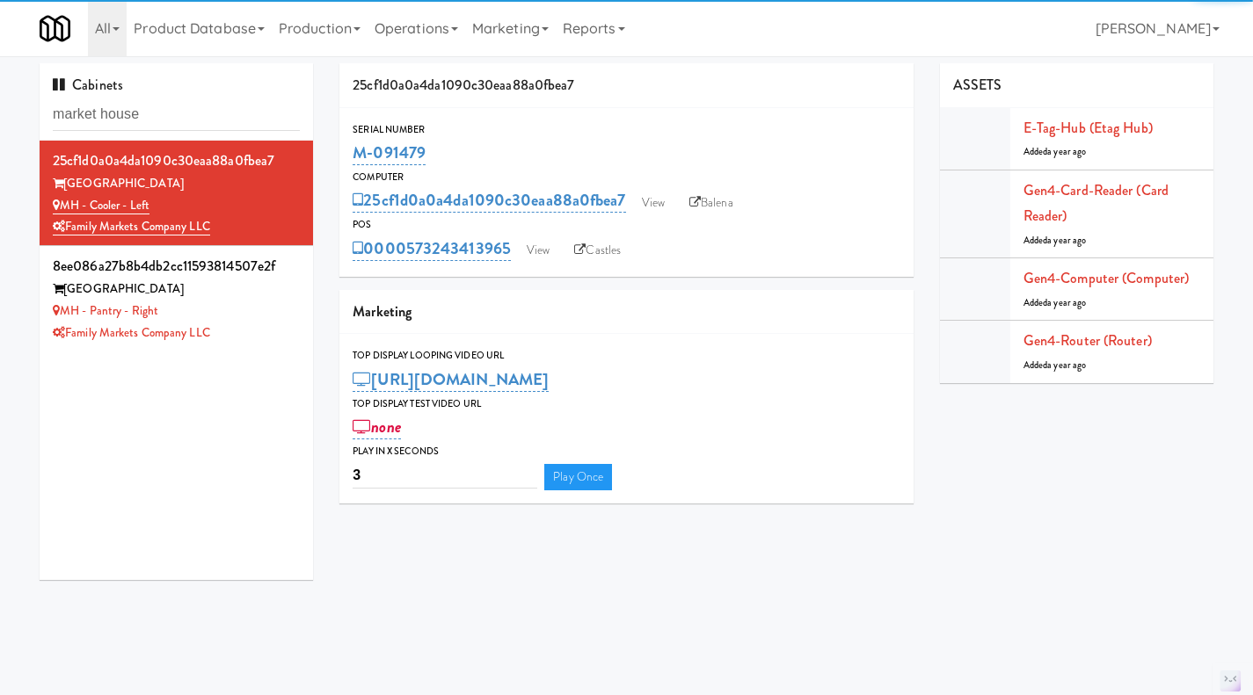
click at [699, 200] on icon at bounding box center [694, 202] width 11 height 11
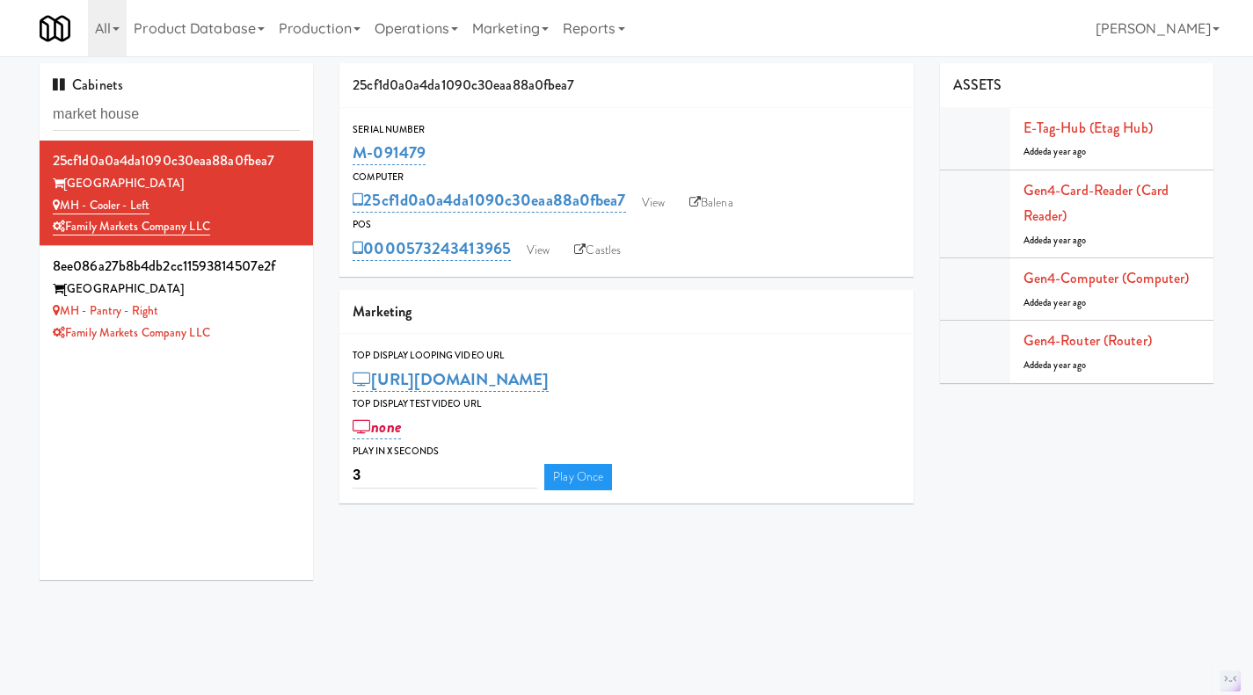
drag, startPoint x: 462, startPoint y: 143, endPoint x: 353, endPoint y: 145, distance: 109.0
click at [353, 145] on div "M-091479" at bounding box center [626, 153] width 548 height 30
copy link "M-091479"
click at [201, 105] on input "market house" at bounding box center [176, 114] width 247 height 33
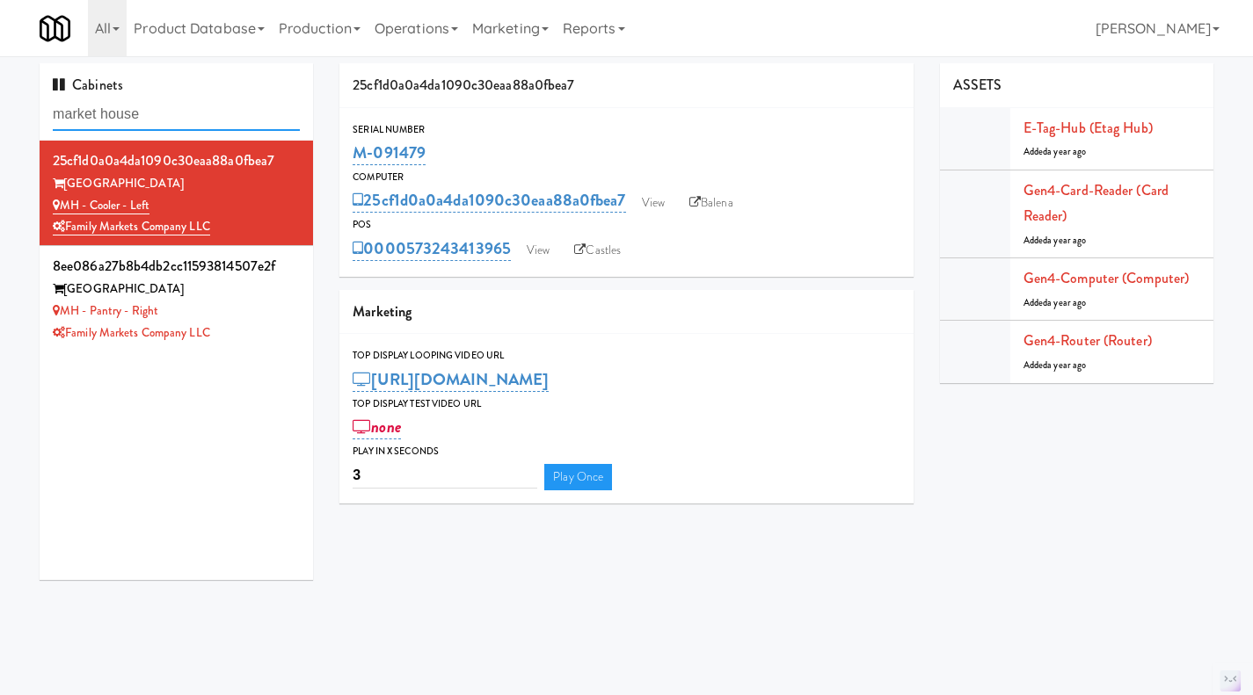
click at [201, 105] on input "market house" at bounding box center [176, 114] width 247 height 33
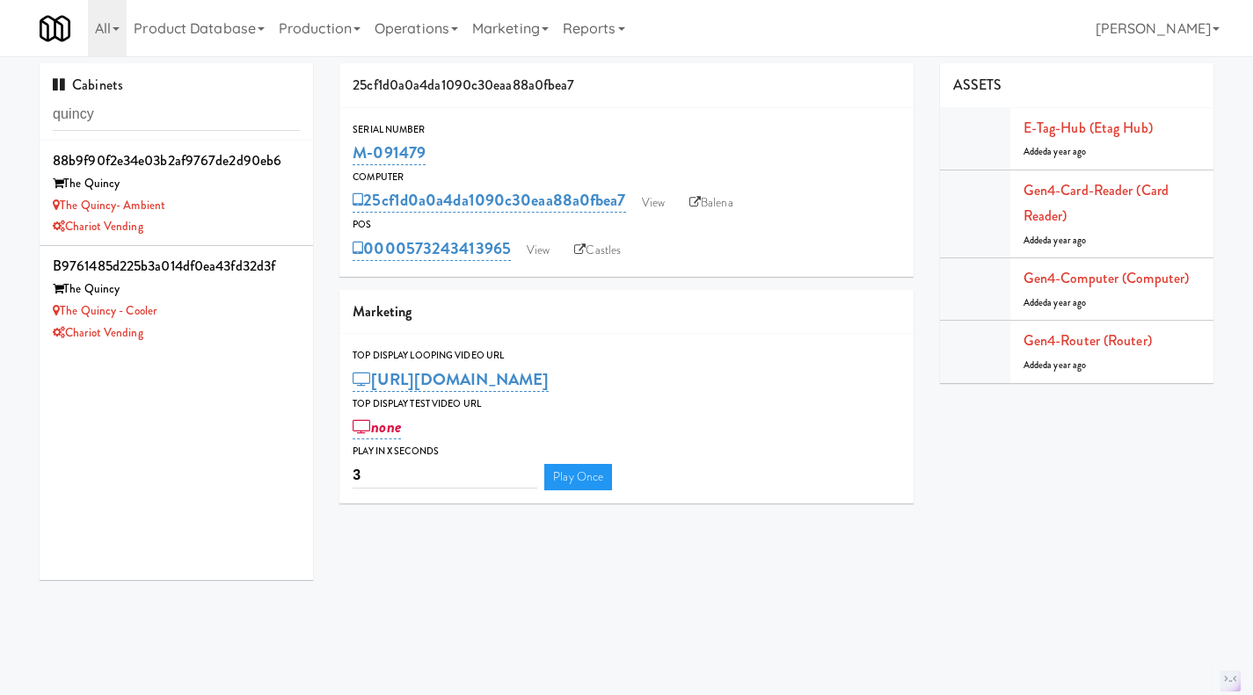
click at [256, 214] on div "The Quincy- Ambient" at bounding box center [176, 206] width 247 height 22
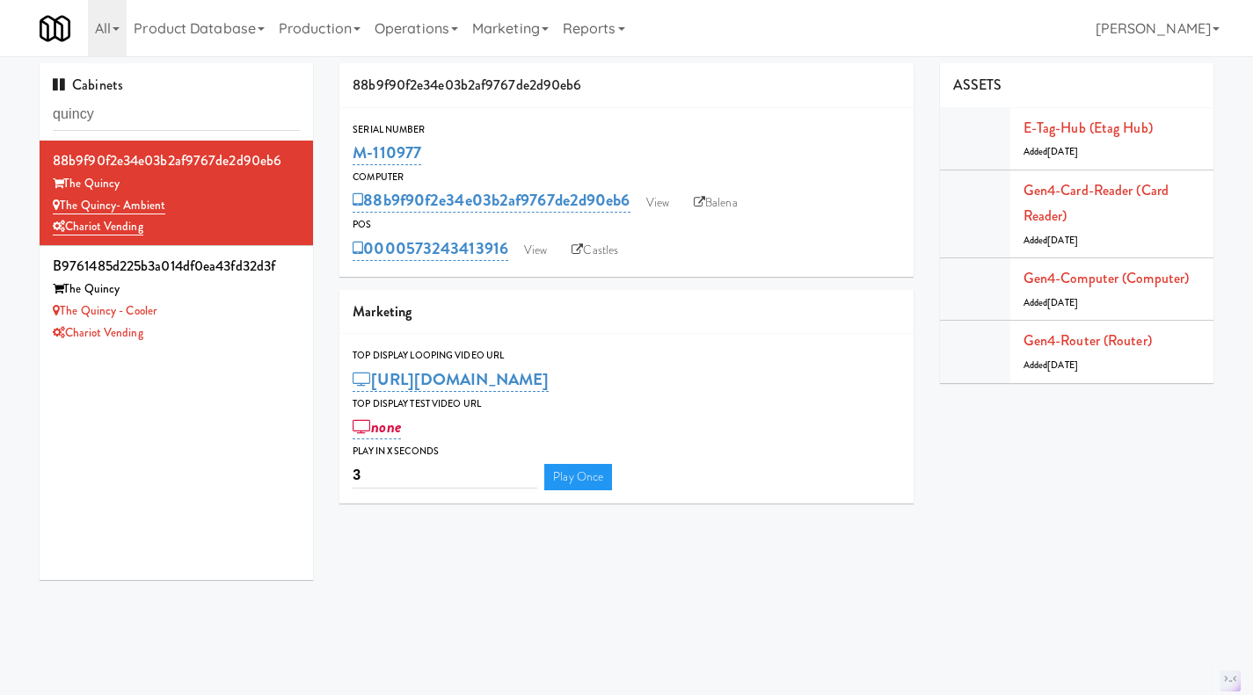
drag, startPoint x: 425, startPoint y: 156, endPoint x: 338, endPoint y: 160, distance: 87.1
click at [338, 160] on div "88b9f90f2e34e03b2af9767de2d90eb6 Serial Number M-110977 Computer 88b9f90f2e34e0…" at bounding box center [626, 290] width 600 height 454
copy link "M-110977"
click at [142, 116] on input "quincy" at bounding box center [176, 114] width 247 height 33
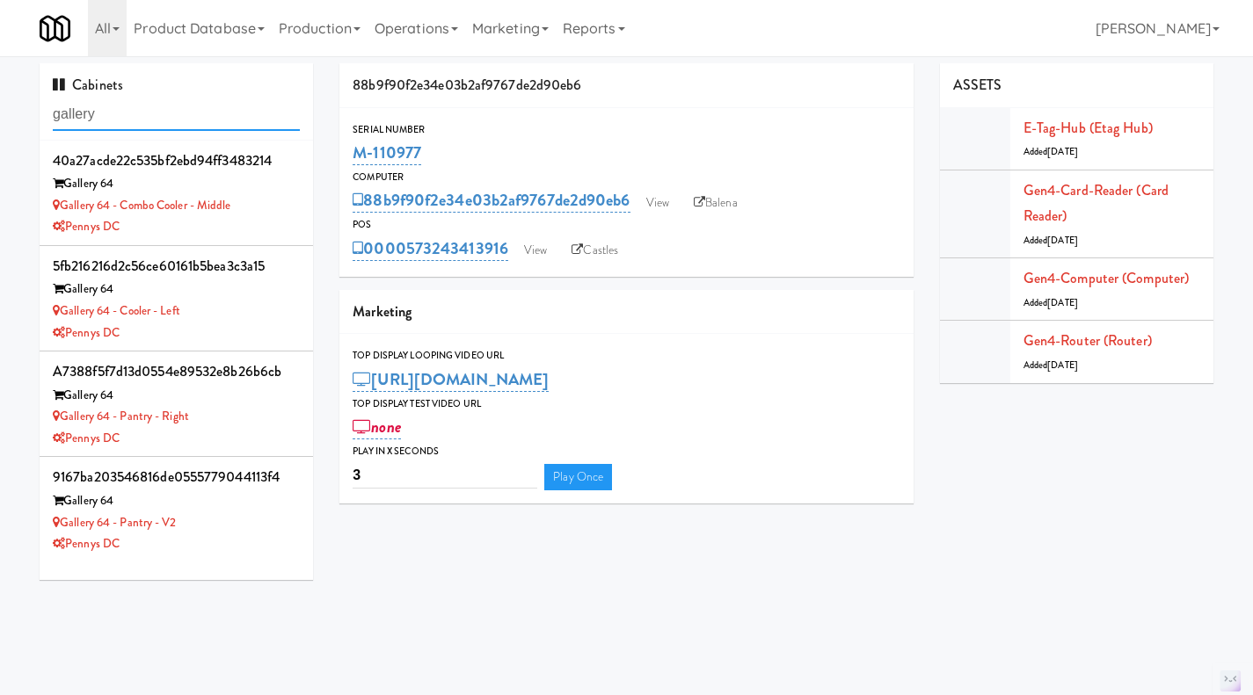
type input "gallery"
click at [245, 314] on div "Gallery 64 - Cooler - Left" at bounding box center [176, 312] width 247 height 22
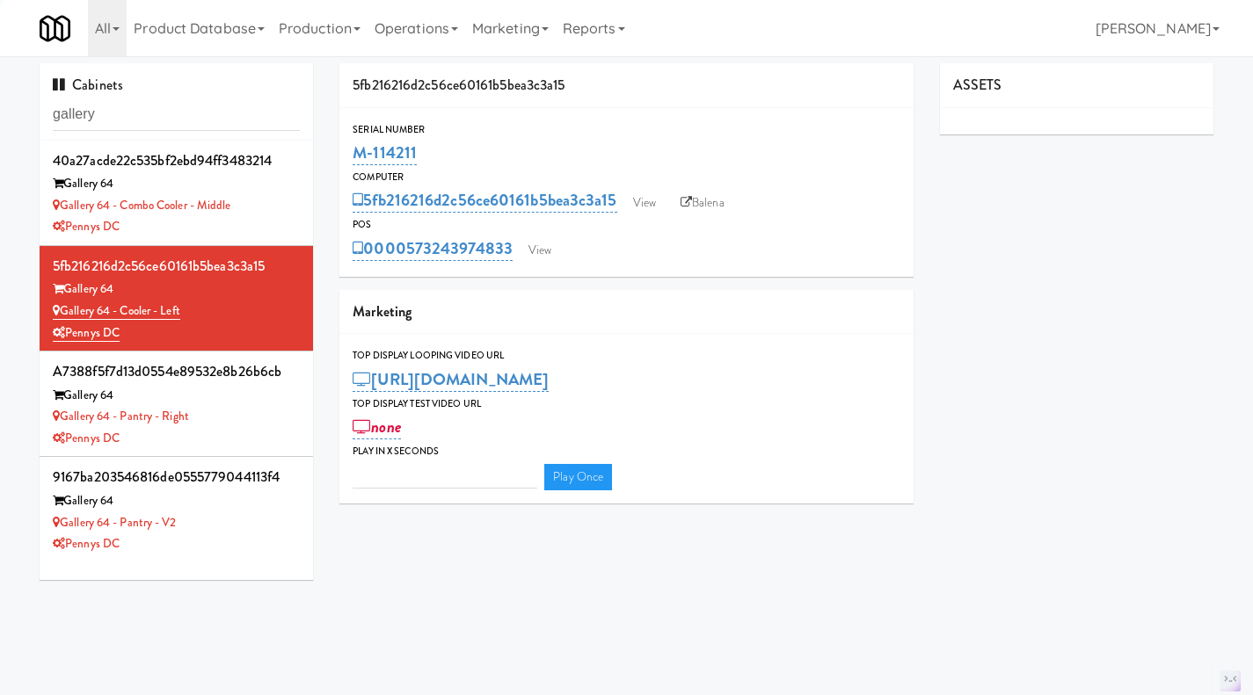
type input "3"
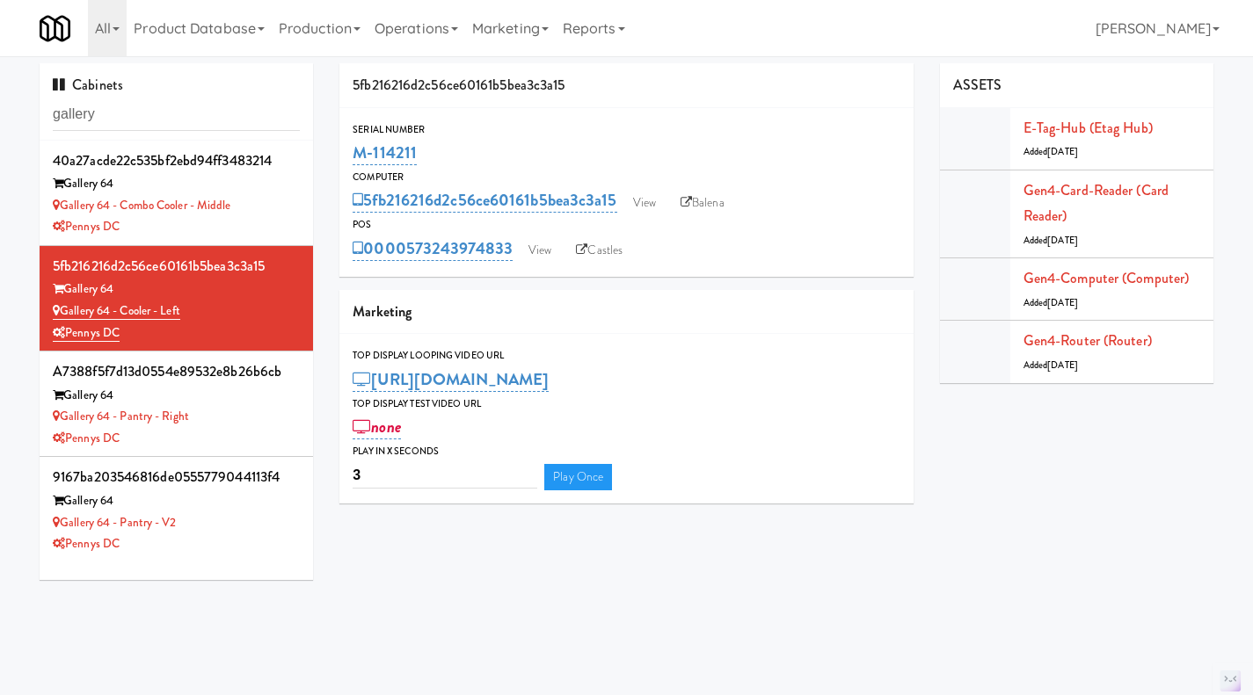
drag, startPoint x: 433, startPoint y: 148, endPoint x: 357, endPoint y: 149, distance: 76.5
click at [357, 149] on div "M-114211" at bounding box center [626, 153] width 548 height 30
copy link "M-114211"
